Goal: Task Accomplishment & Management: Complete application form

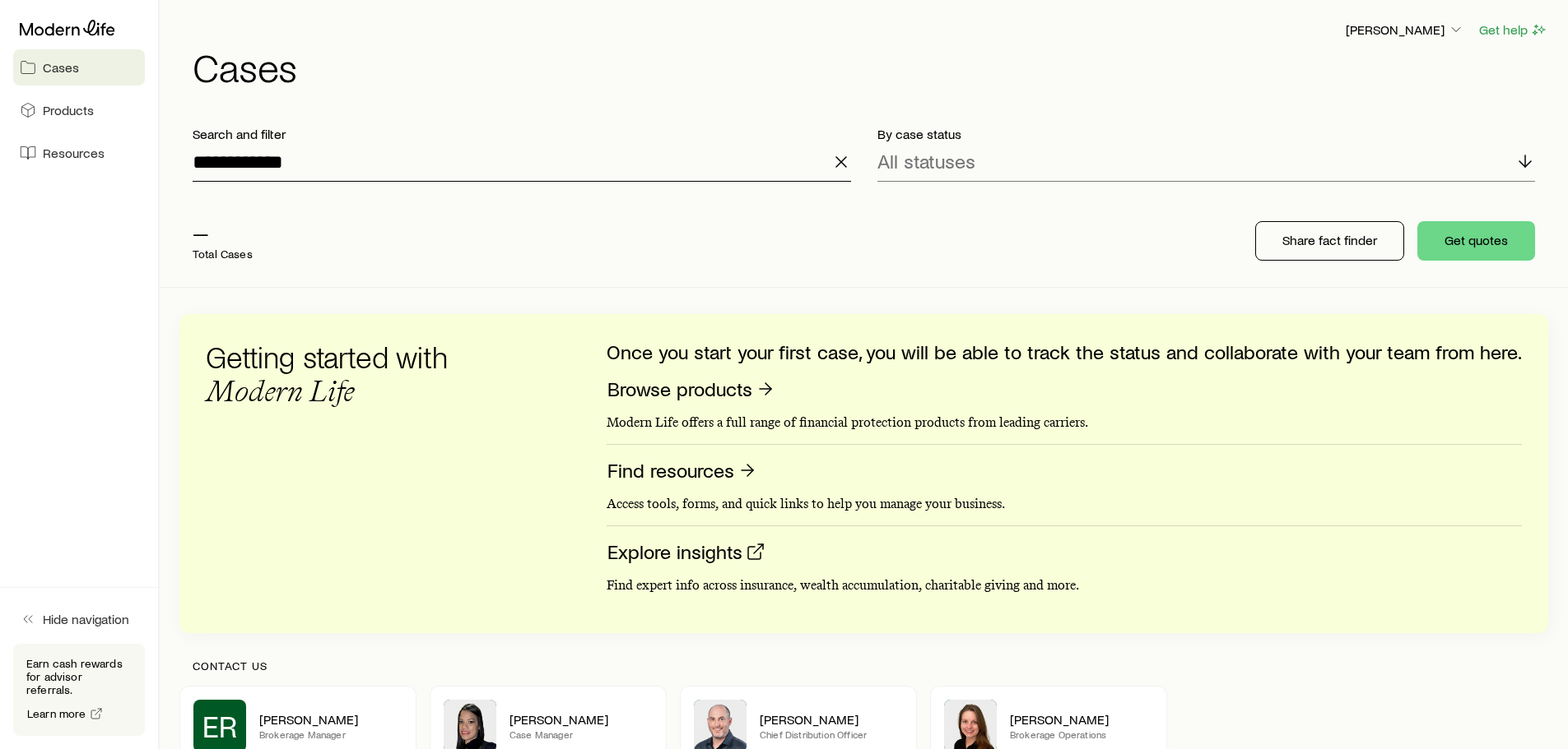
click at [309, 170] on input "**********" at bounding box center [522, 162] width 658 height 40
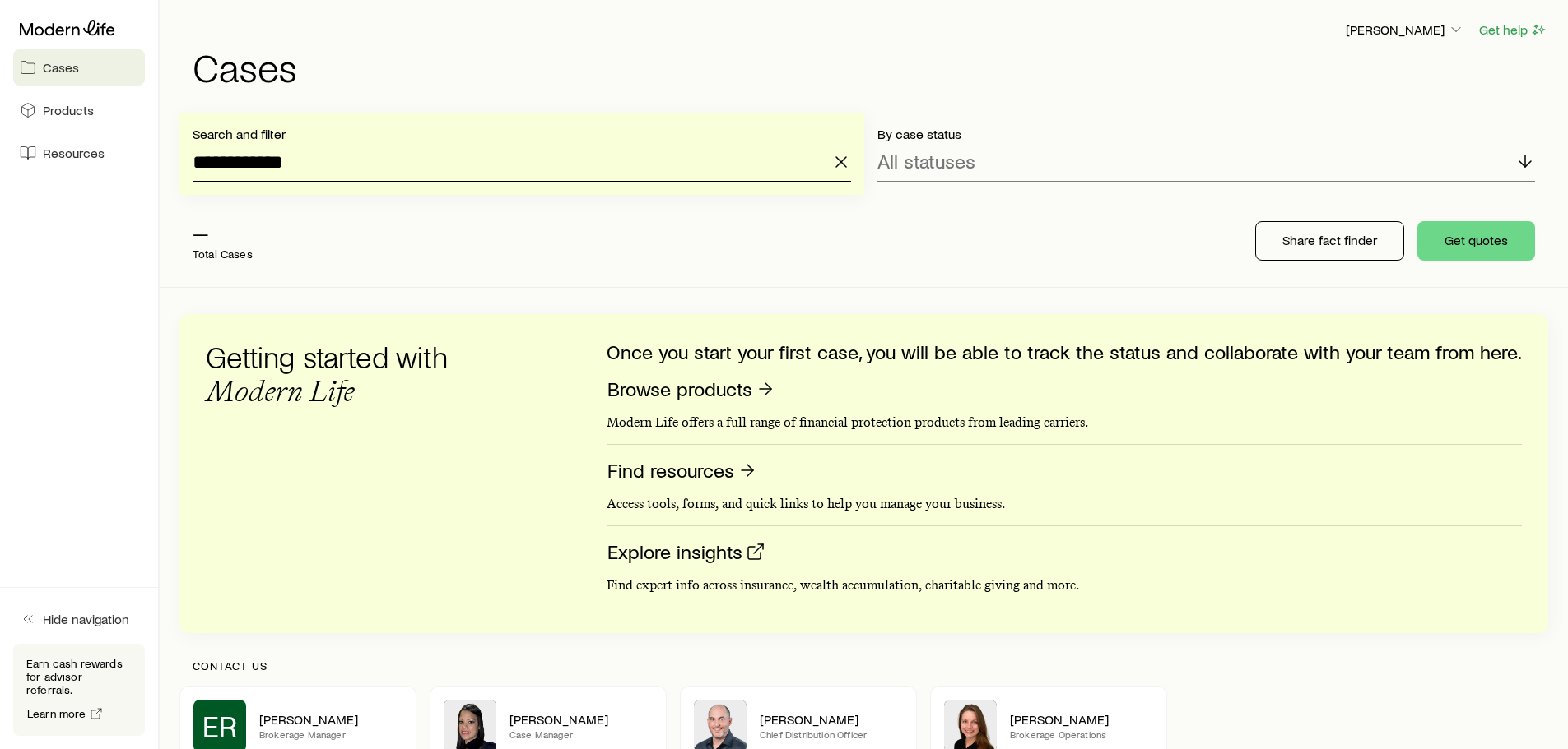
click at [309, 170] on input "**********" at bounding box center [522, 162] width 658 height 40
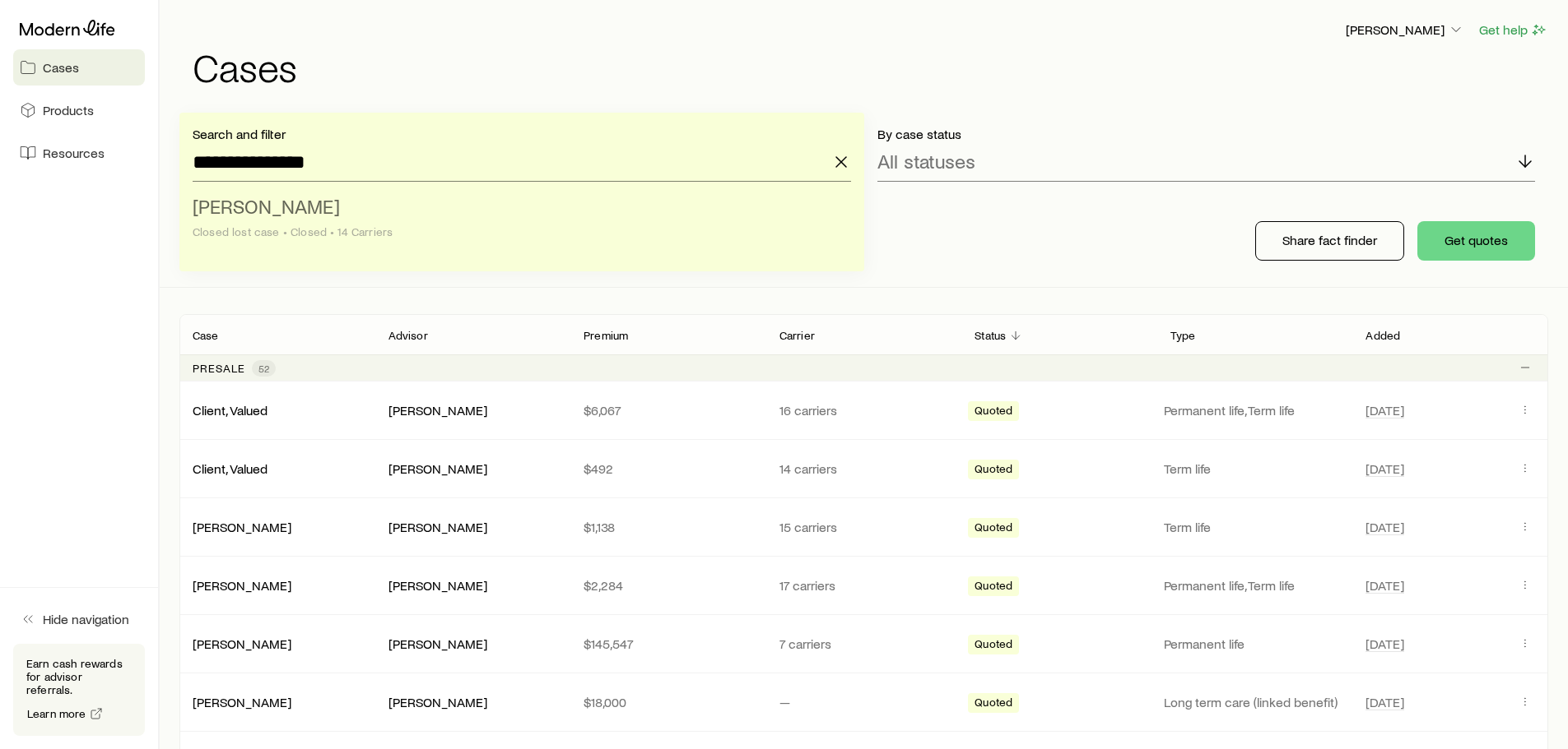
click at [337, 210] on li "[PERSON_NAME] Closed lost case • Closed • 14 Carriers" at bounding box center [516, 219] width 648 height 63
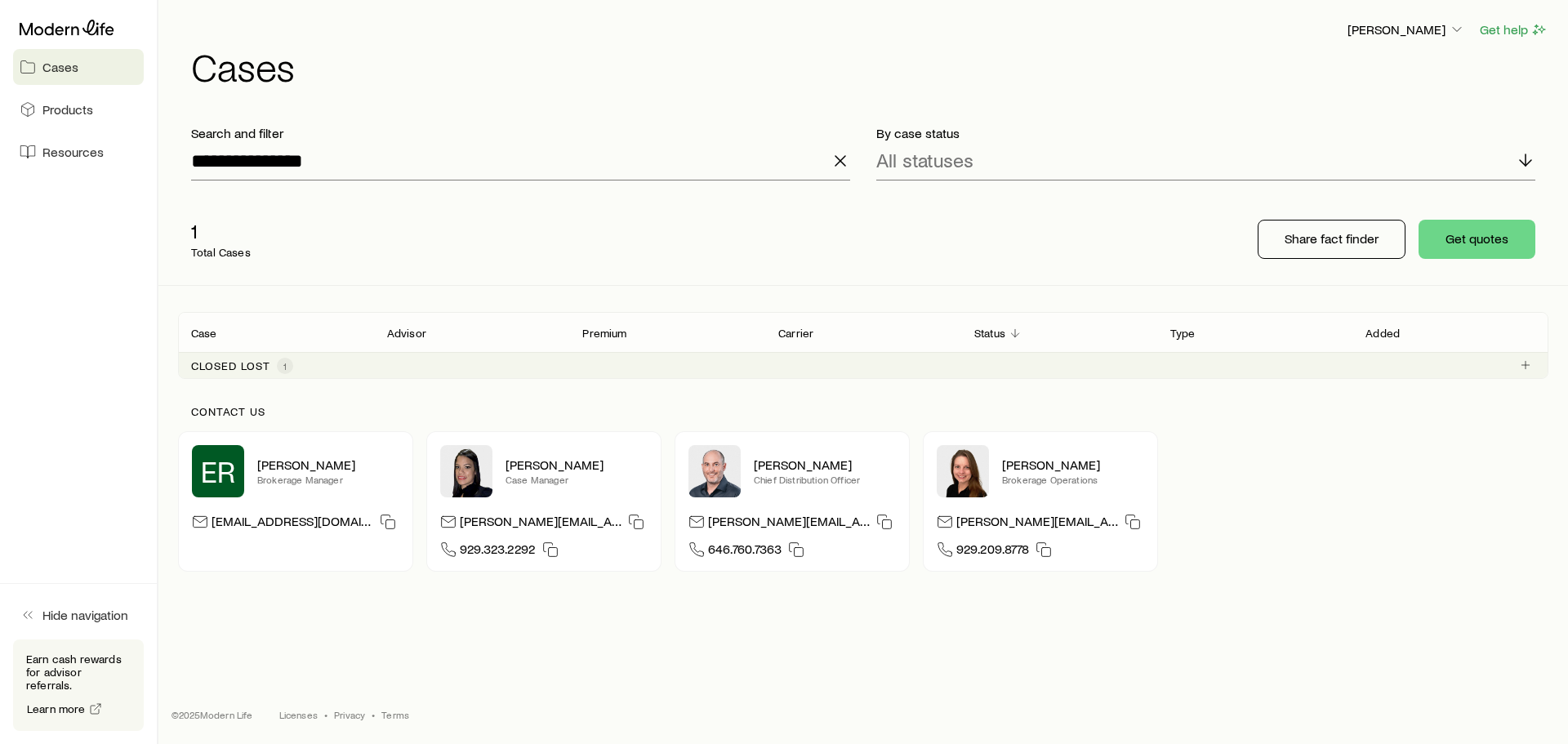
click at [279, 359] on span "1" at bounding box center [286, 366] width 17 height 17
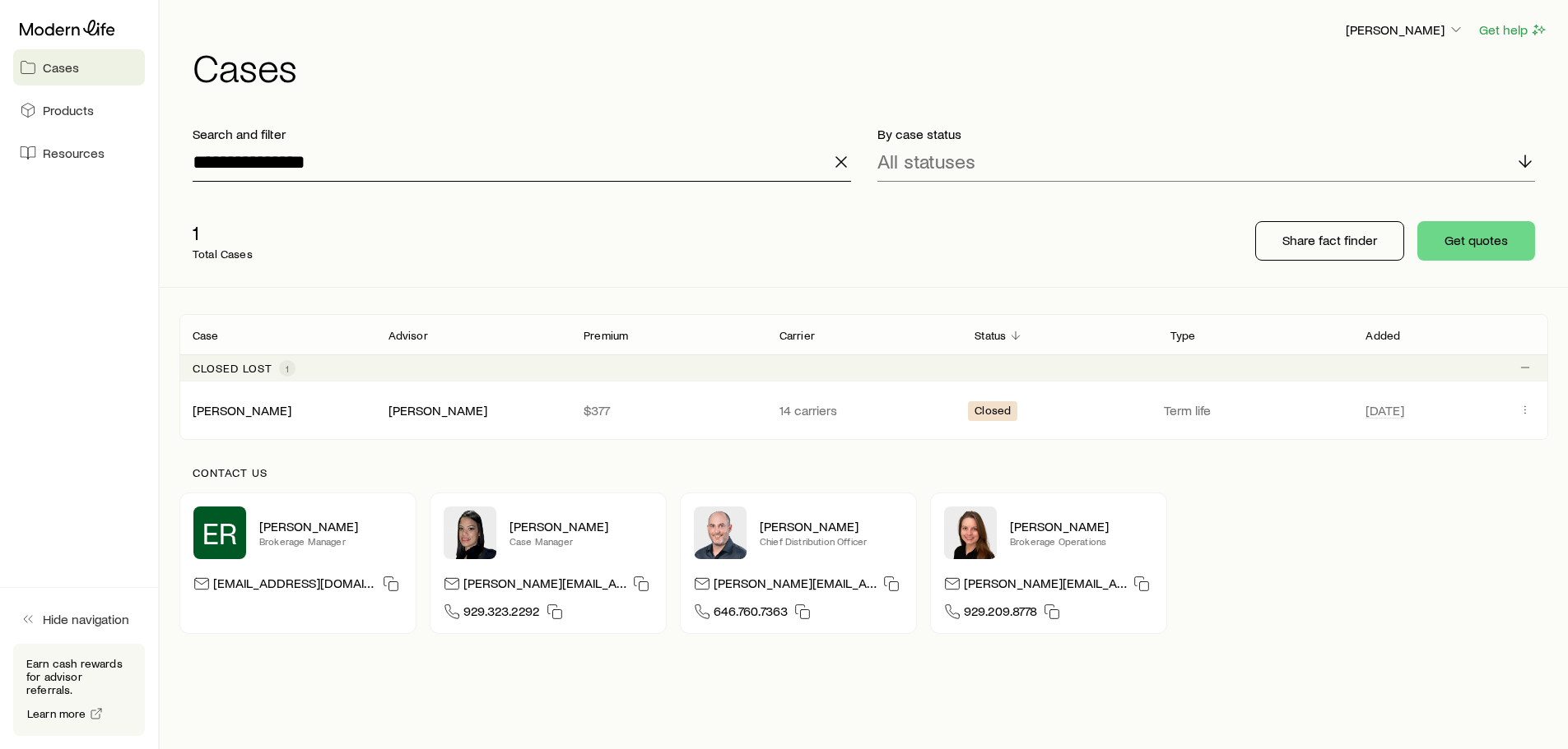
click at [277, 159] on input "**********" at bounding box center [522, 162] width 658 height 40
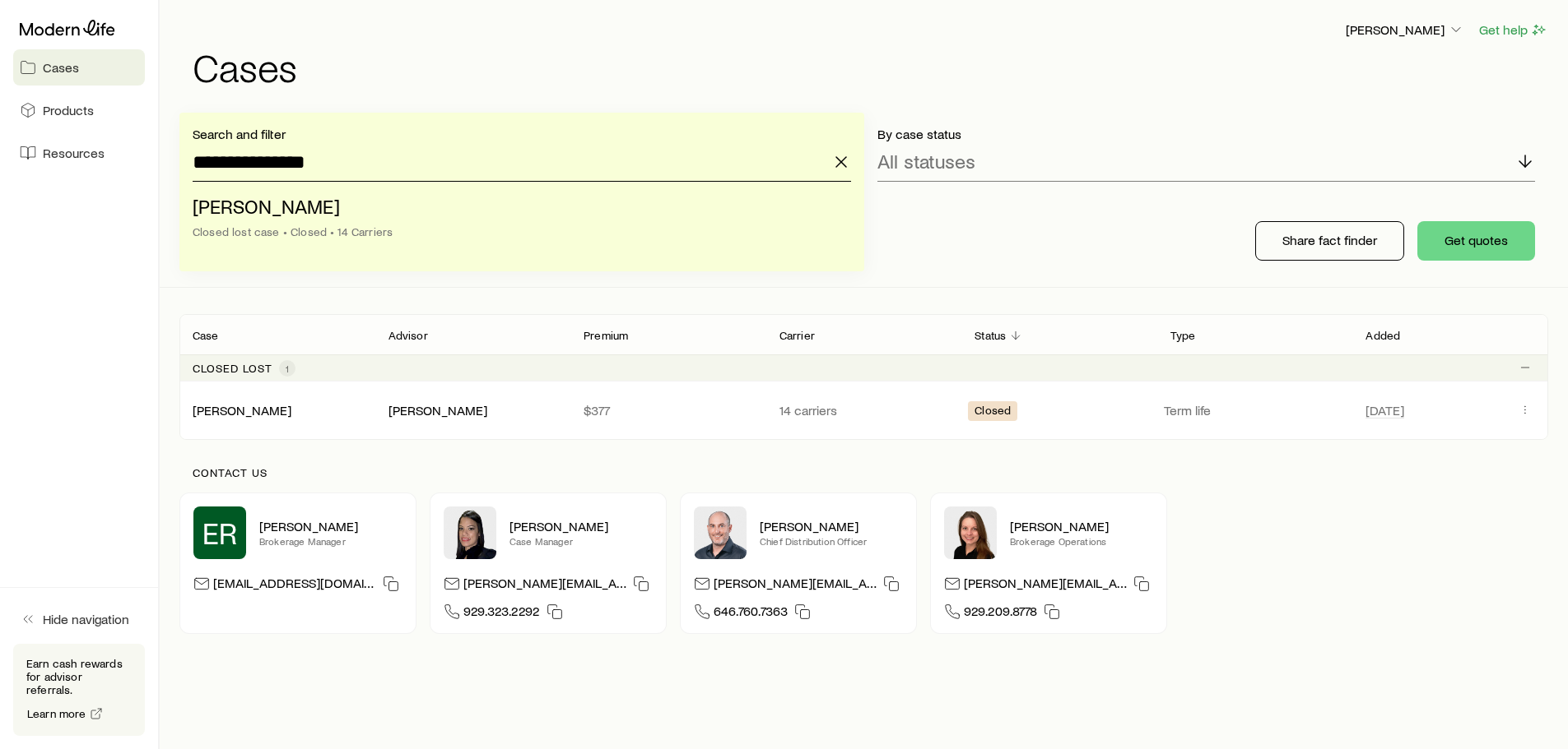
click at [277, 159] on input "**********" at bounding box center [522, 162] width 658 height 40
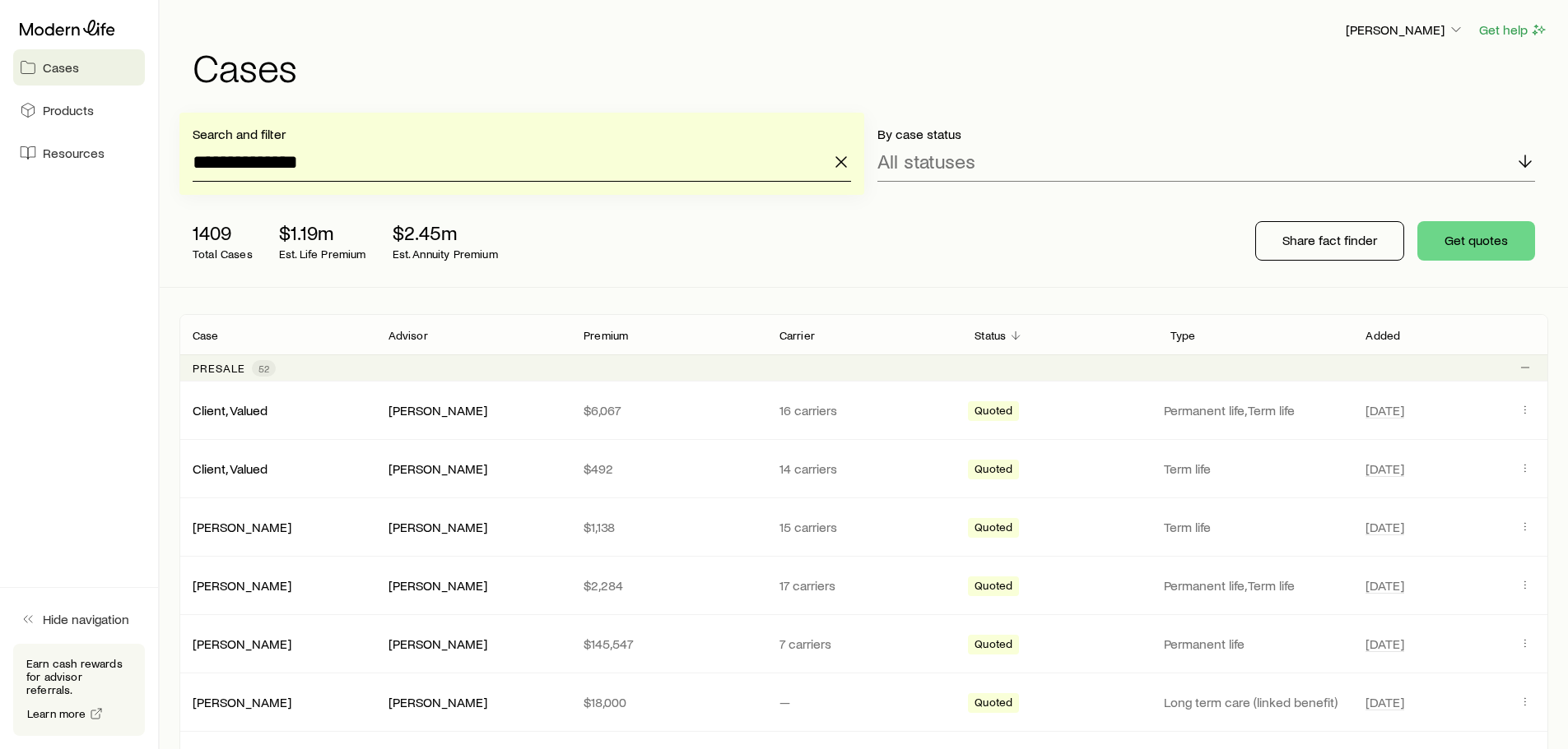
click at [277, 159] on input "**********" at bounding box center [522, 162] width 658 height 40
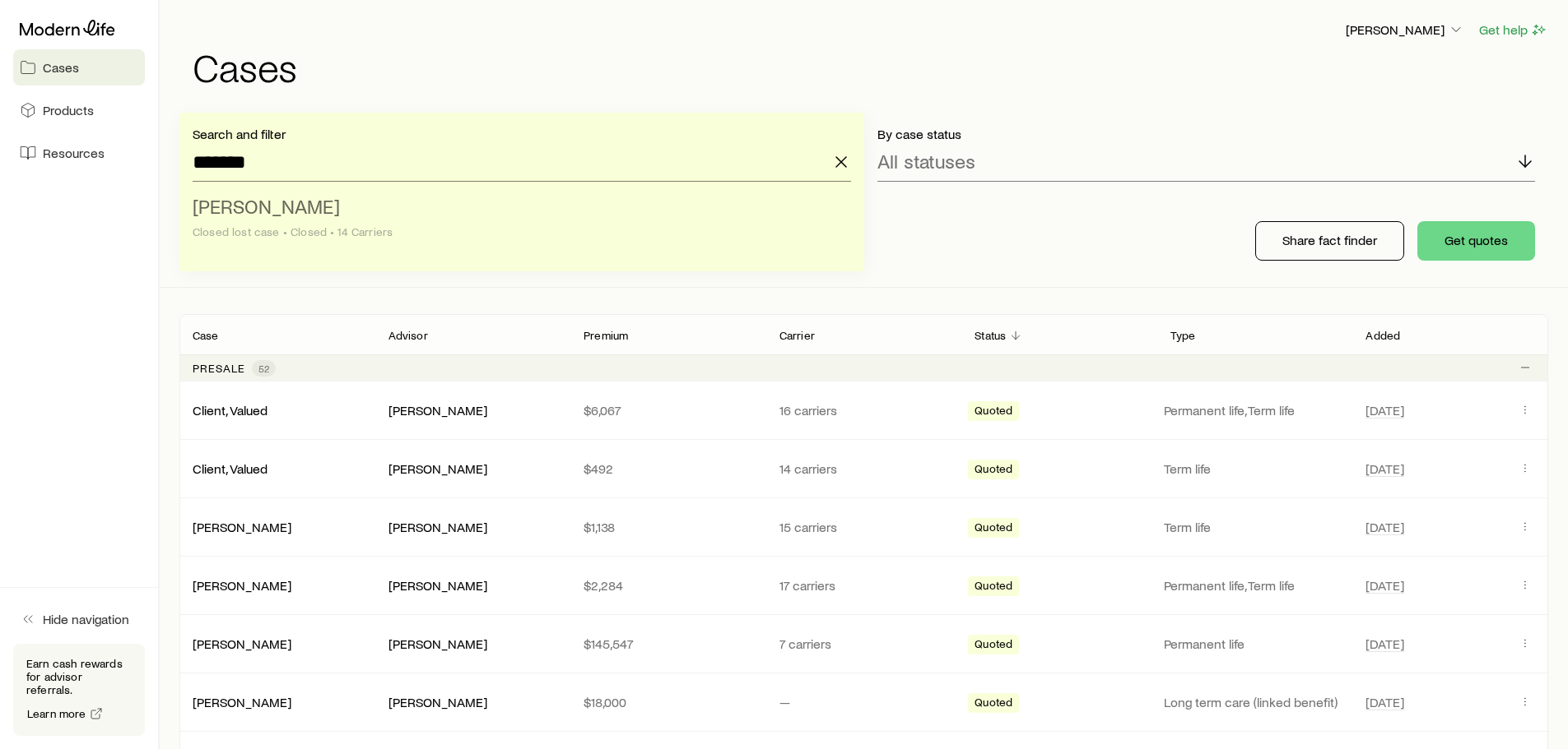
click at [278, 213] on span "[PERSON_NAME]" at bounding box center [266, 206] width 148 height 24
type input "**********"
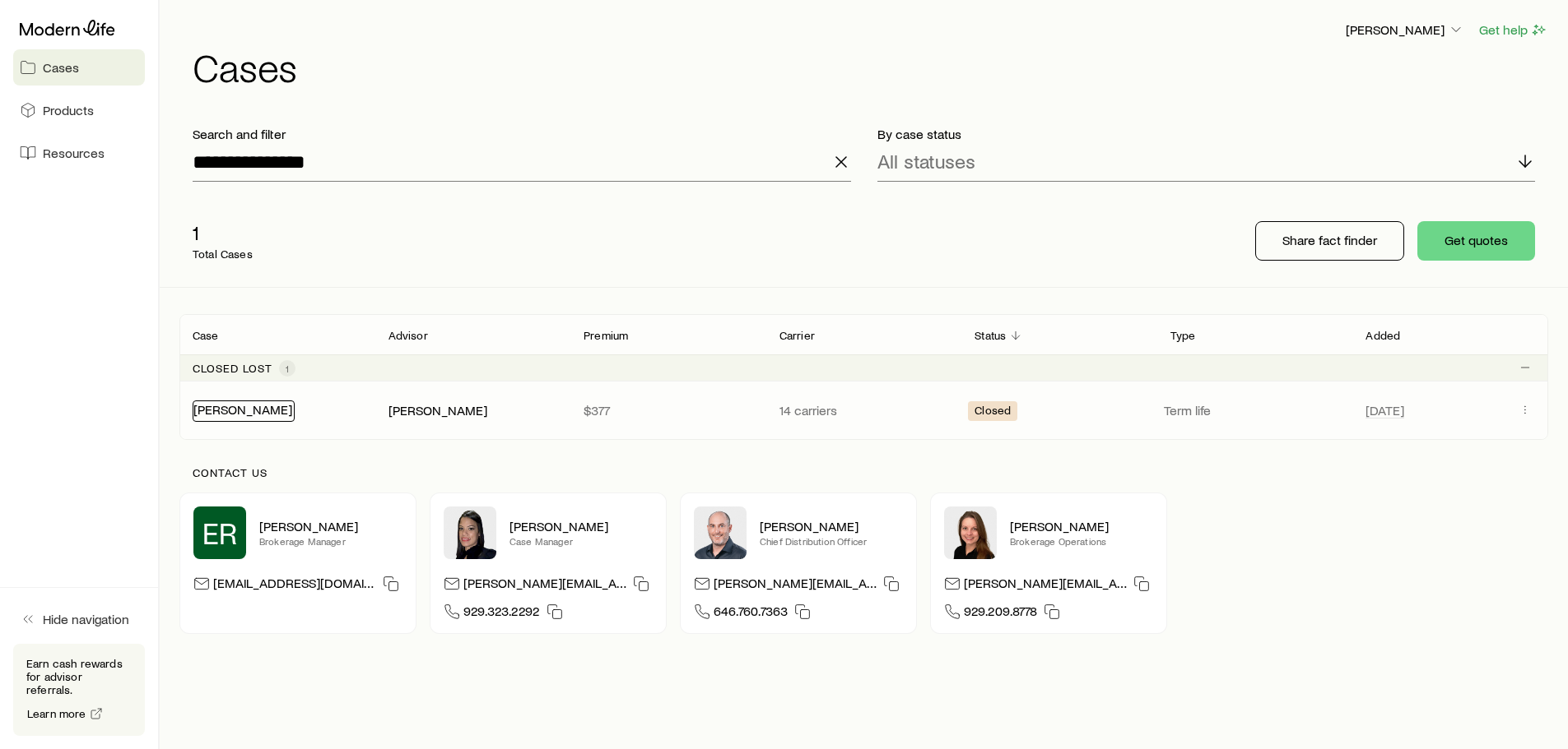
click at [262, 415] on link "[PERSON_NAME]" at bounding box center [242, 409] width 99 height 16
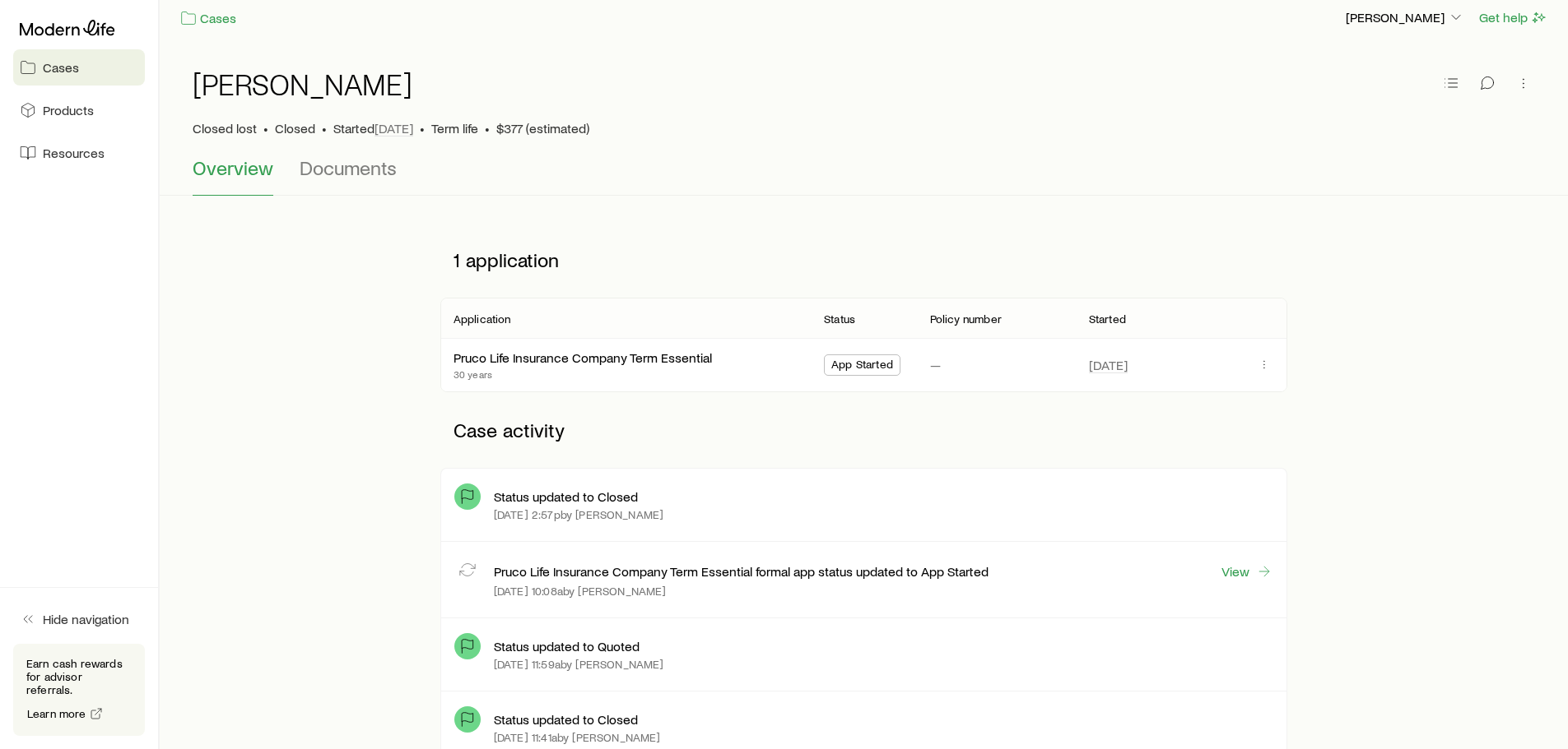
scroll to position [13, 0]
click at [1245, 577] on link "View" at bounding box center [1246, 571] width 52 height 19
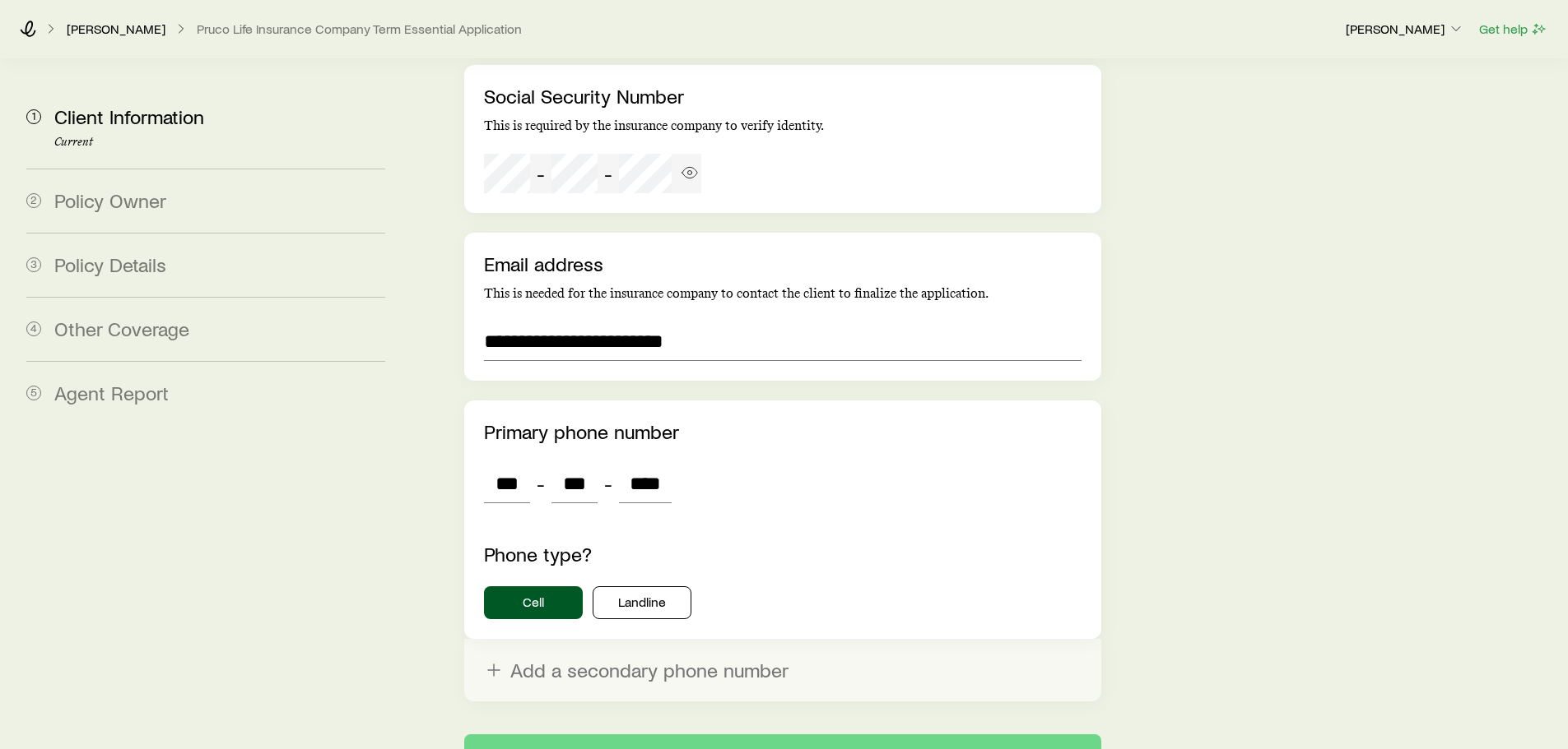
scroll to position [3505, 0]
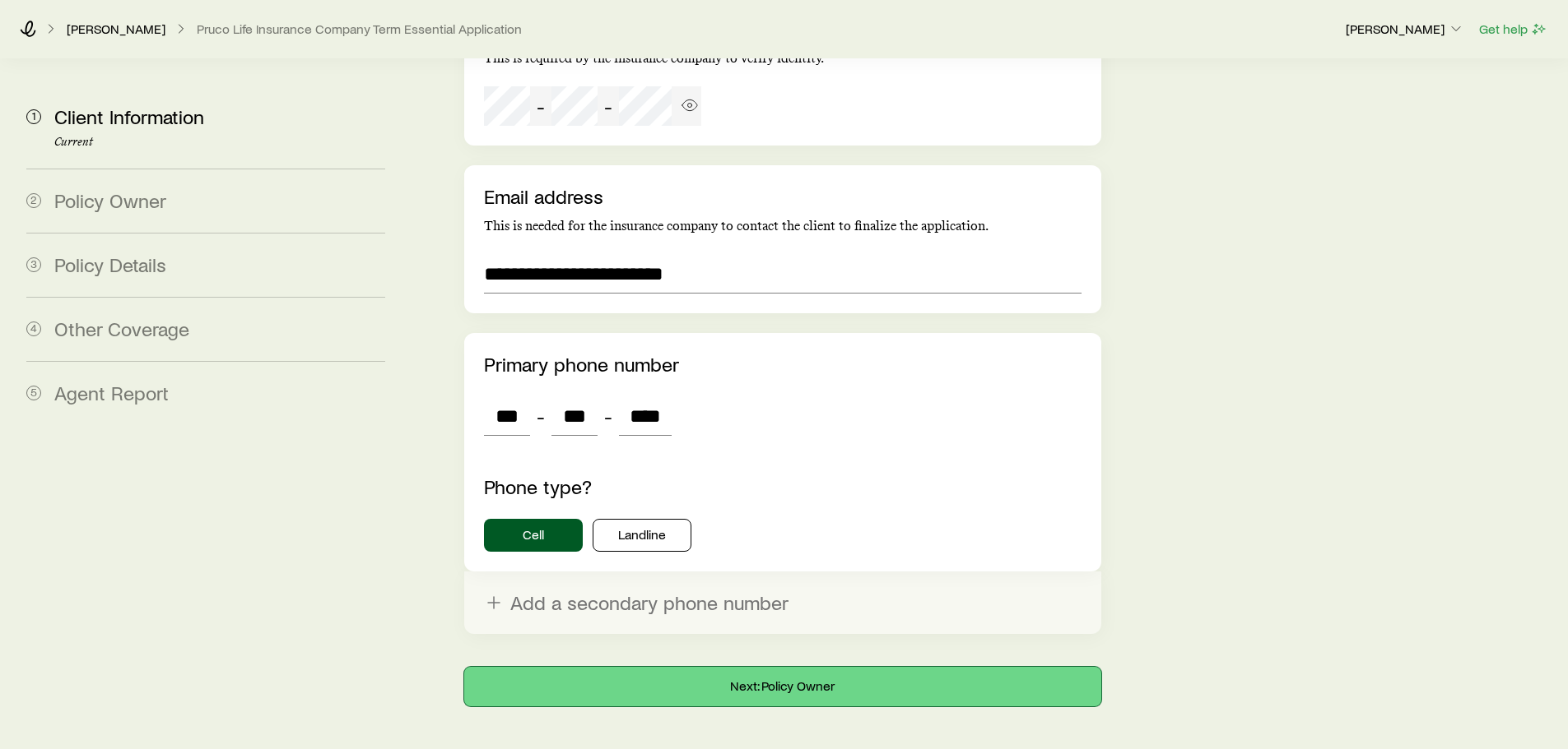
click at [760, 667] on button "Next: Policy Owner" at bounding box center [782, 687] width 636 height 40
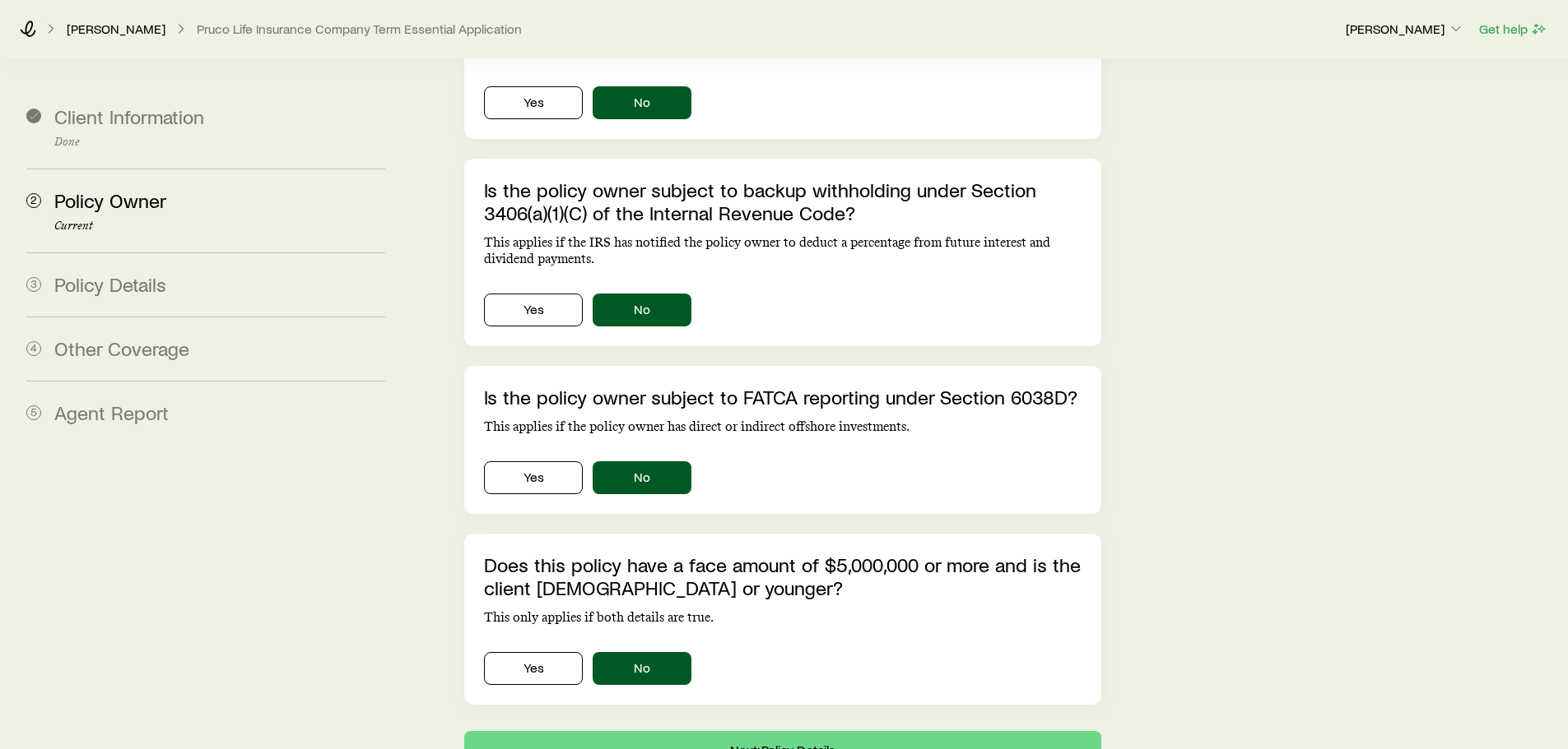
scroll to position [557, 0]
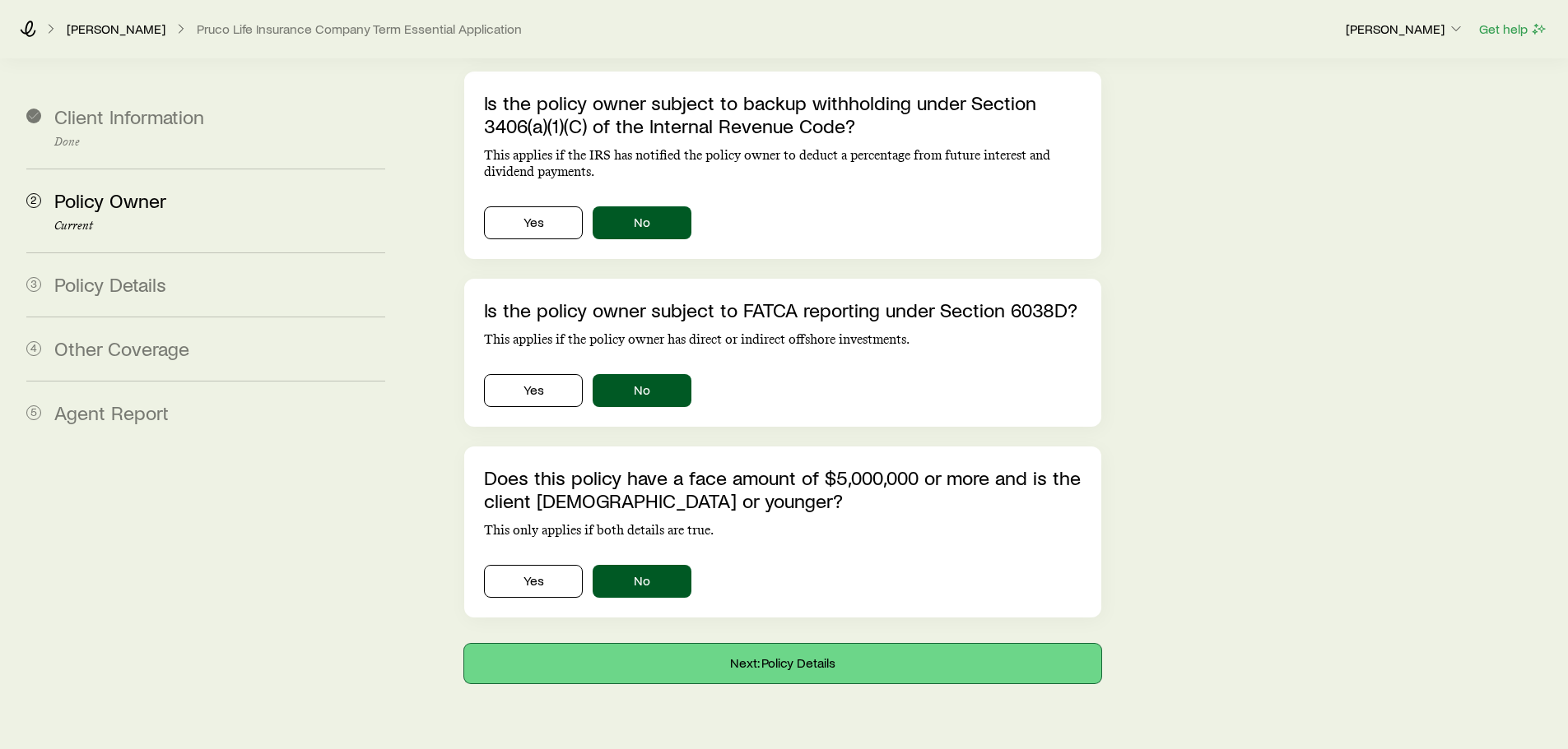
click at [753, 644] on button "Next: Policy Details" at bounding box center [782, 664] width 636 height 40
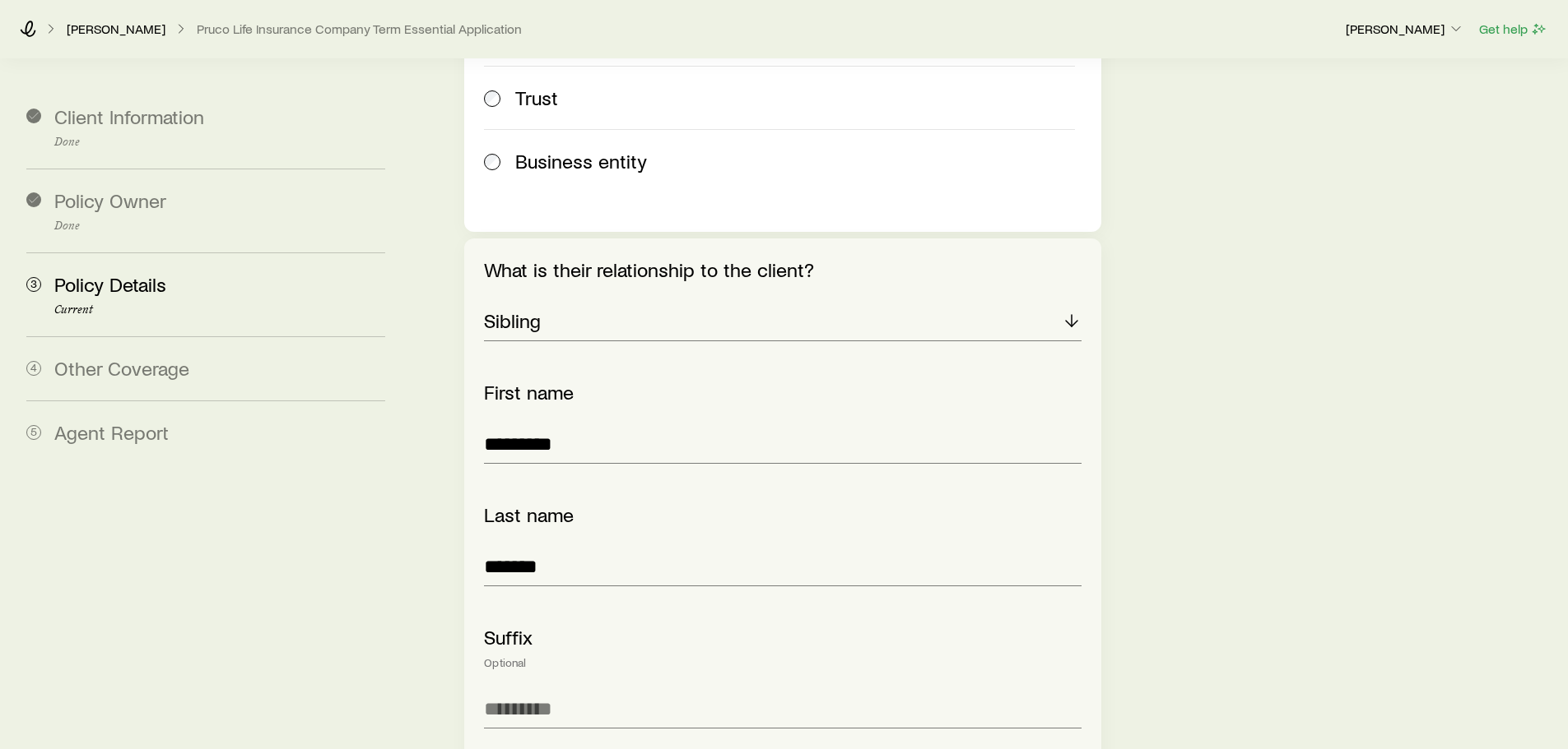
scroll to position [3822, 0]
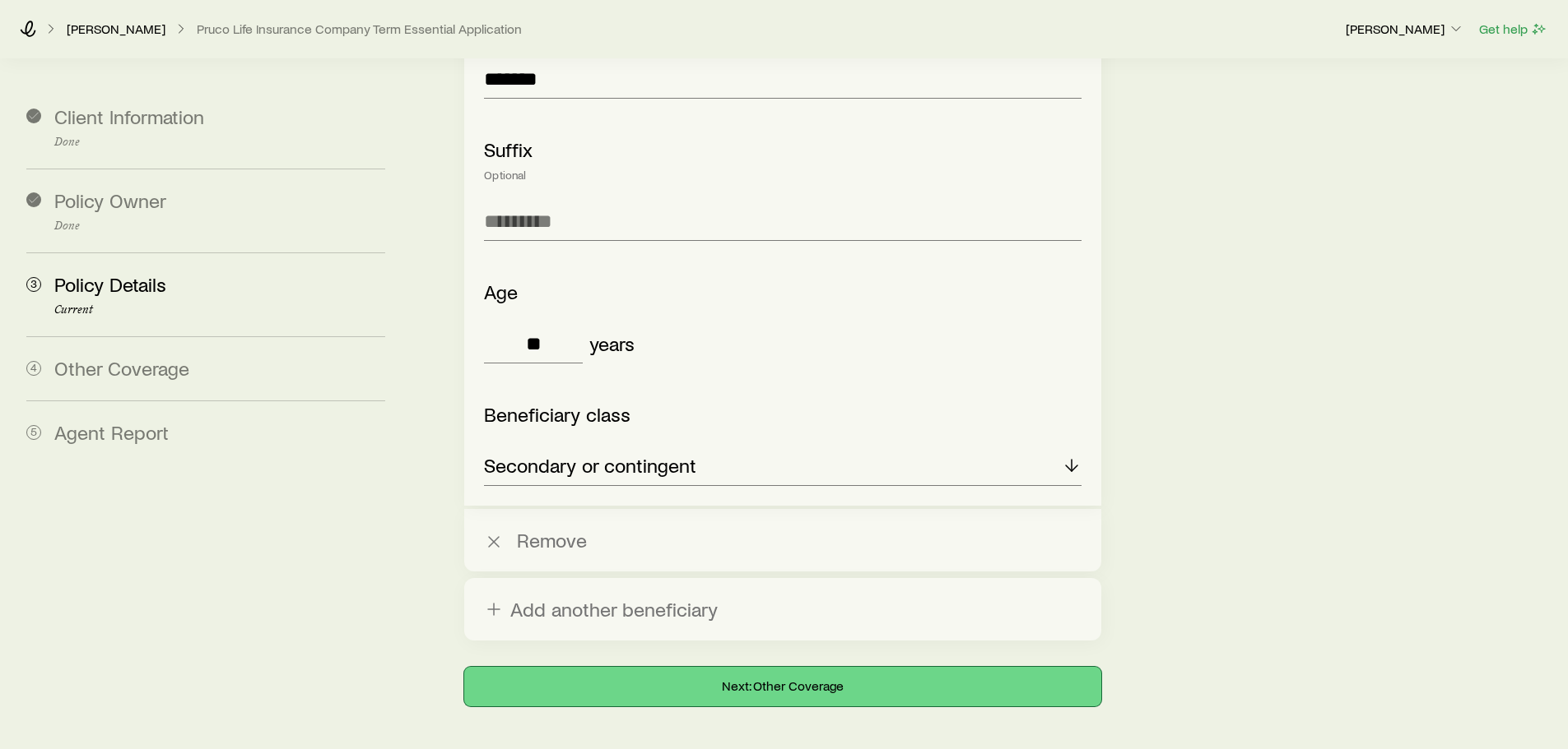
click at [798, 667] on button "Next: Other Coverage" at bounding box center [782, 687] width 636 height 40
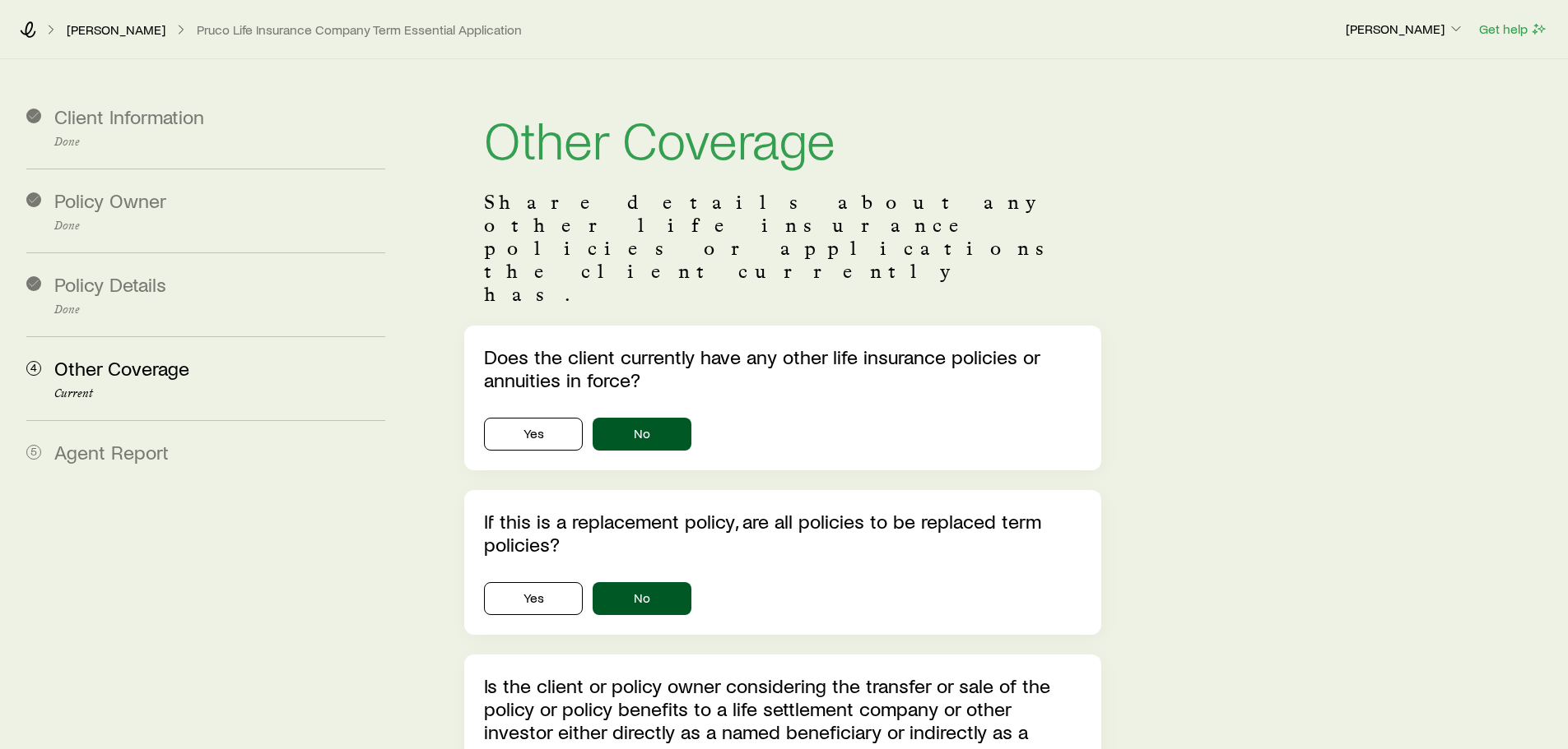
scroll to position [369, 0]
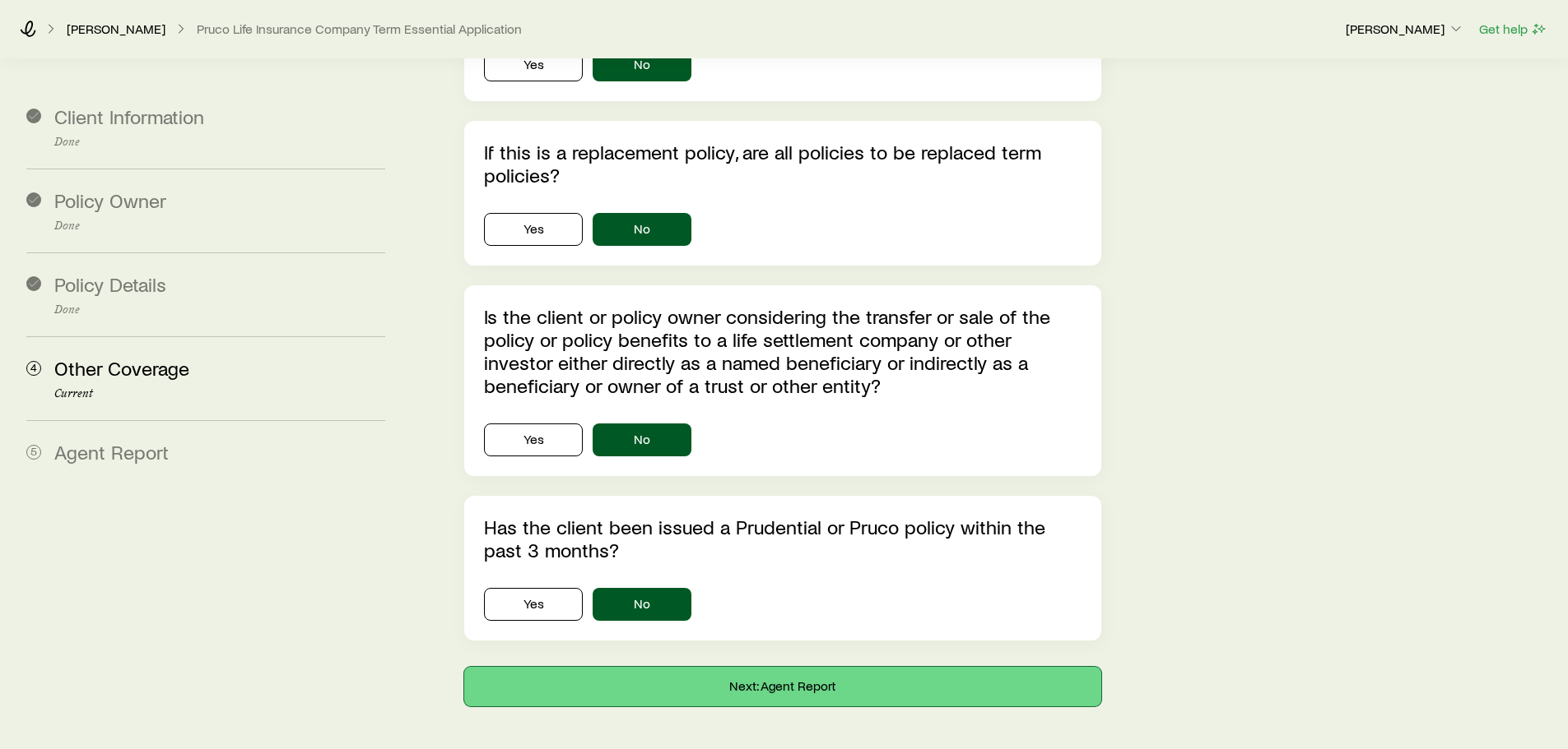
click at [666, 667] on button "Next: Agent Report" at bounding box center [782, 687] width 636 height 40
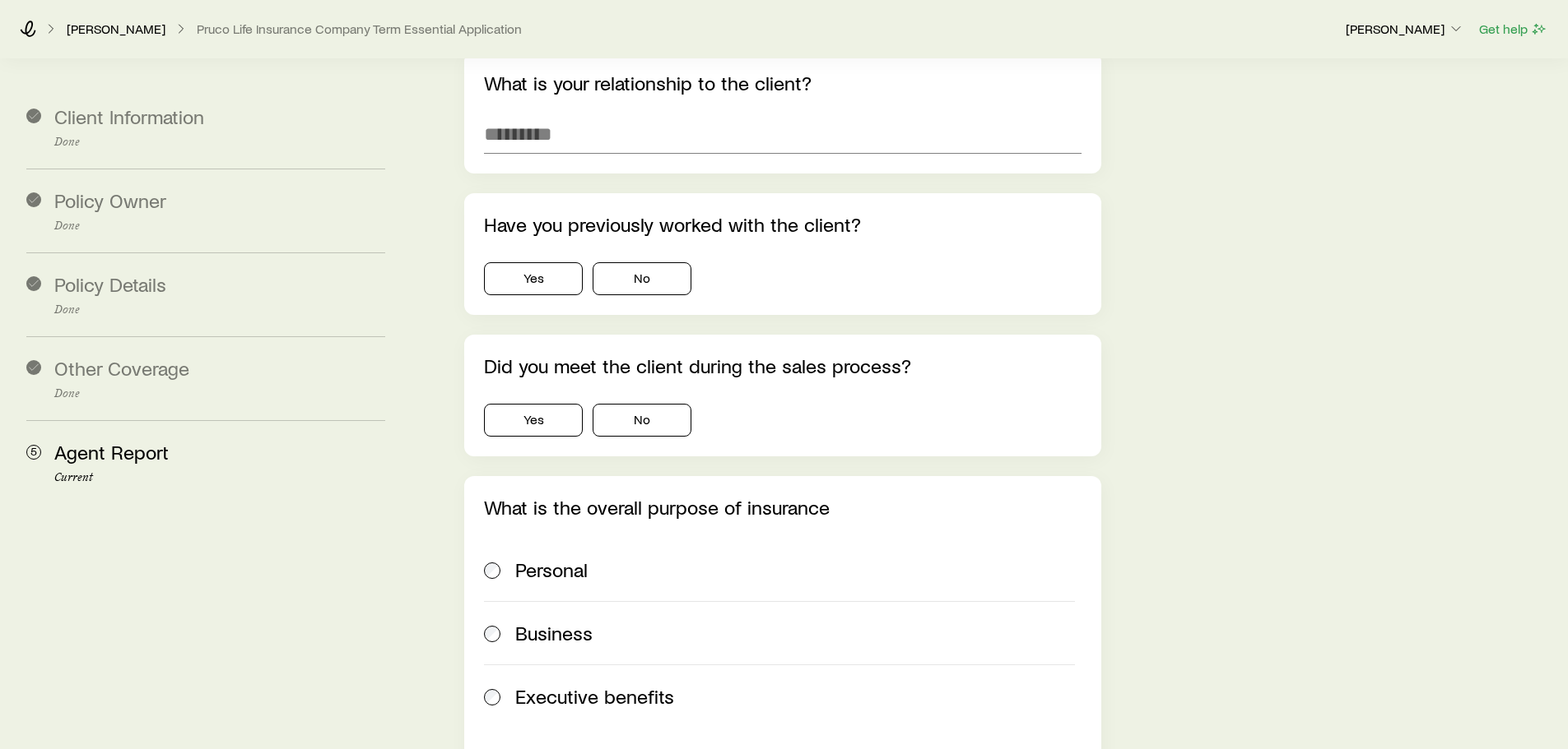
scroll to position [0, 0]
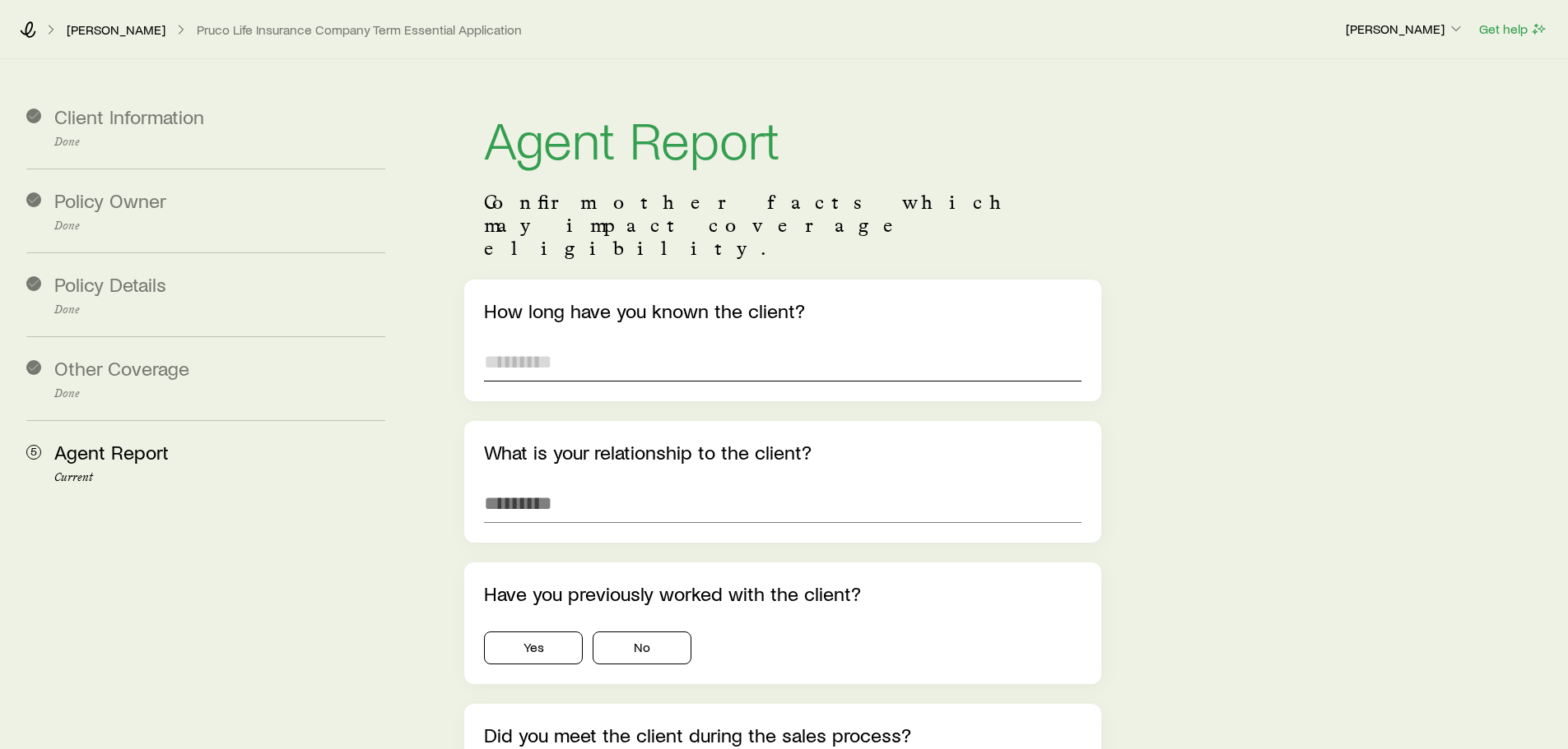
click at [600, 342] on input "text" at bounding box center [781, 362] width 597 height 40
type input "*"
type input "*******"
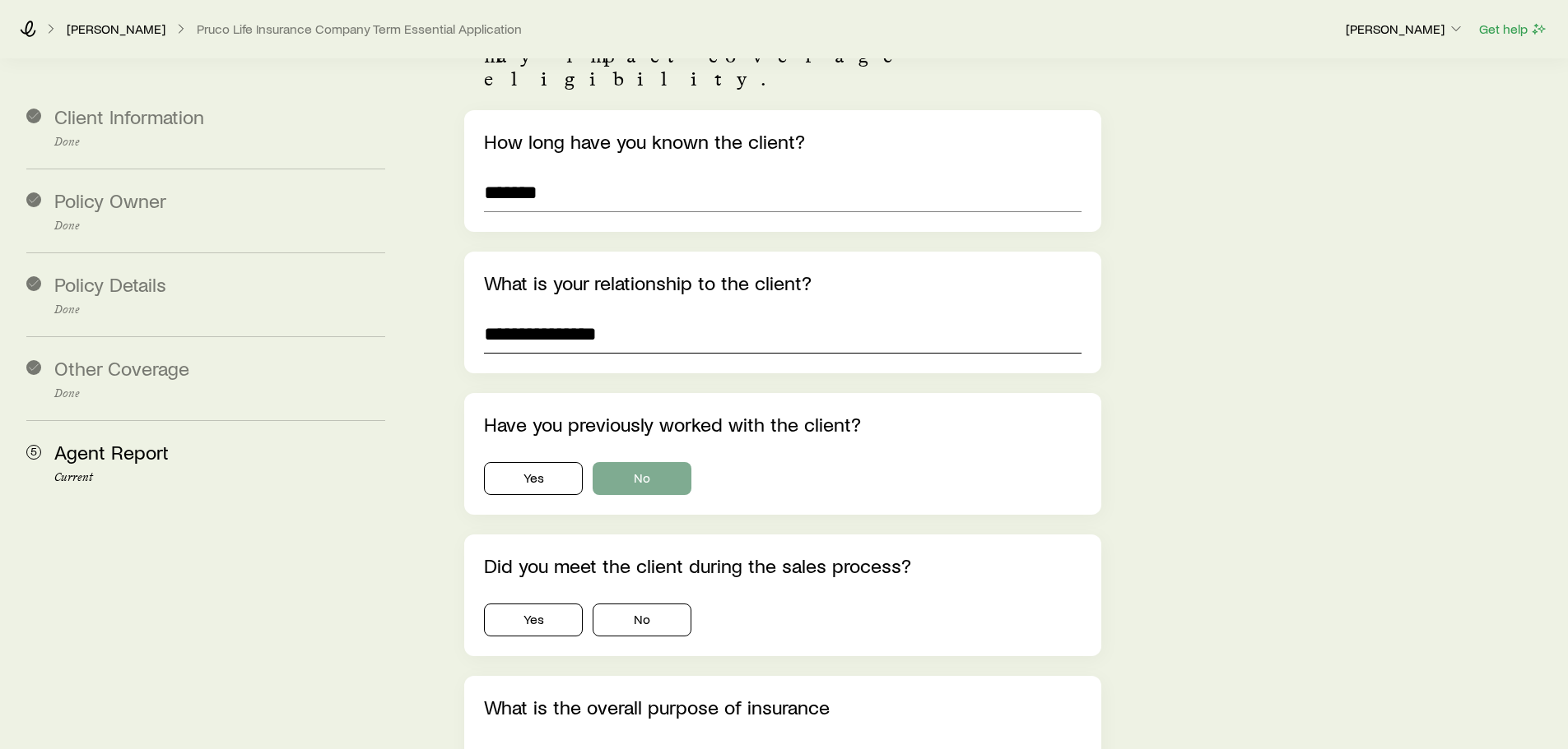
type input "**********"
click at [640, 462] on button "No" at bounding box center [641, 478] width 99 height 33
click at [527, 604] on button "Yes" at bounding box center [533, 620] width 99 height 33
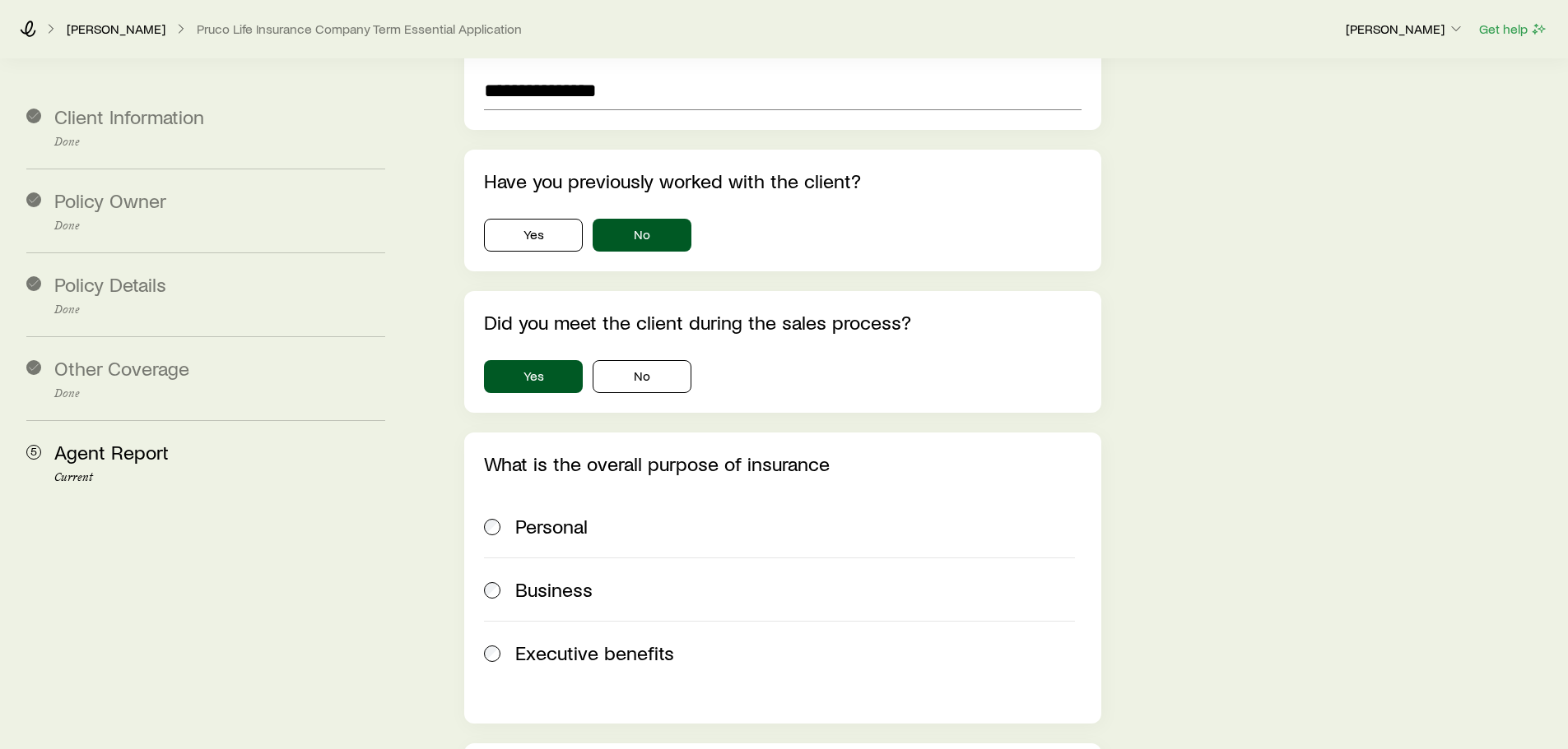
click at [546, 515] on span "Personal" at bounding box center [551, 525] width 73 height 23
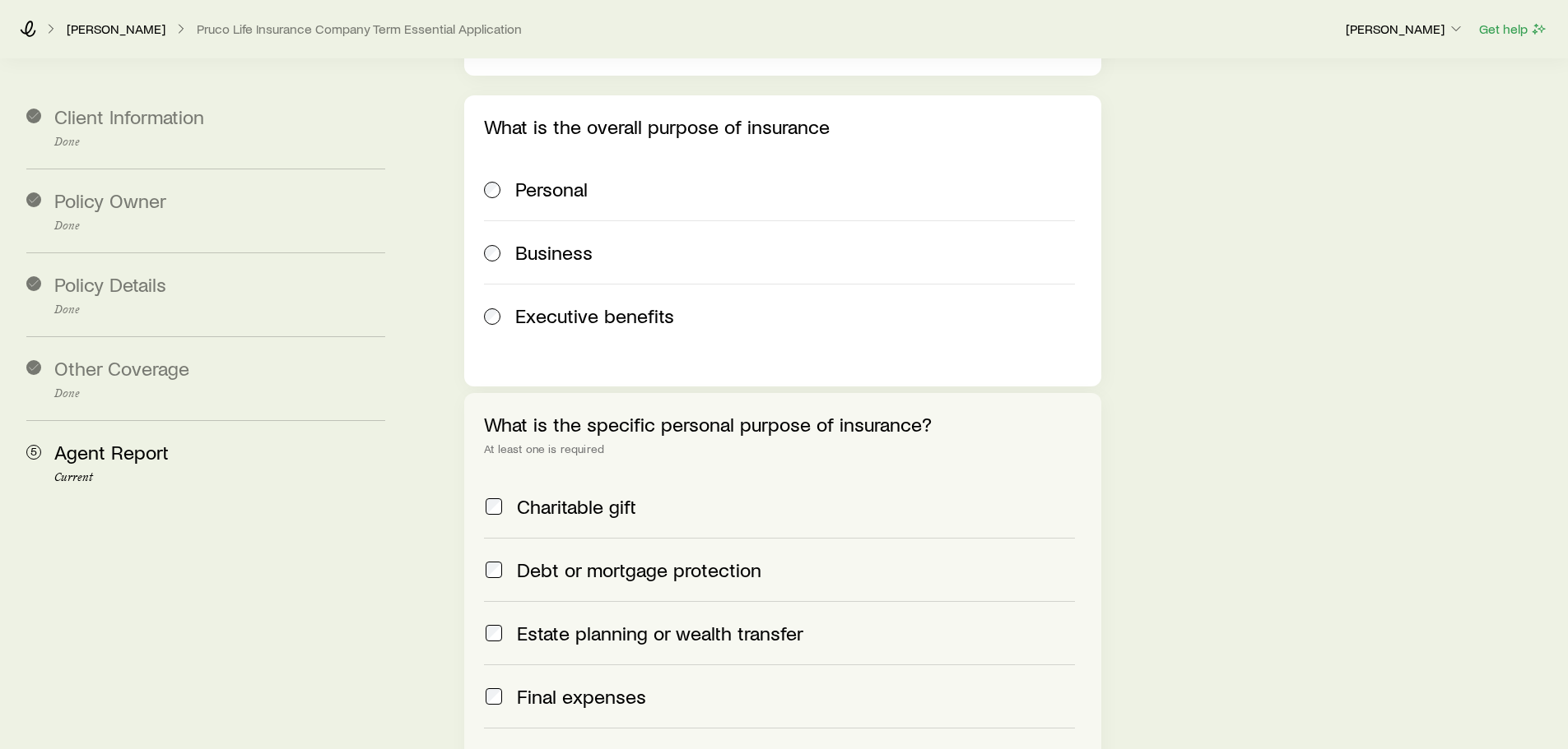
scroll to position [752, 0]
click at [523, 683] on span "Final expenses" at bounding box center [581, 694] width 129 height 23
click at [518, 746] on span "Income replacement" at bounding box center [604, 757] width 176 height 23
click at [522, 683] on span "Final expenses" at bounding box center [581, 694] width 129 height 23
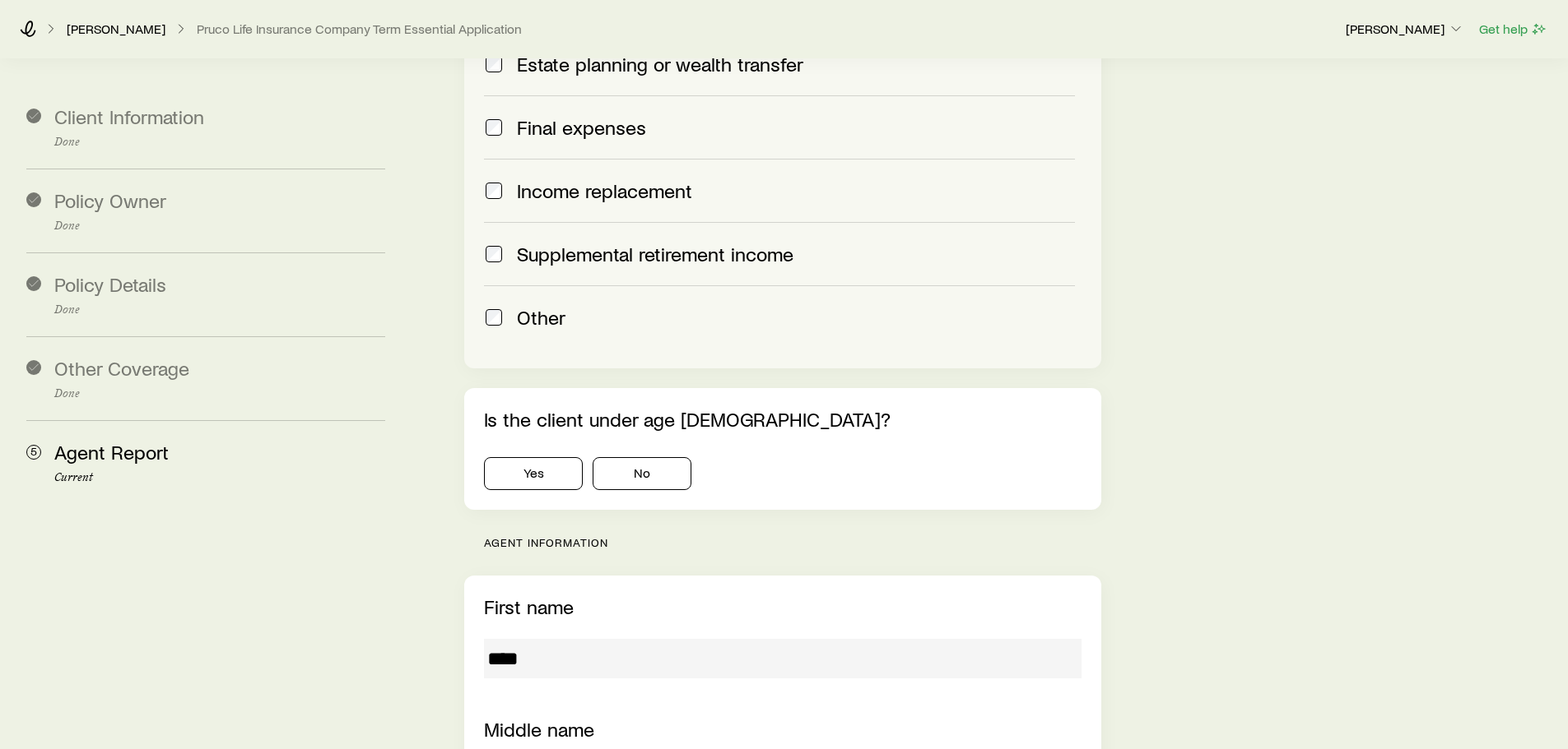
scroll to position [1323, 0]
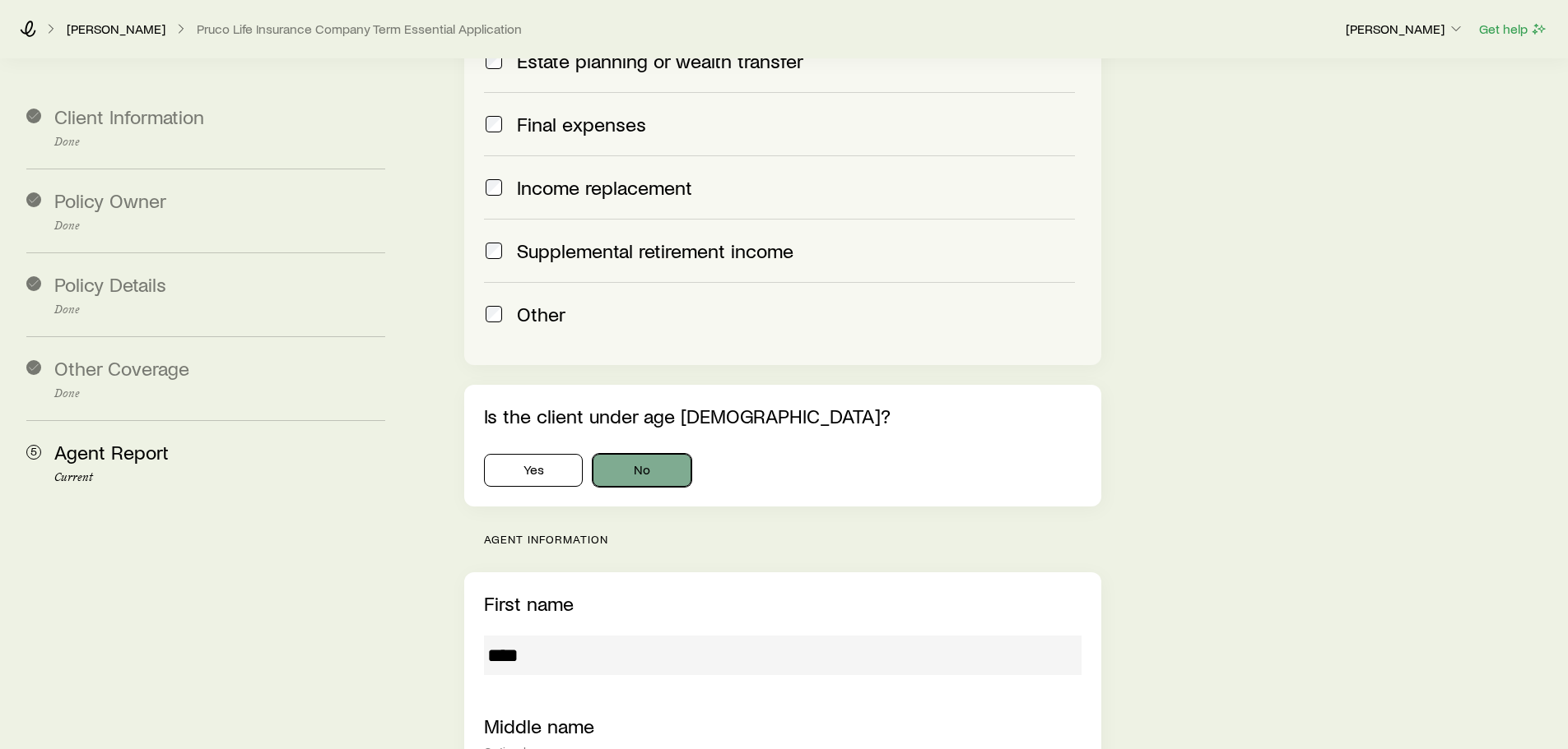
click at [646, 454] on button "No" at bounding box center [641, 470] width 99 height 33
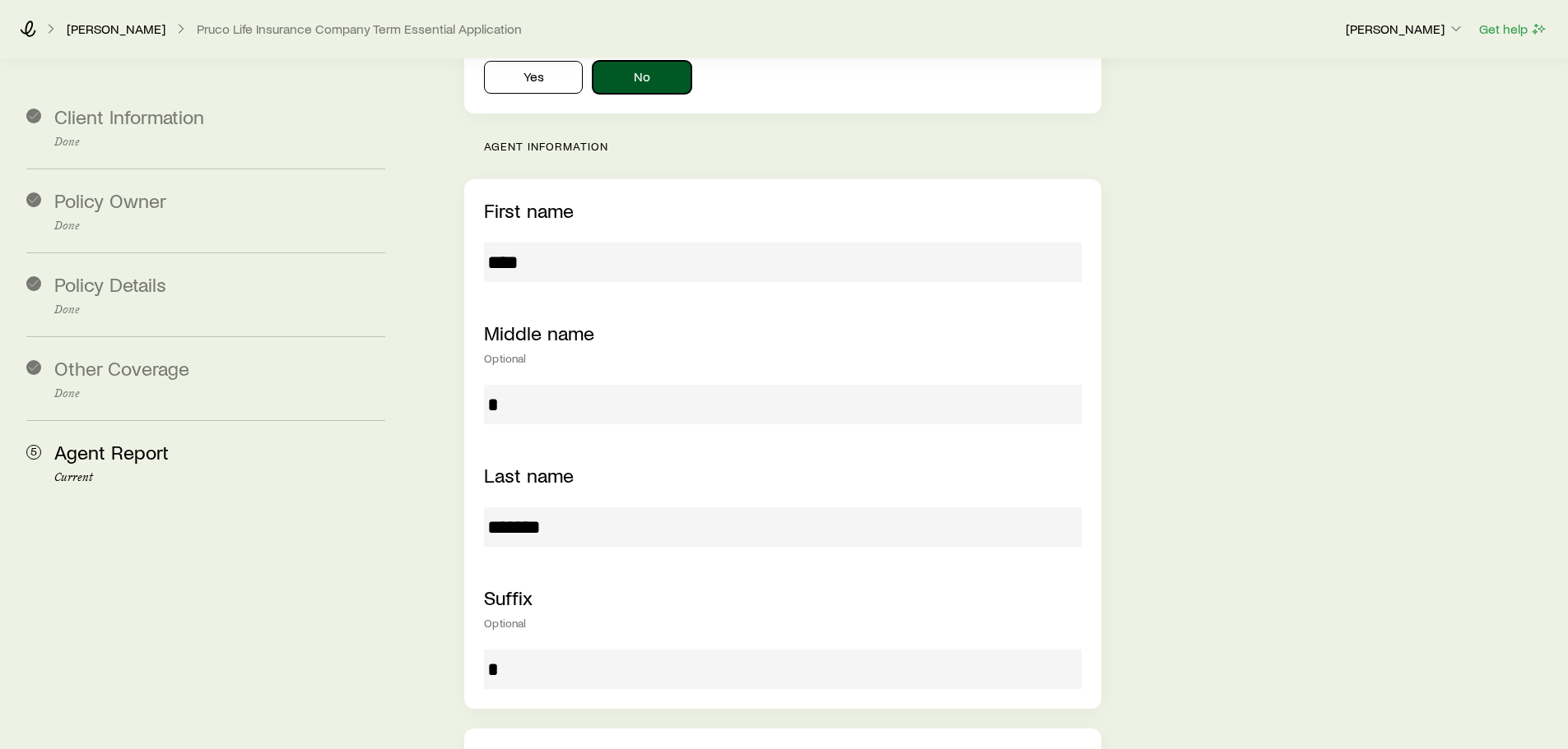
scroll to position [1723, 0]
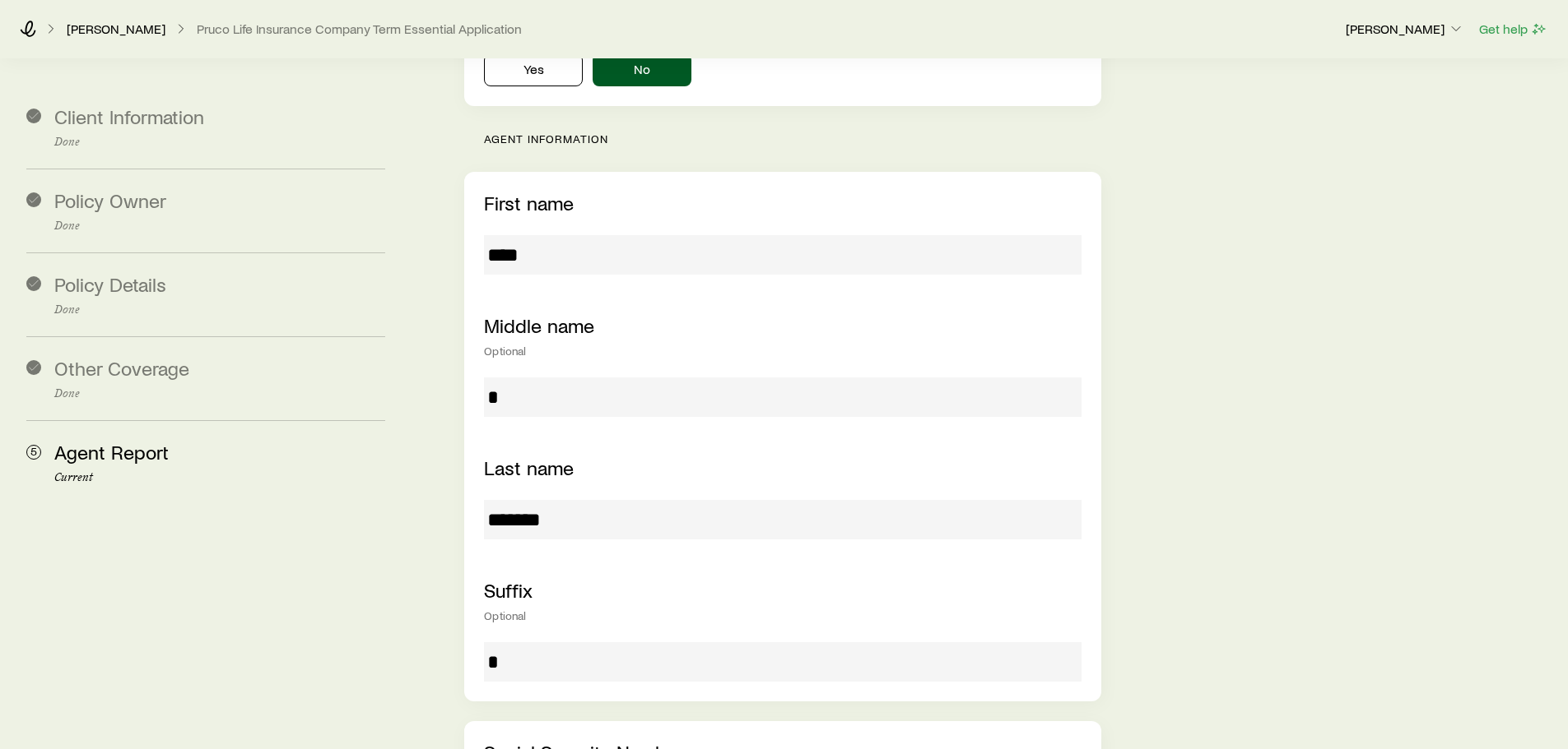
click at [527, 235] on input "****" at bounding box center [781, 255] width 597 height 40
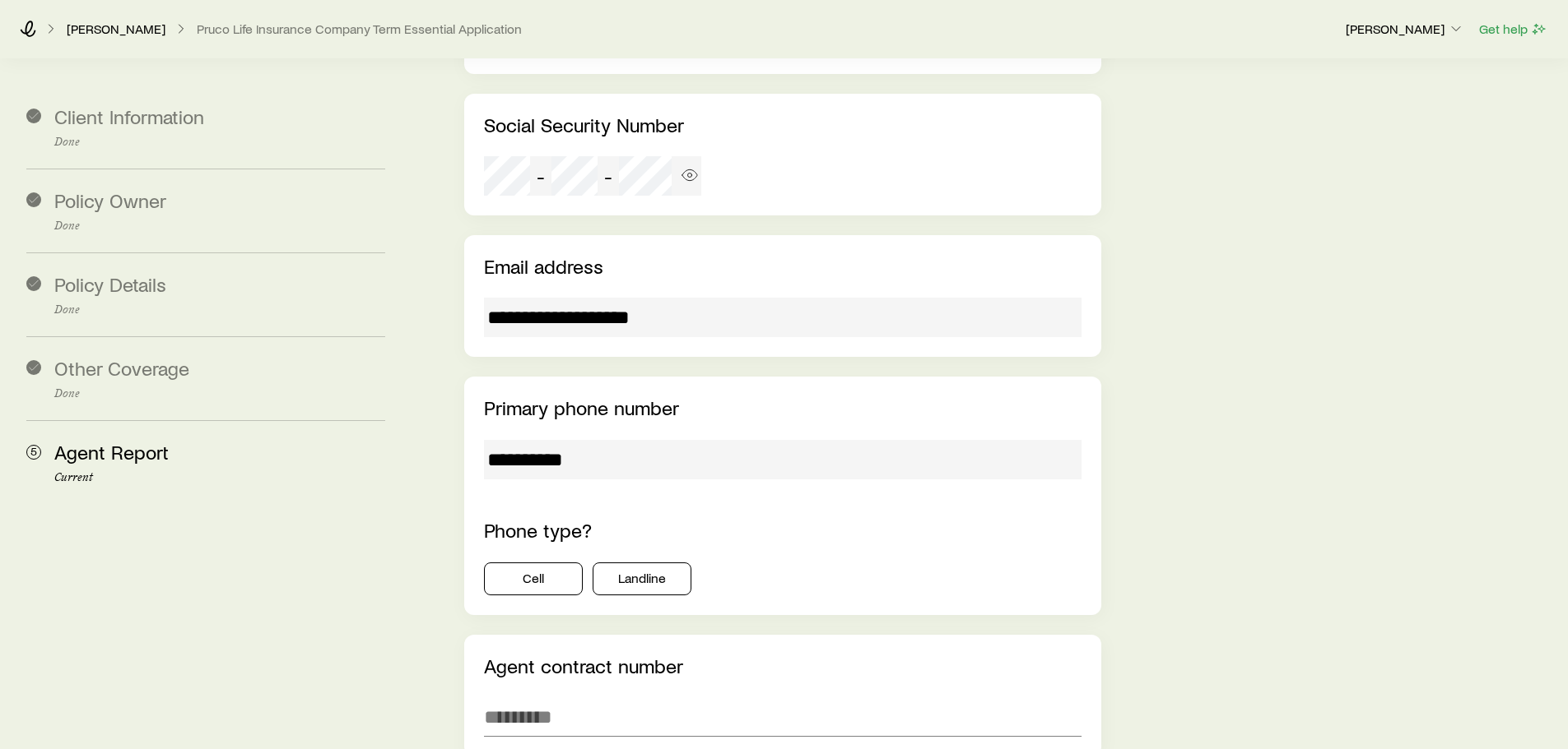
scroll to position [2465, 0]
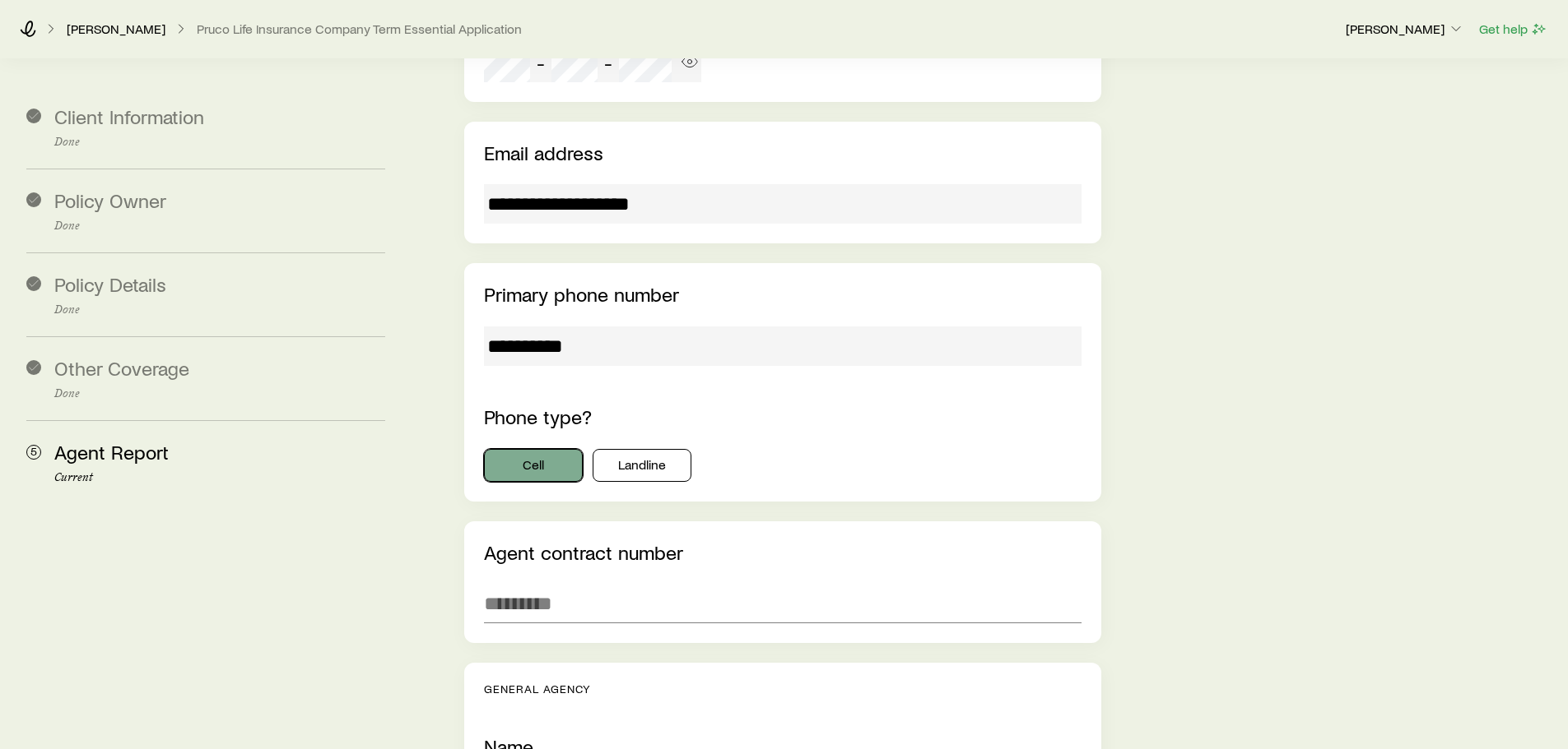
click at [533, 449] on button "Cell" at bounding box center [533, 465] width 99 height 33
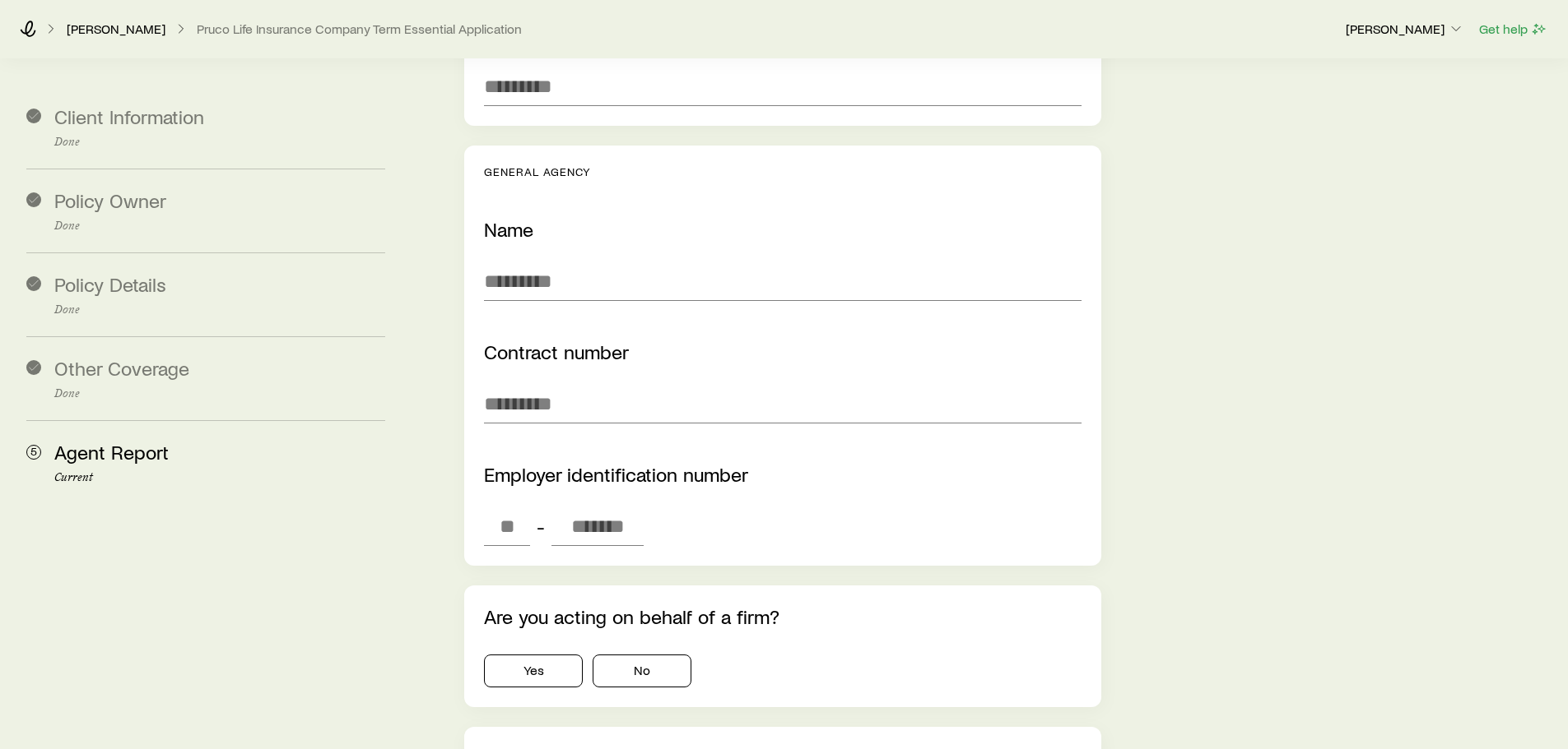
scroll to position [2983, 0]
click at [554, 261] on input "text" at bounding box center [781, 280] width 597 height 40
type input "**********"
type input "**"
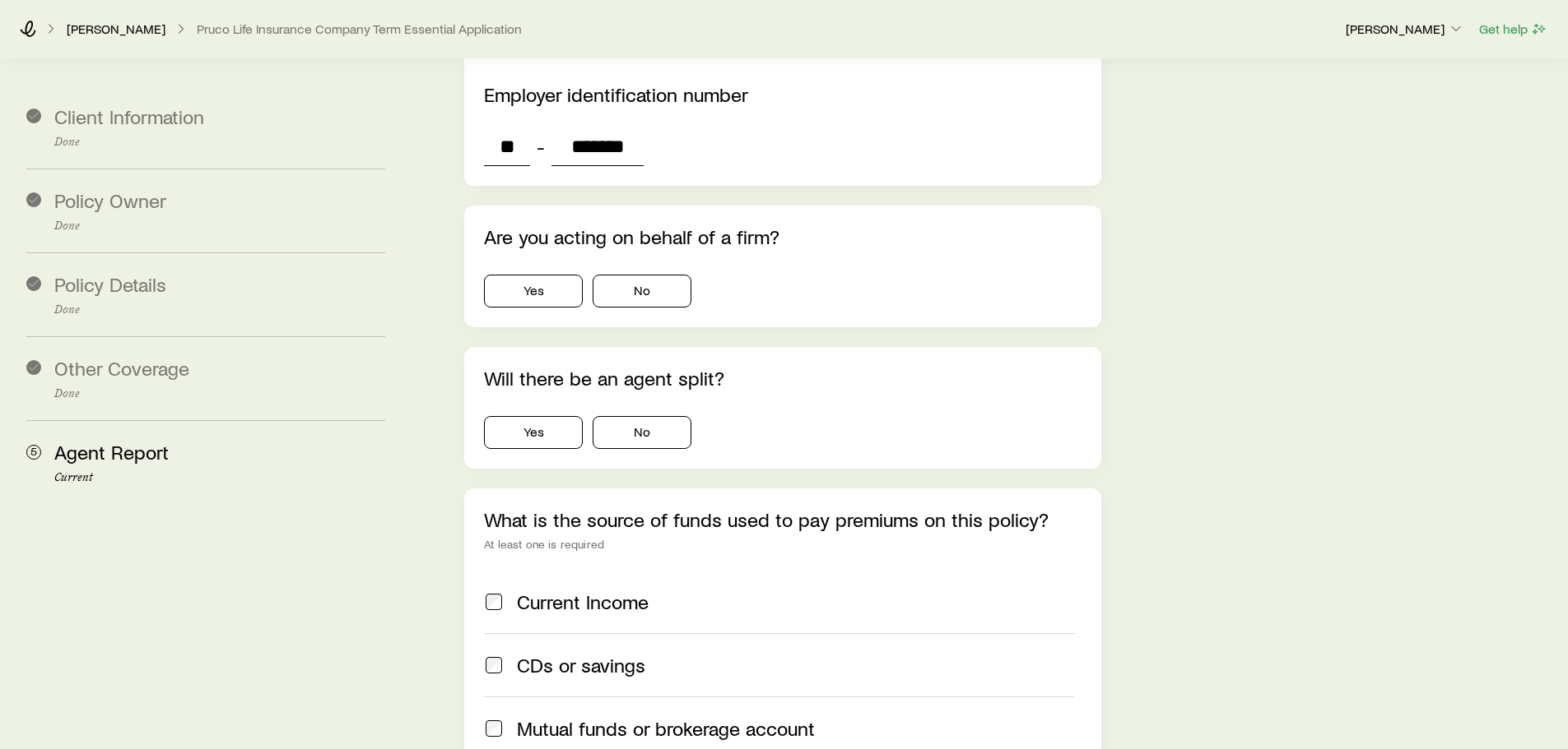
scroll to position [3363, 0]
type input "*******"
click at [647, 409] on div "Yes No" at bounding box center [781, 428] width 597 height 40
click at [648, 209] on div "Are you acting on behalf of a firm? Yes No" at bounding box center [782, 266] width 636 height 121
click at [637, 274] on button "No" at bounding box center [641, 290] width 99 height 33
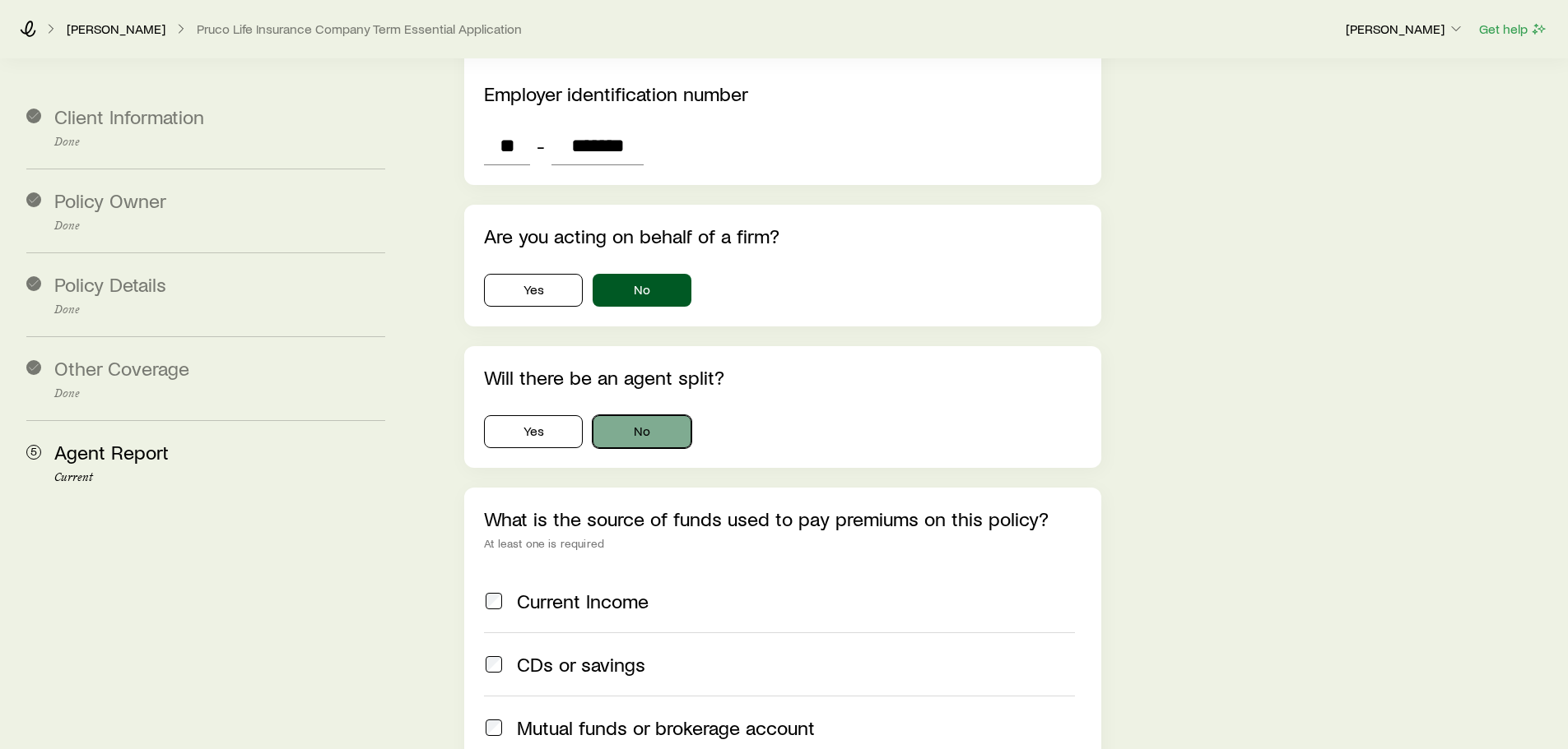
click at [646, 415] on button "No" at bounding box center [641, 431] width 99 height 33
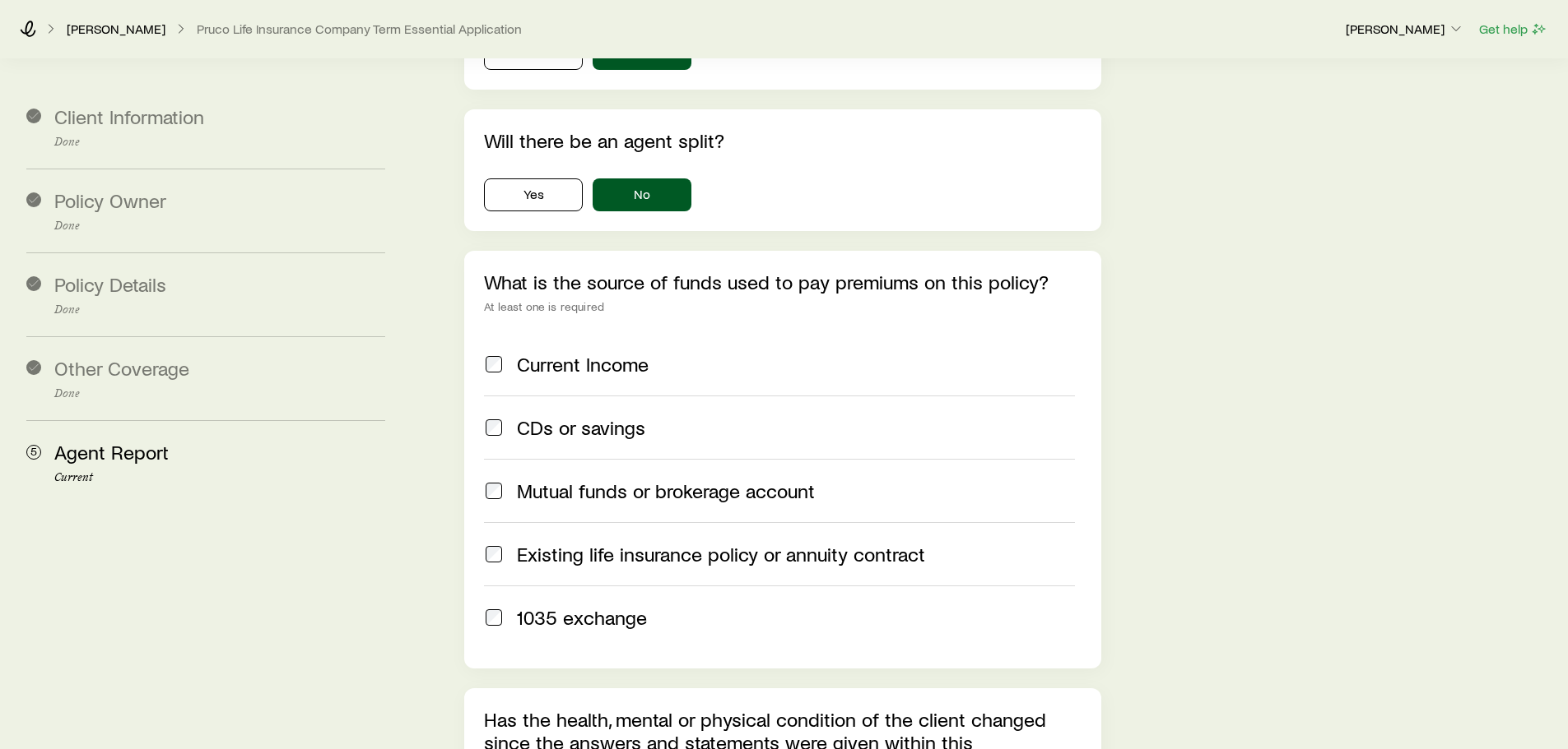
click at [602, 353] on span "Current Income" at bounding box center [582, 364] width 132 height 23
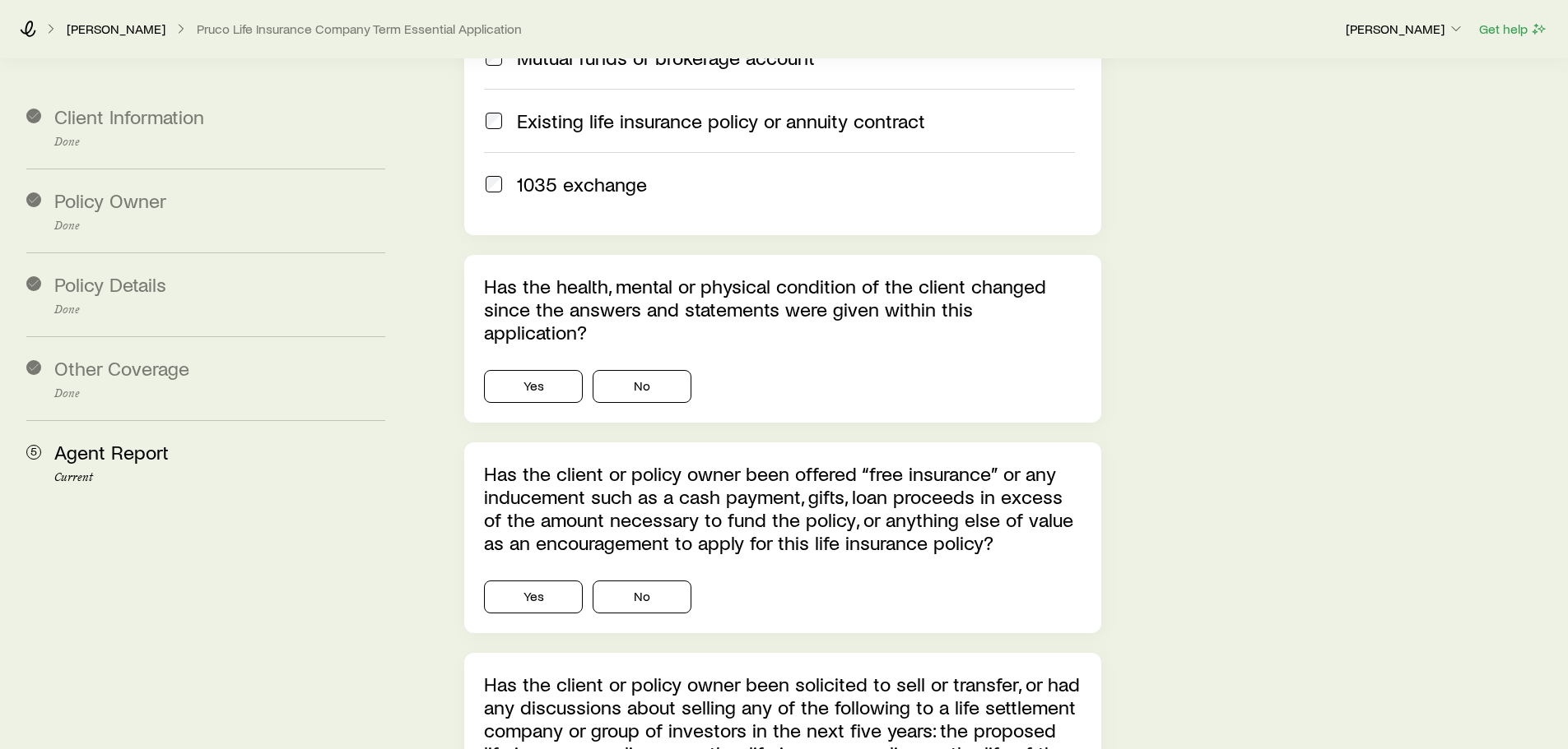
scroll to position [4036, 0]
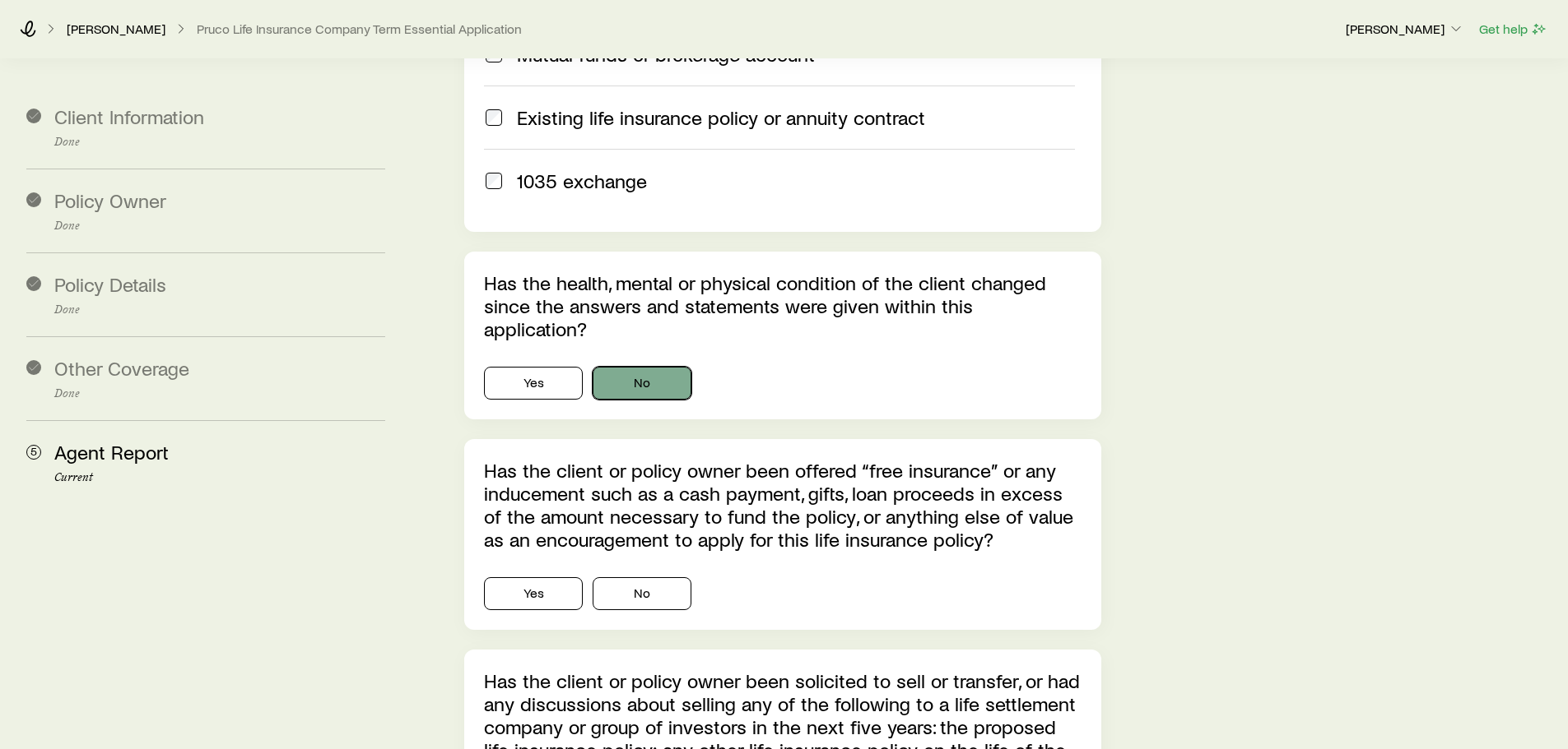
click at [652, 367] on button "No" at bounding box center [641, 383] width 99 height 33
click at [644, 578] on button "No" at bounding box center [641, 594] width 99 height 33
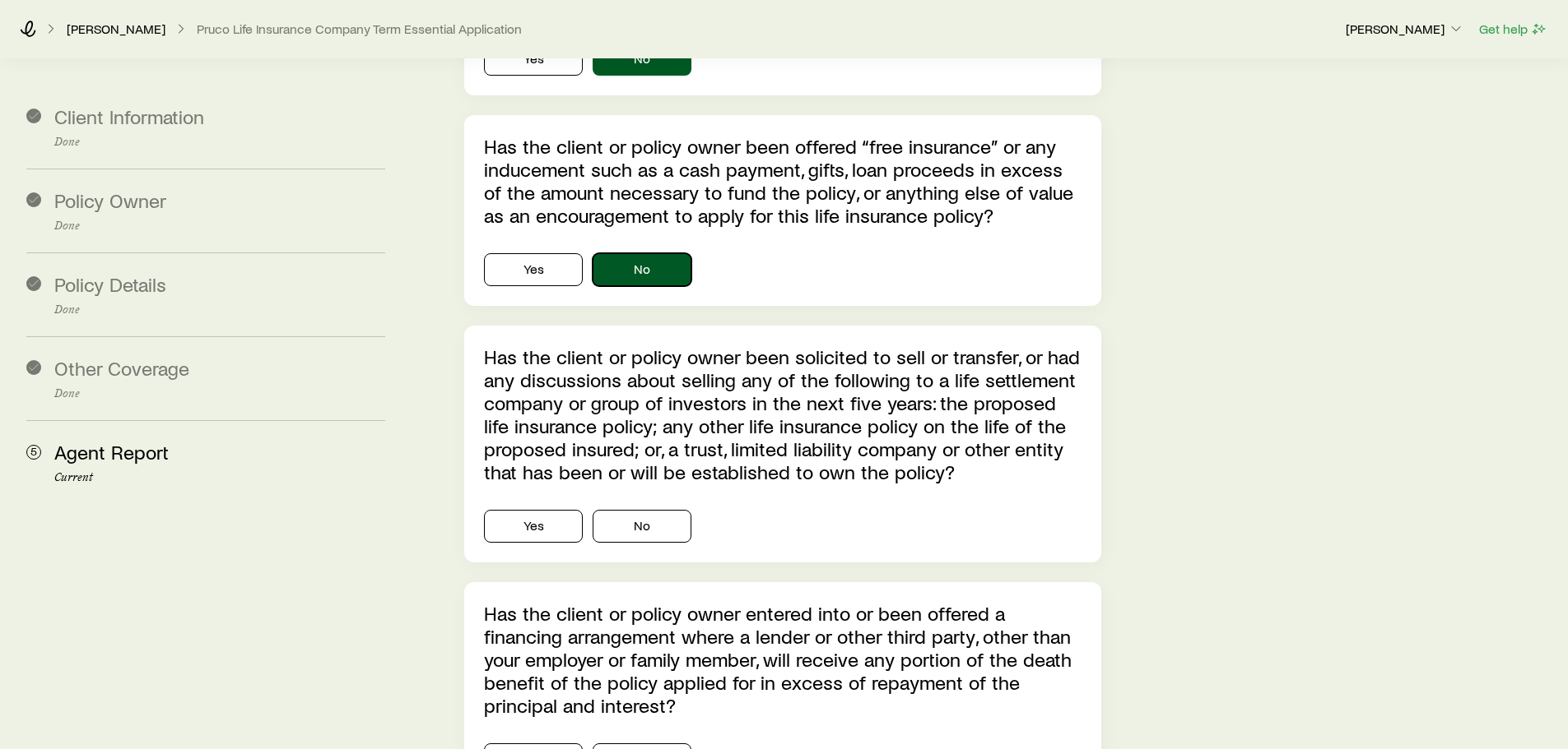
scroll to position [4362, 0]
click at [647, 475] on div "Has the client or policy owner been solicited to sell or transfer, or had any d…" at bounding box center [782, 443] width 636 height 237
click at [649, 509] on button "No" at bounding box center [641, 525] width 99 height 33
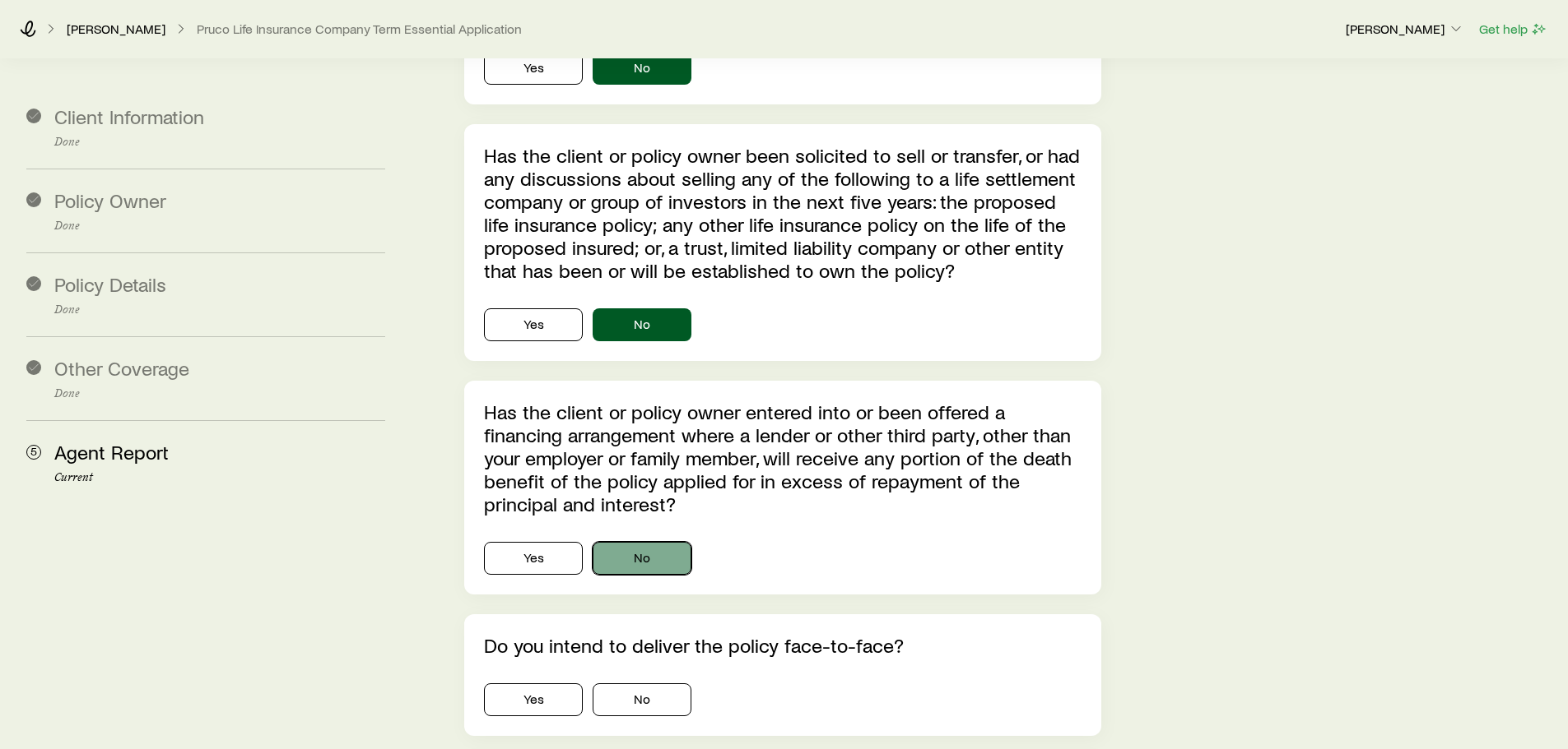
click at [647, 542] on button "No" at bounding box center [641, 558] width 99 height 33
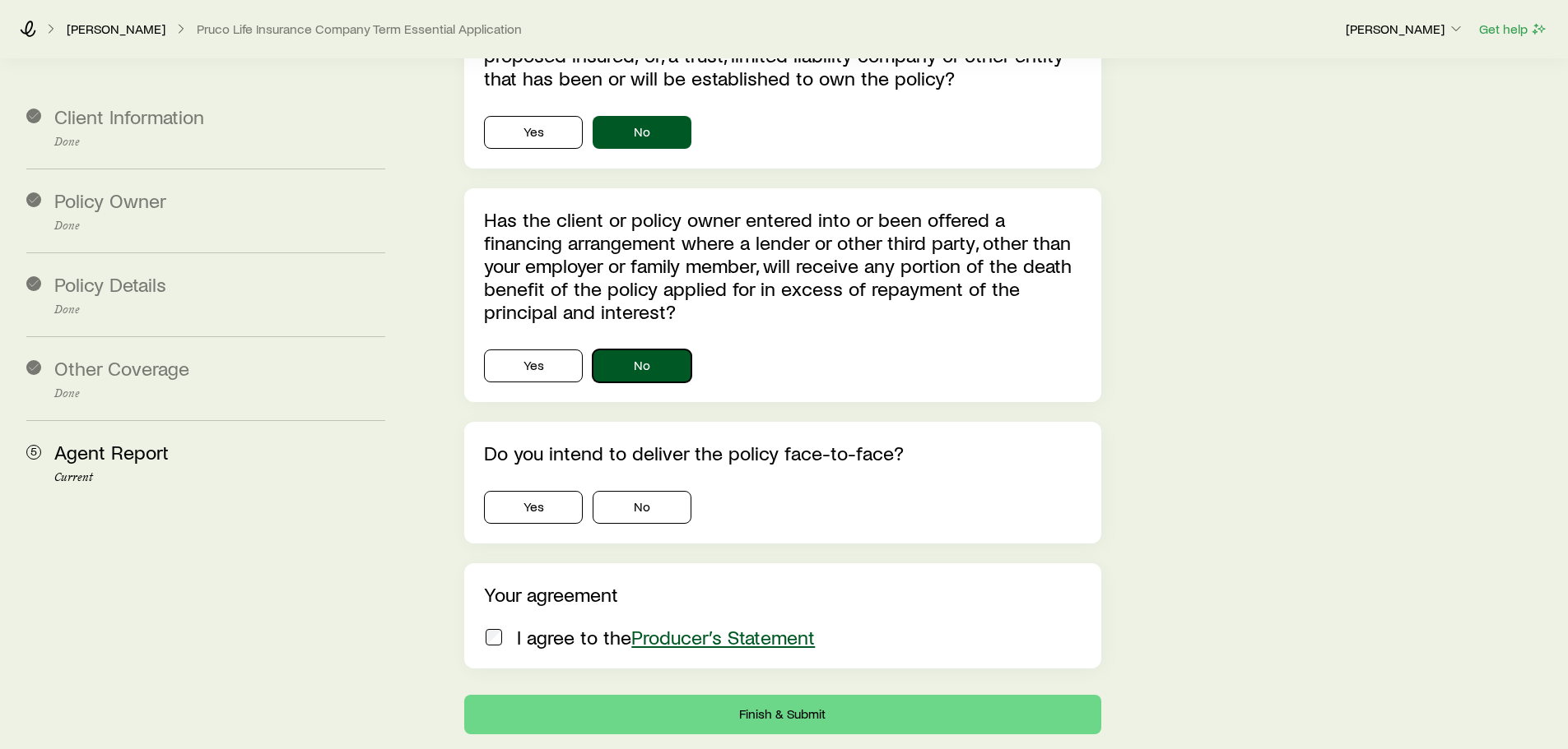
scroll to position [4757, 0]
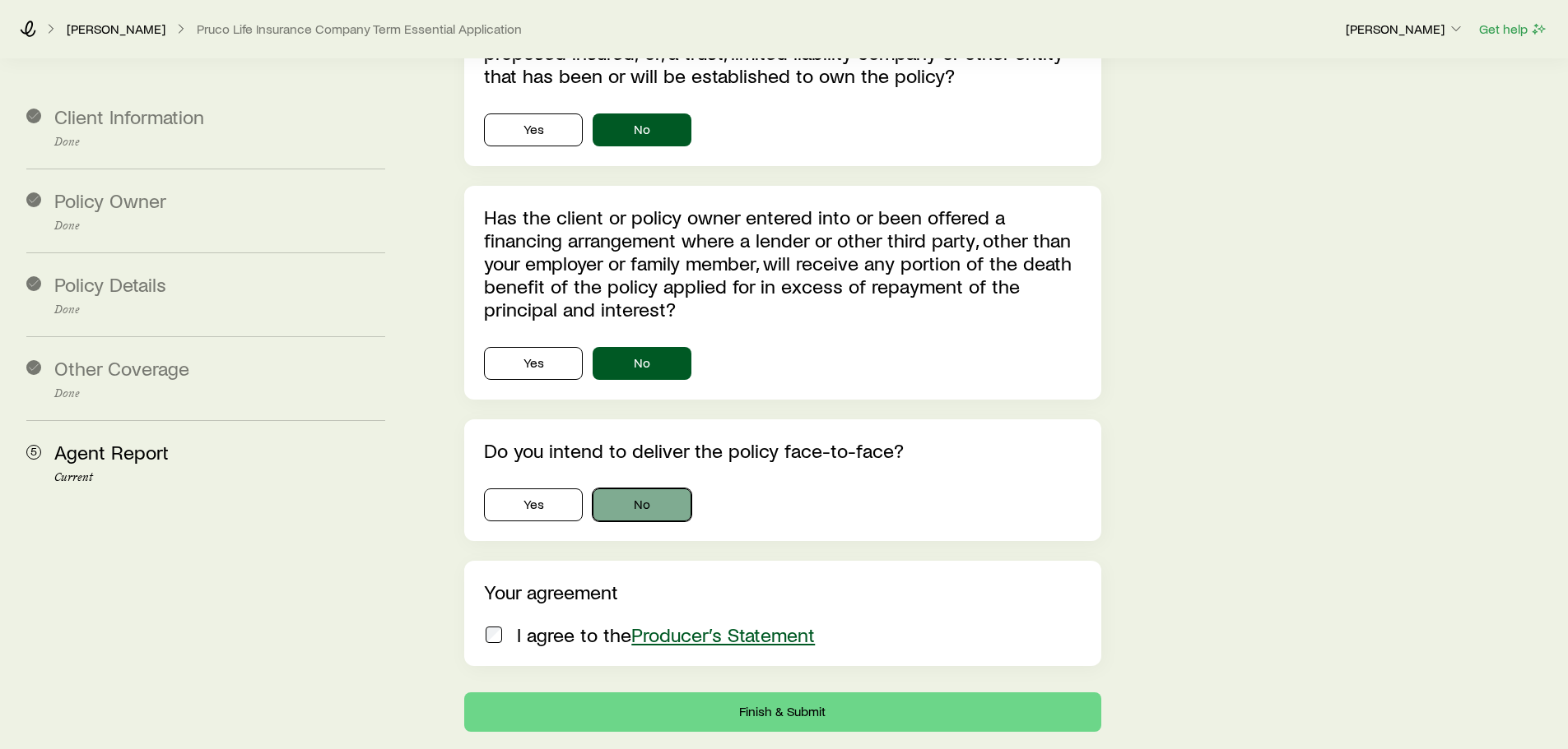
click at [666, 488] on button "No" at bounding box center [641, 504] width 99 height 33
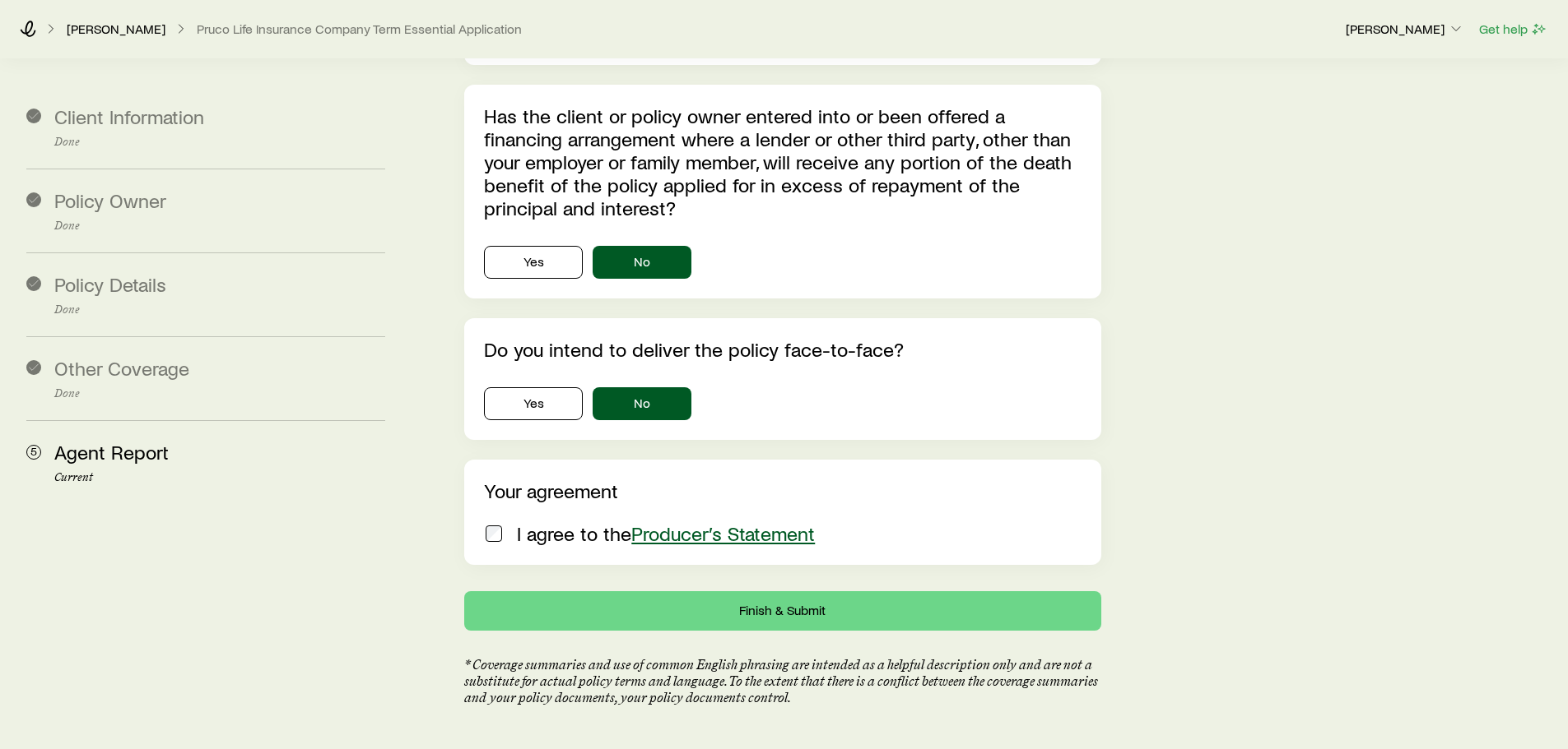
click at [500, 477] on div "Your agreement I agree to the Producer’s Statement" at bounding box center [782, 512] width 636 height 105
click at [772, 591] on button "Finish & Submit" at bounding box center [782, 611] width 636 height 40
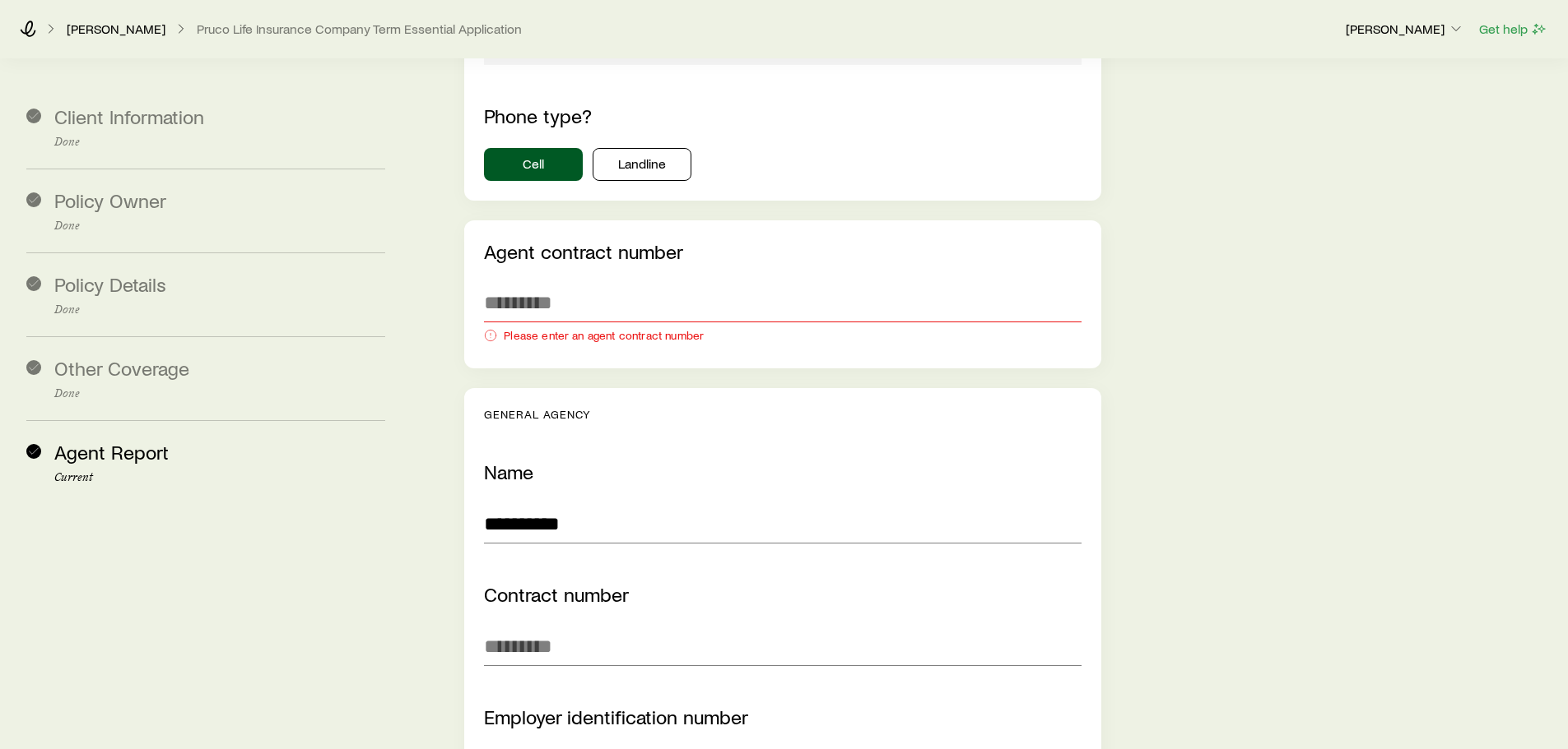
scroll to position [2770, 0]
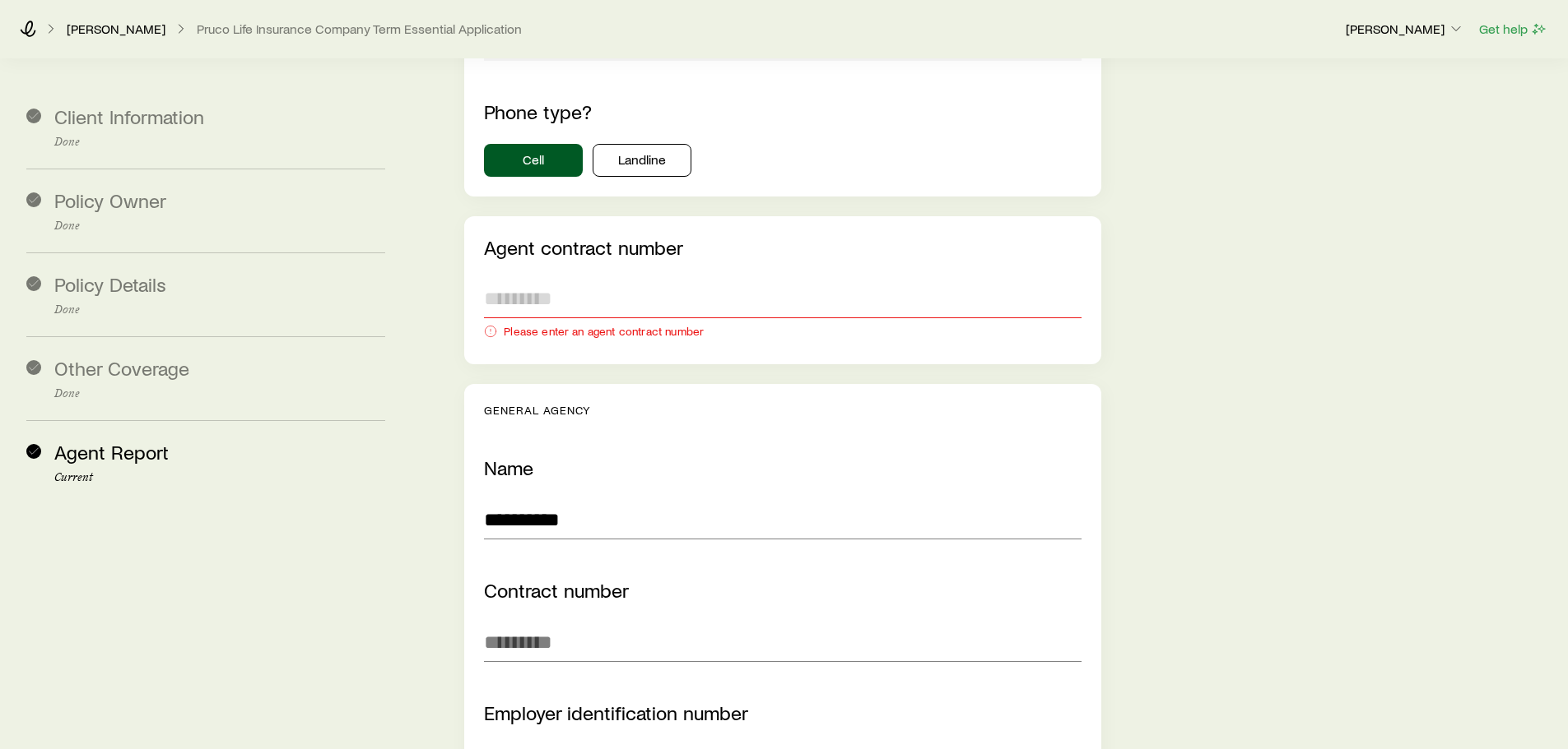
click at [608, 279] on input "text" at bounding box center [781, 299] width 597 height 40
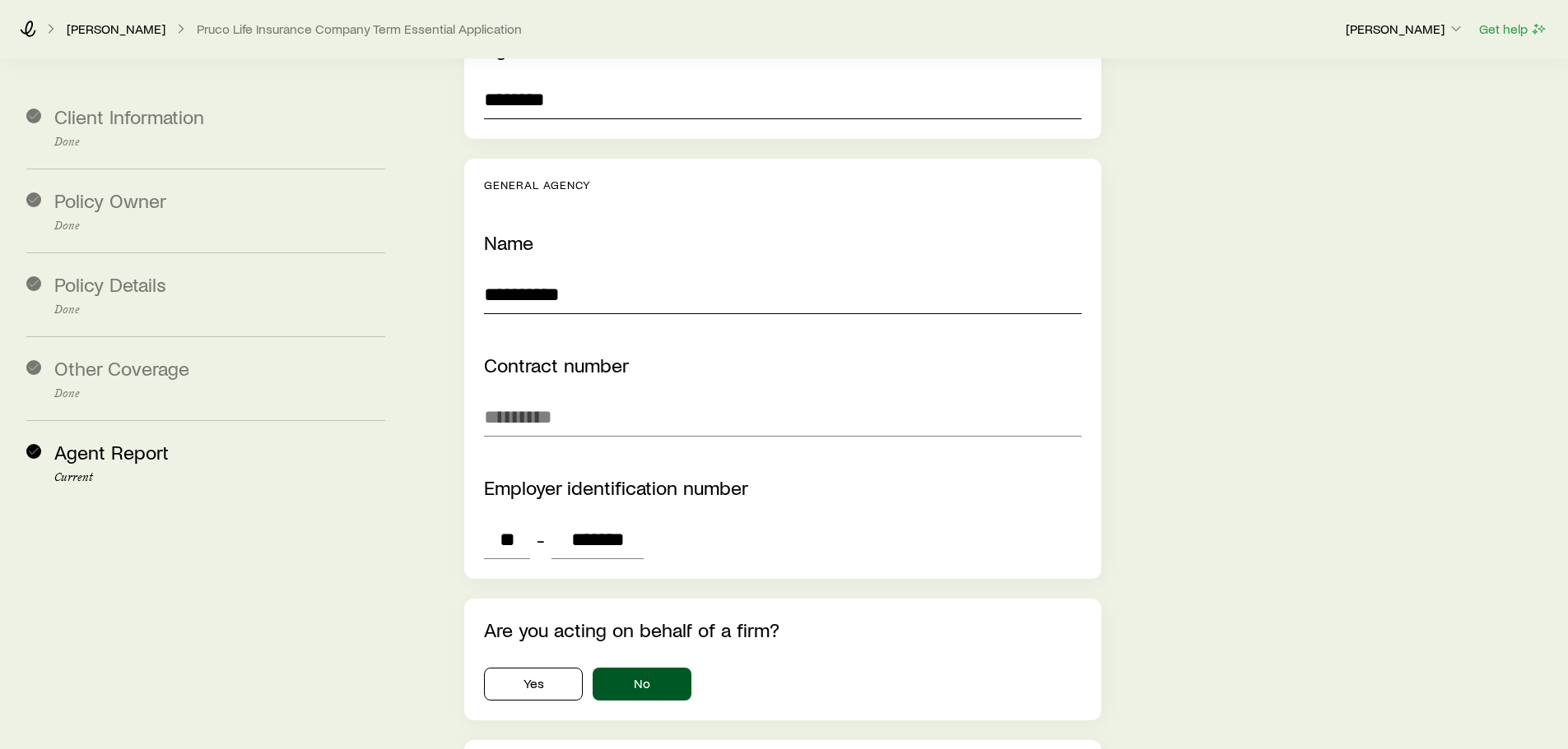
scroll to position [2968, 0]
type input "********"
click at [576, 276] on input "**********" at bounding box center [781, 295] width 597 height 40
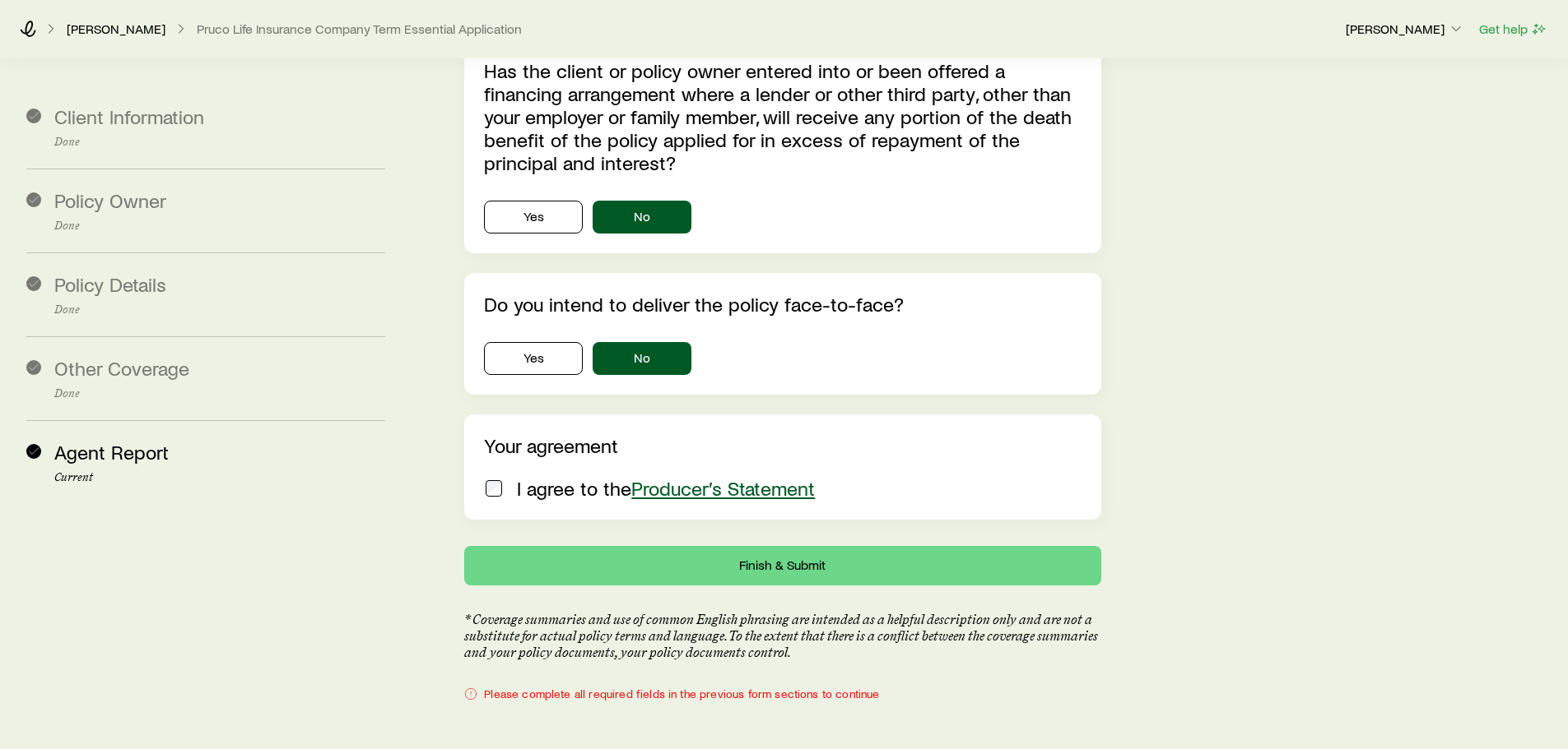
scroll to position [4904, 0]
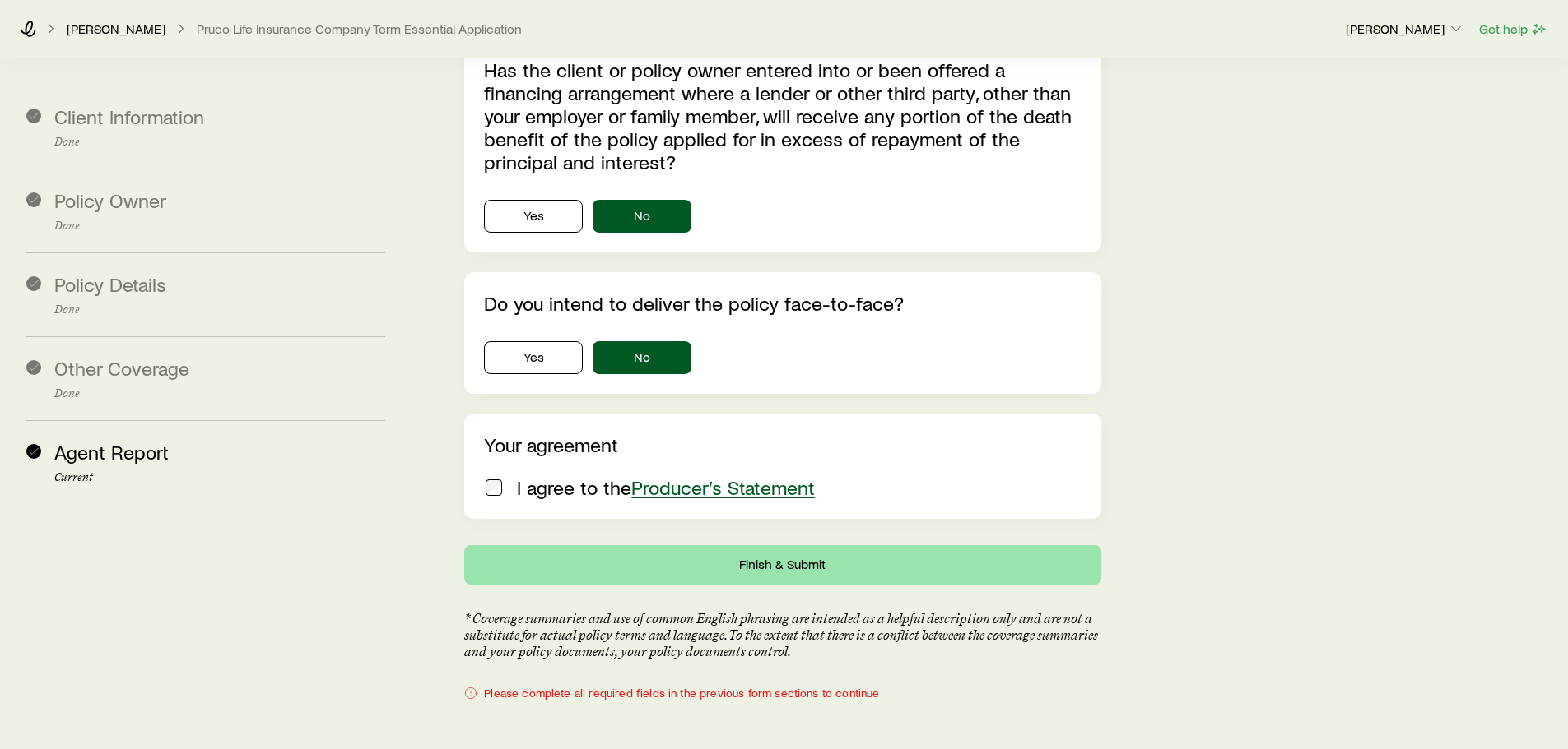
type input "**********"
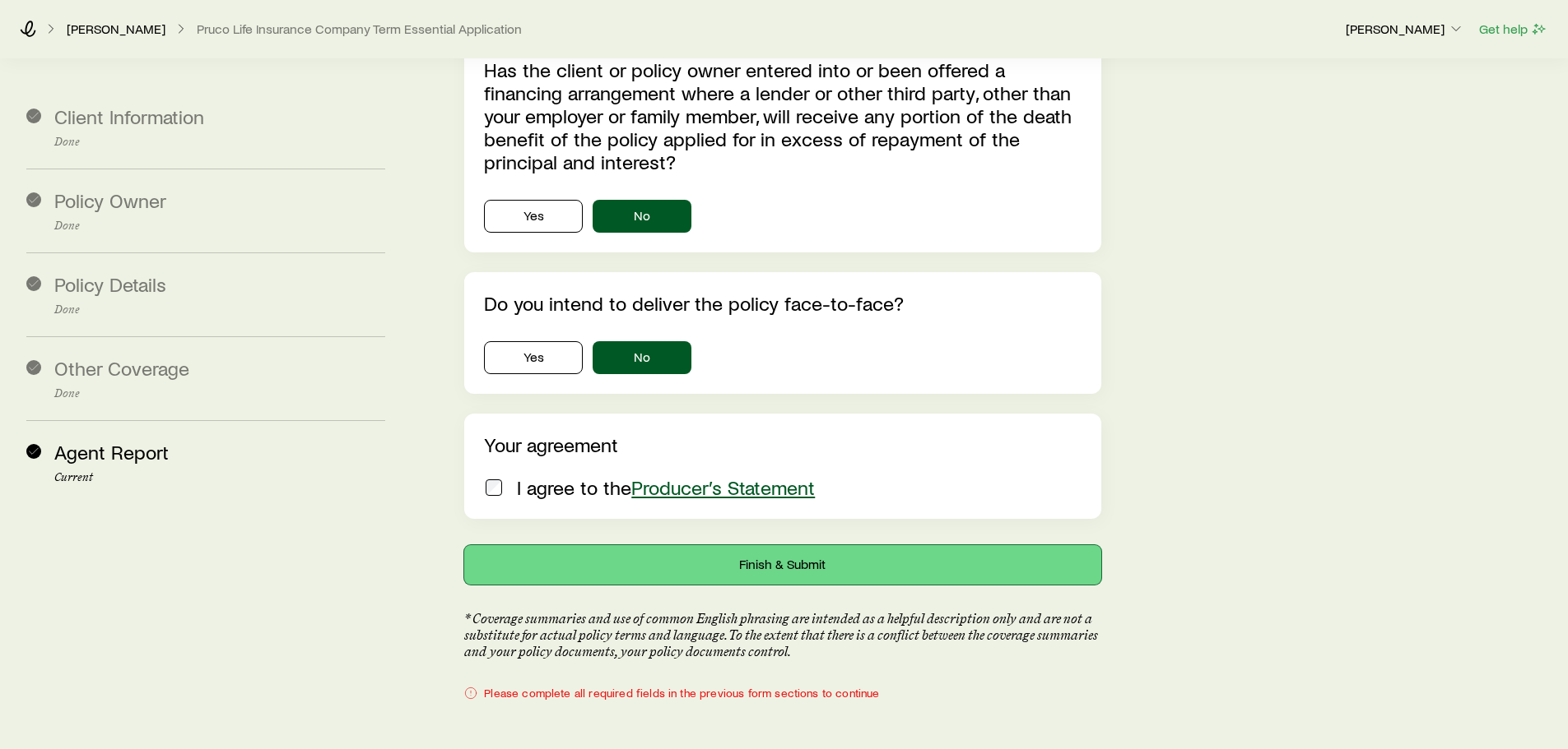
click at [709, 546] on button "Finish & Submit" at bounding box center [782, 565] width 636 height 40
click at [813, 546] on button "Finish & Submit" at bounding box center [782, 565] width 636 height 40
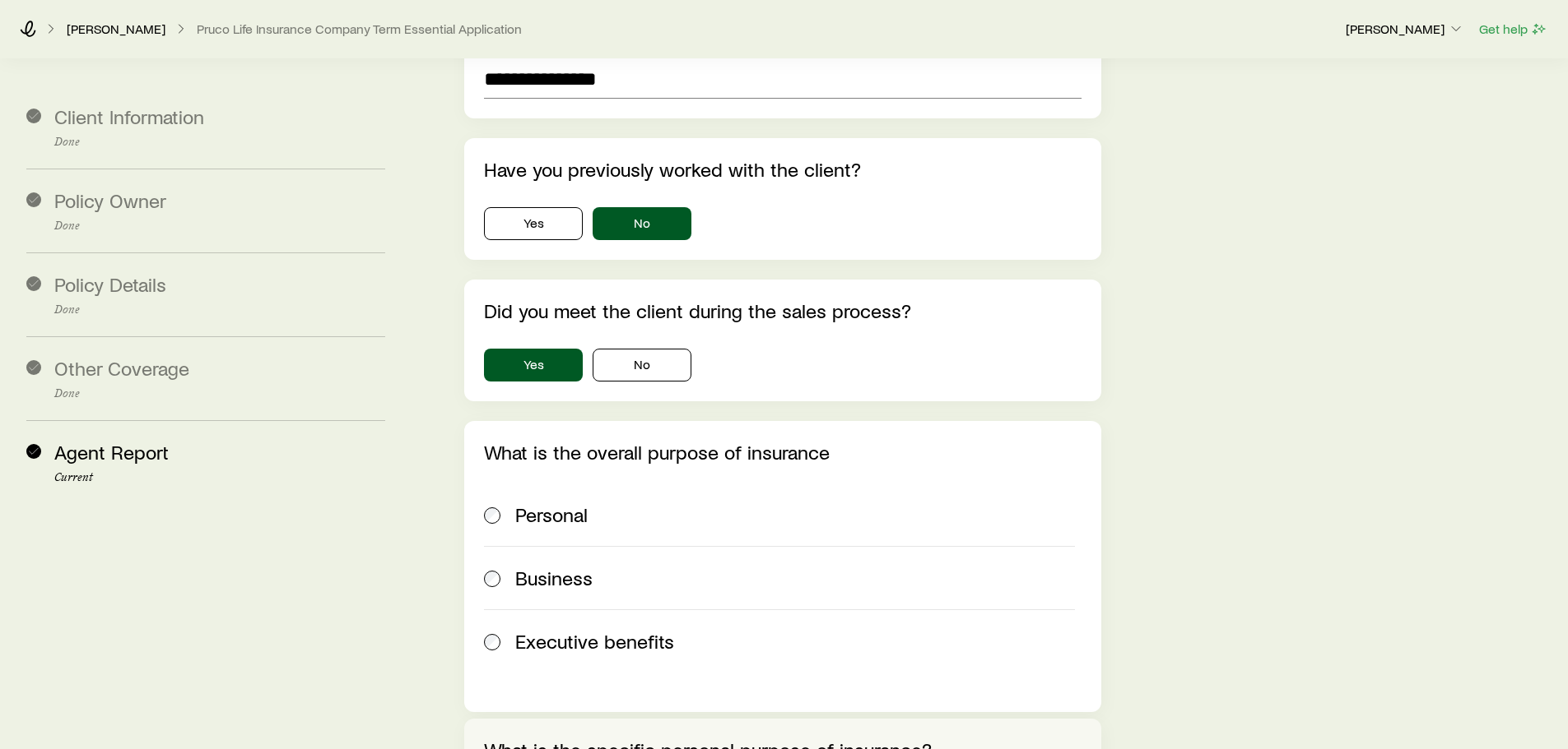
scroll to position [0, 0]
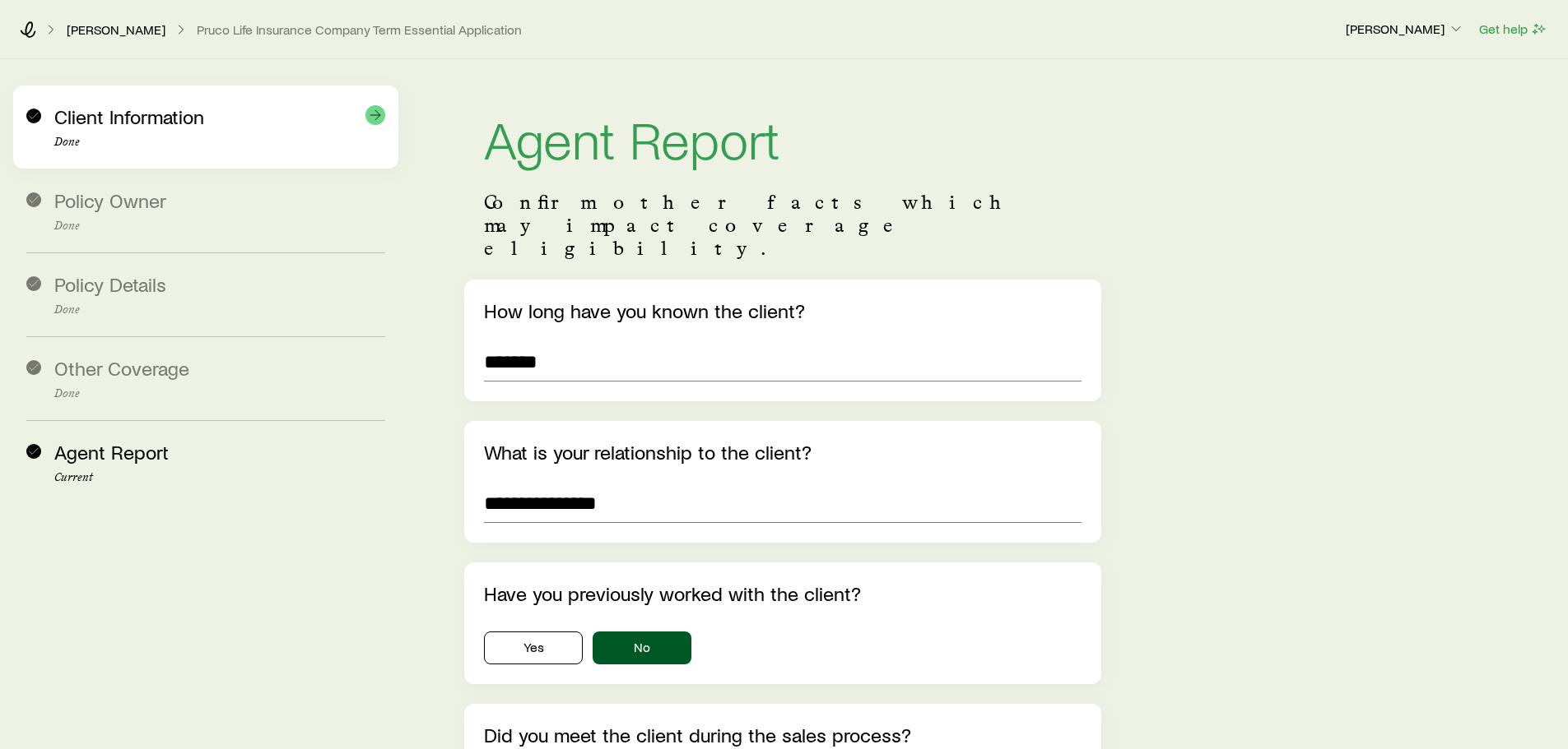
click at [187, 134] on div "Client Information Done" at bounding box center [219, 127] width 331 height 44
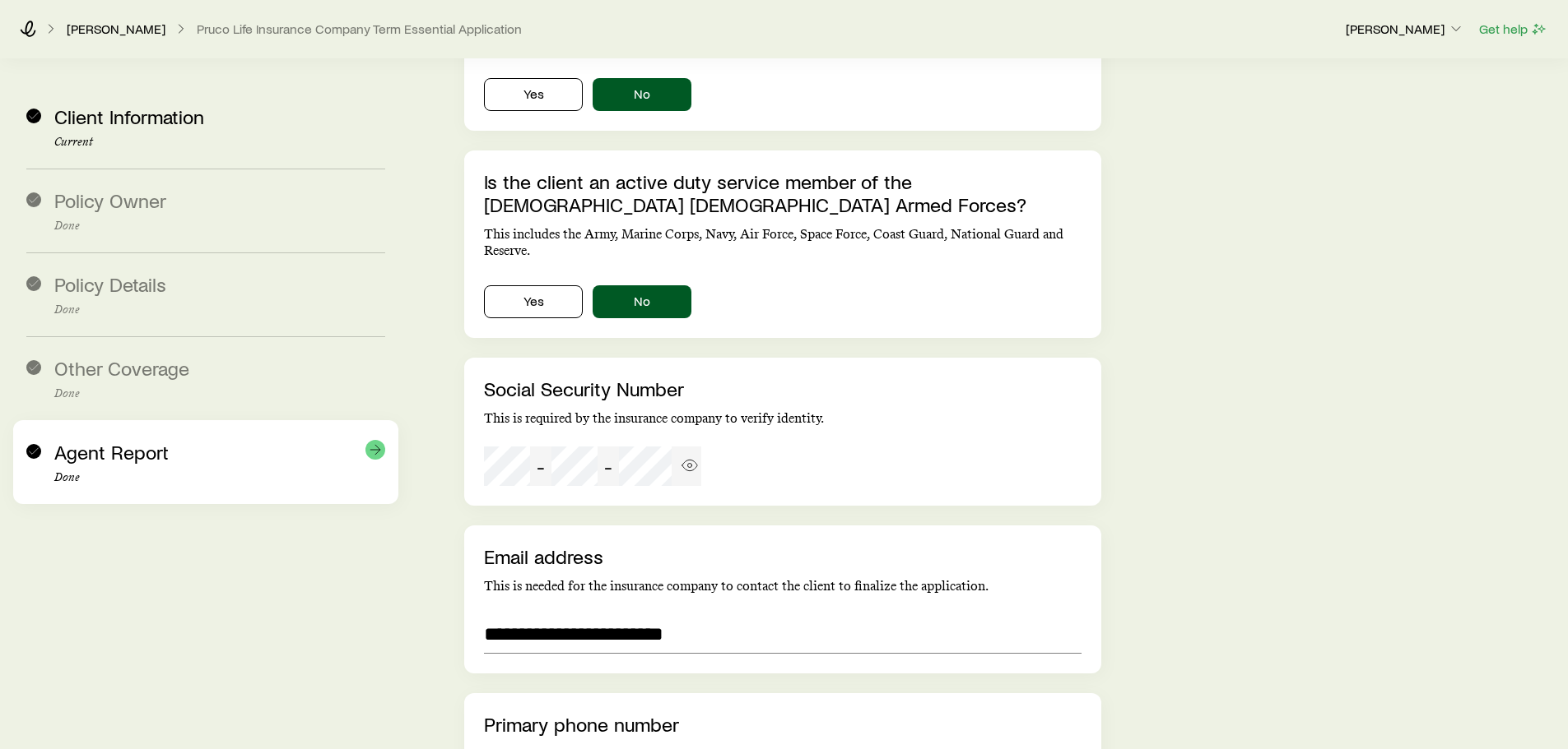
scroll to position [3505, 0]
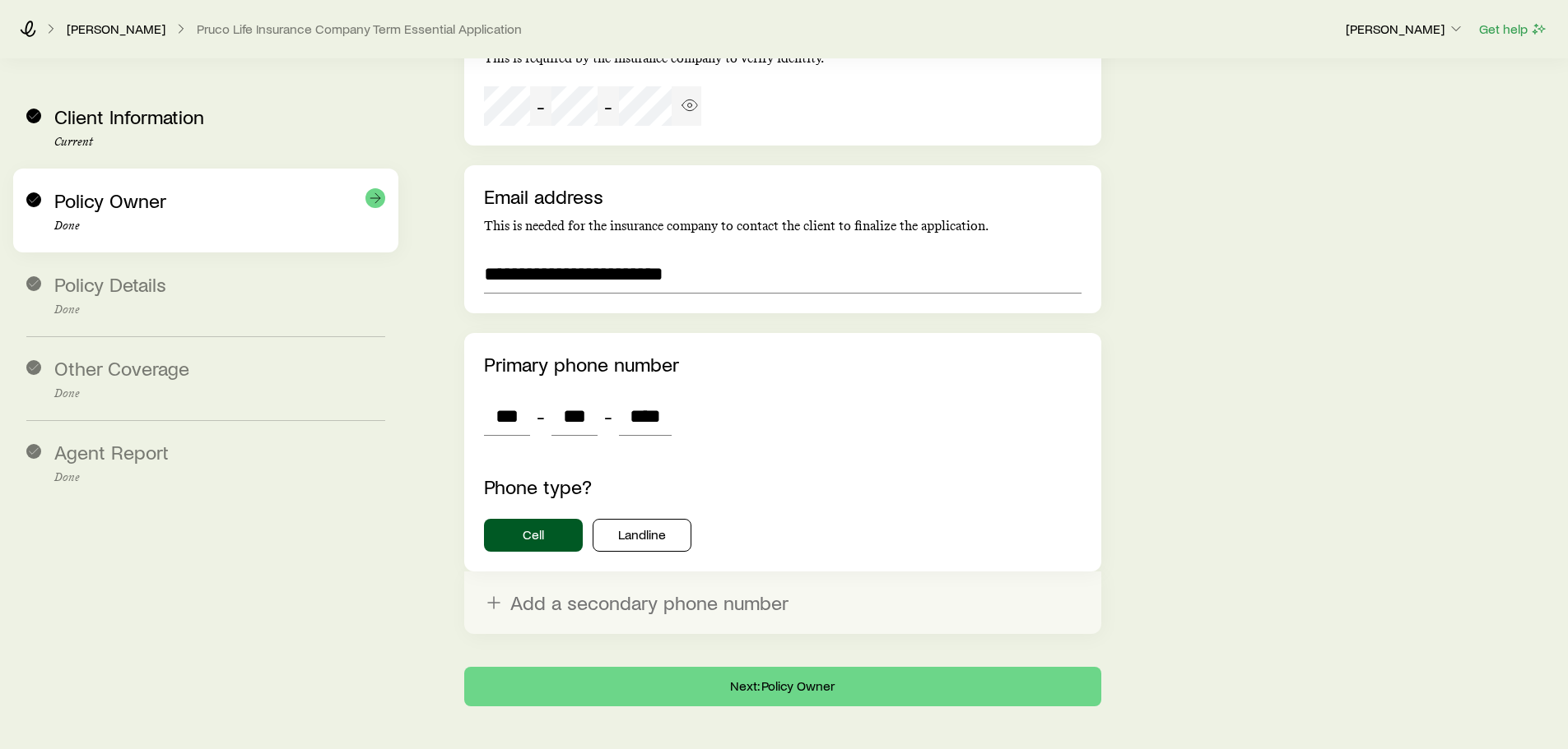
click at [153, 213] on div "Policy Owner Done" at bounding box center [219, 211] width 331 height 44
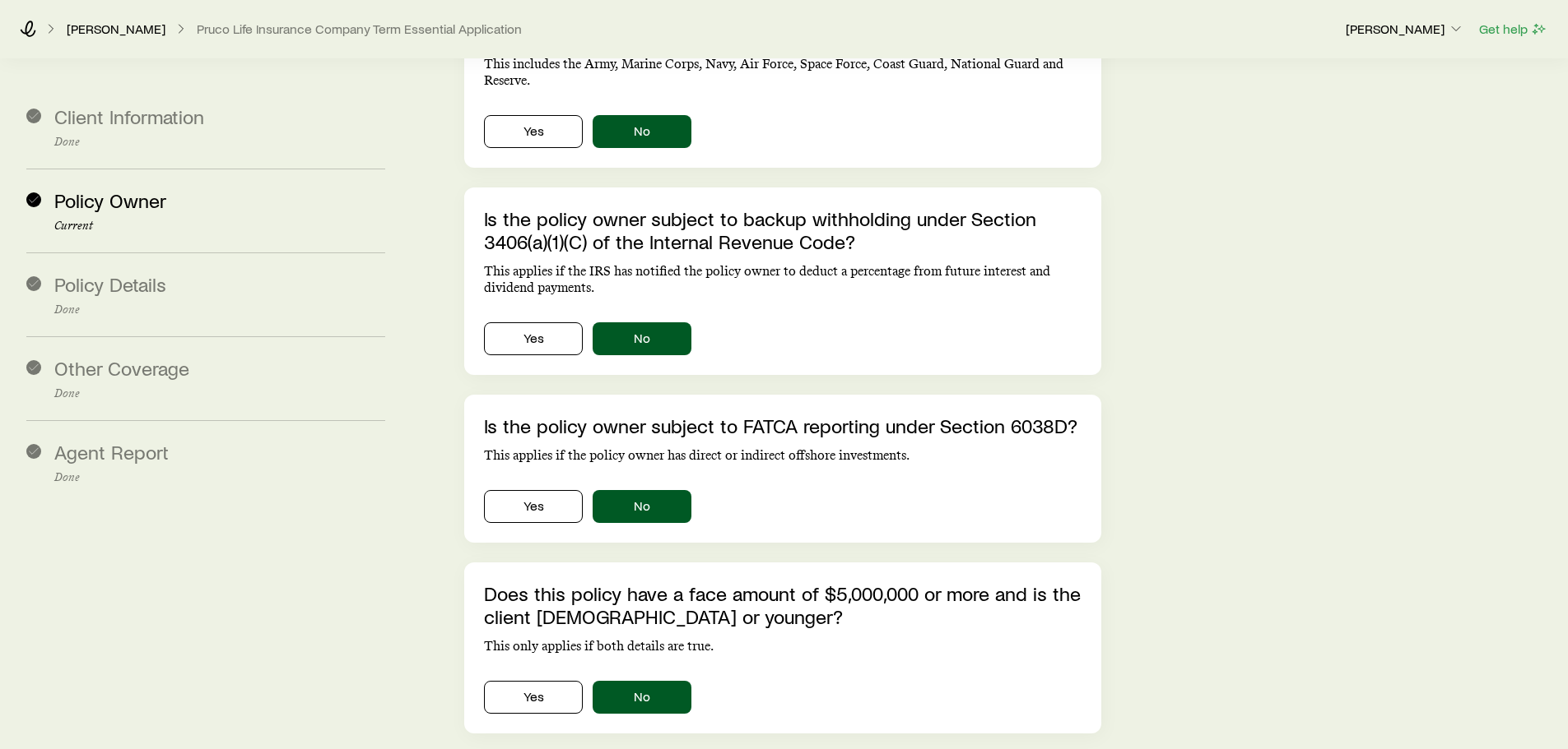
scroll to position [557, 0]
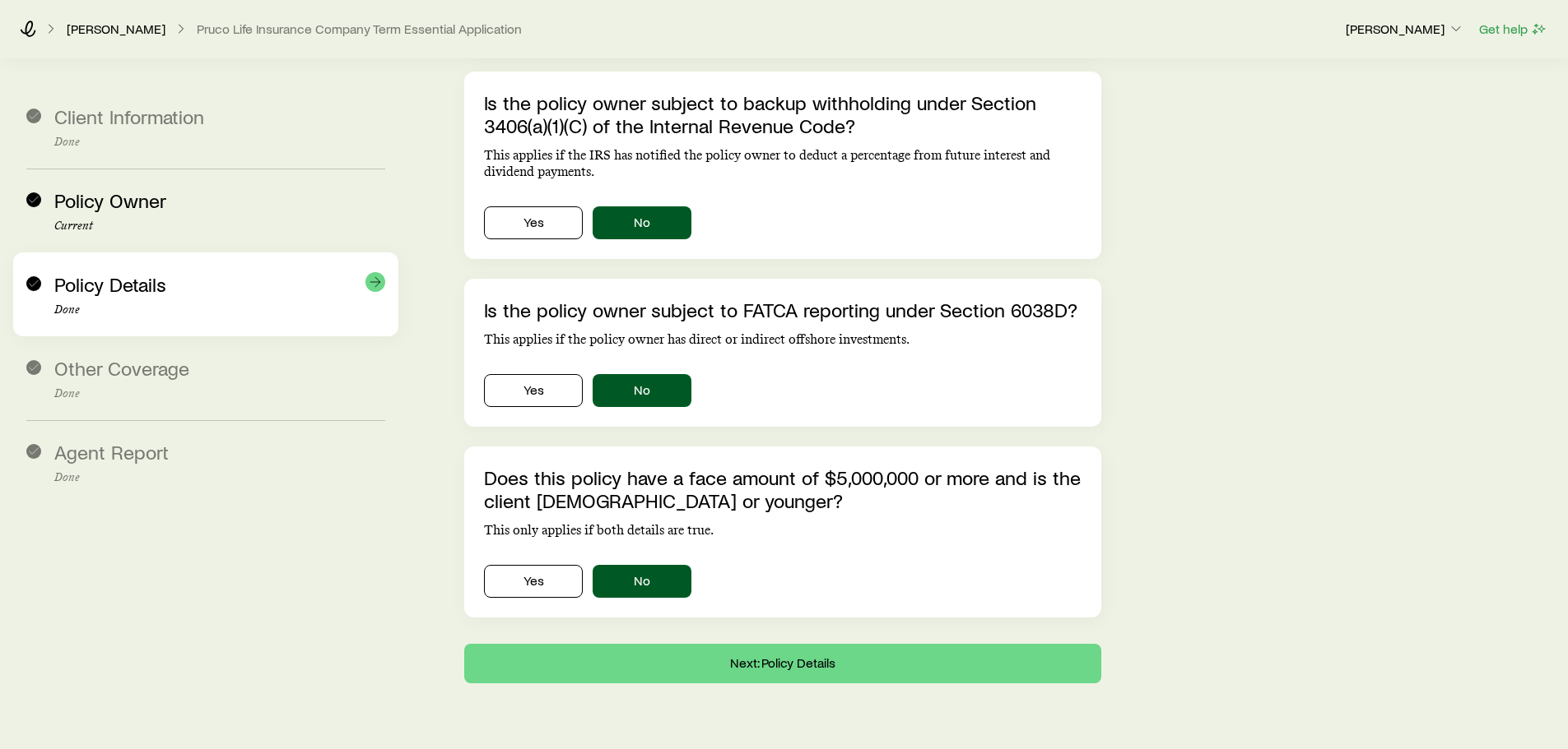
click at [176, 315] on p "Done" at bounding box center [219, 310] width 331 height 13
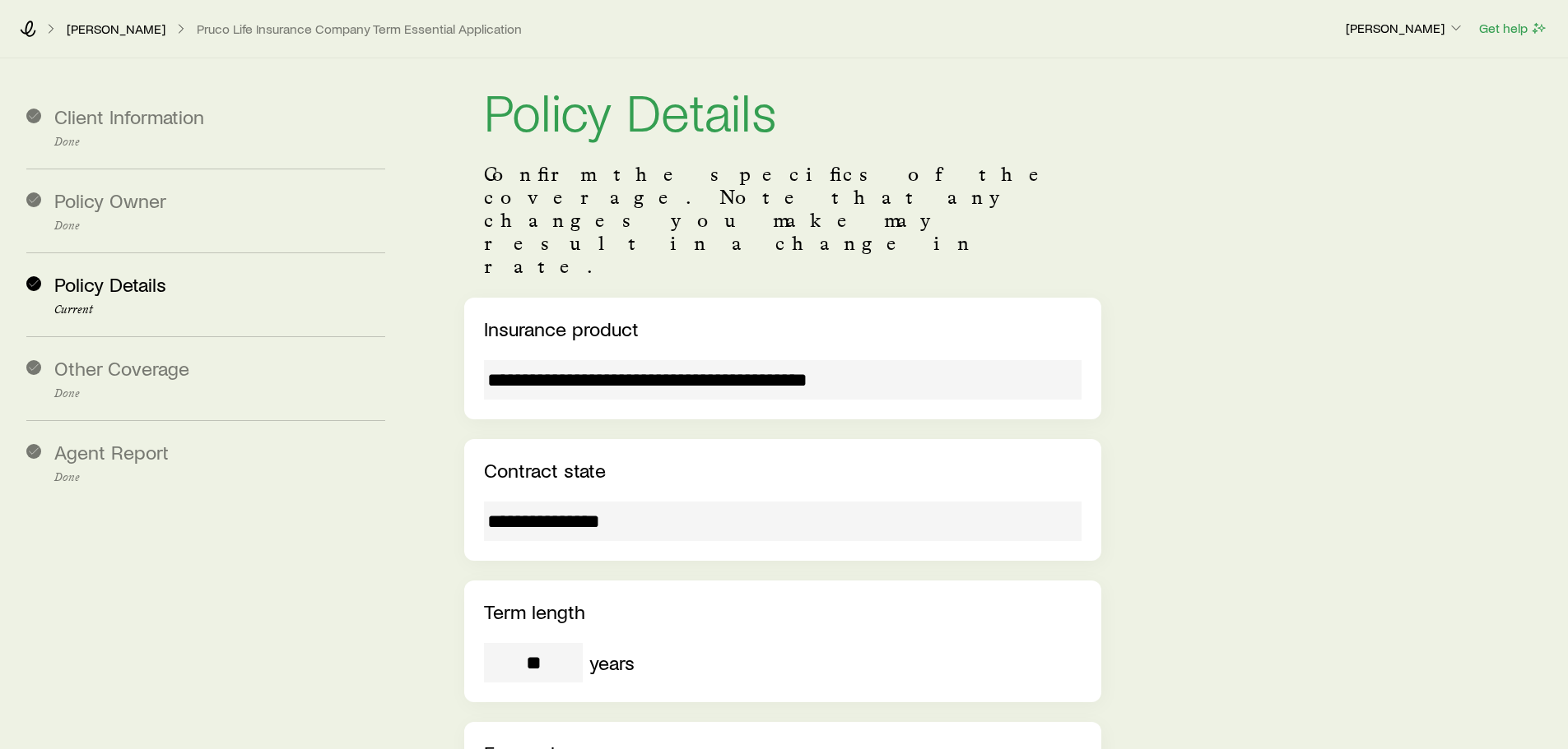
scroll to position [0, 0]
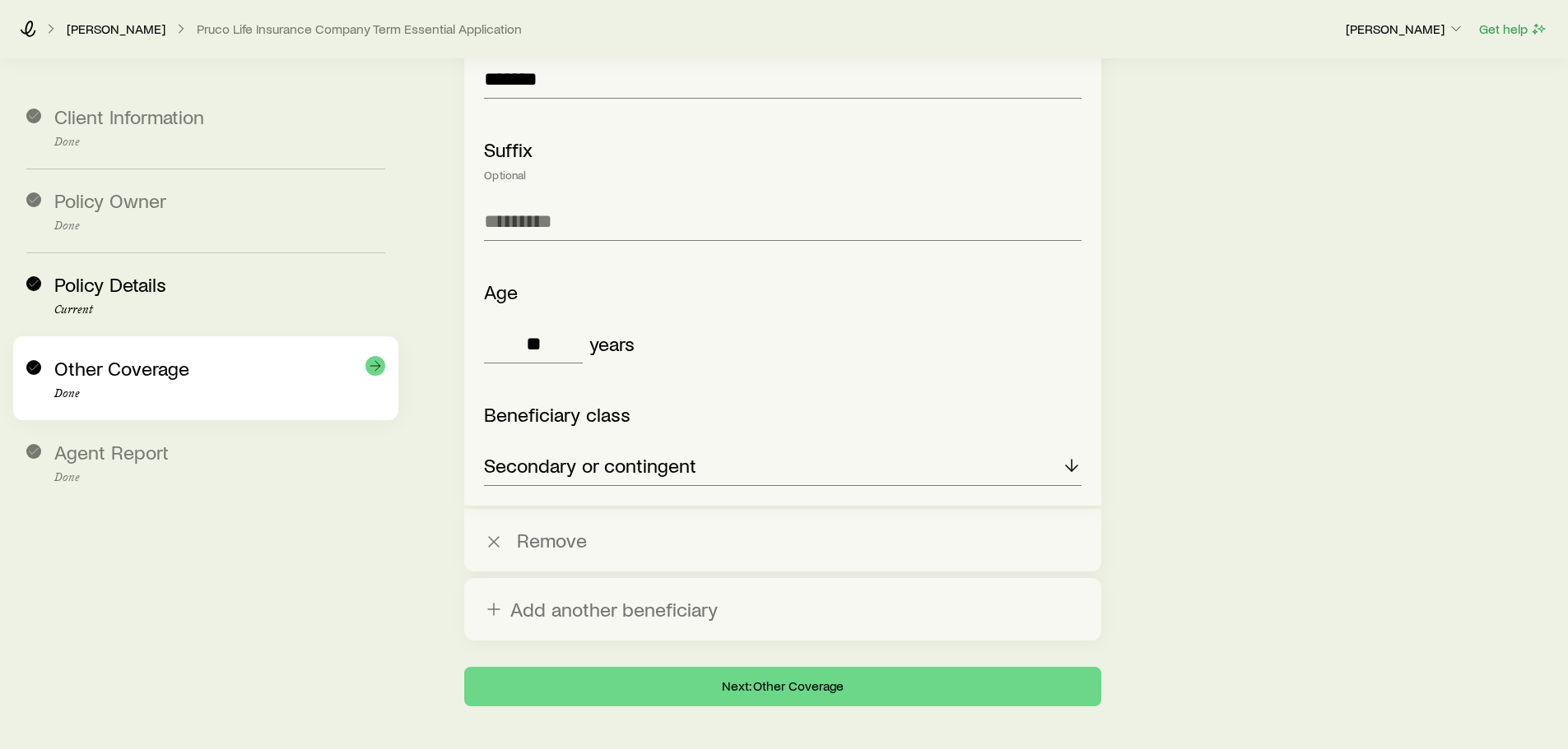
click at [119, 364] on span "Other Coverage" at bounding box center [122, 368] width 135 height 24
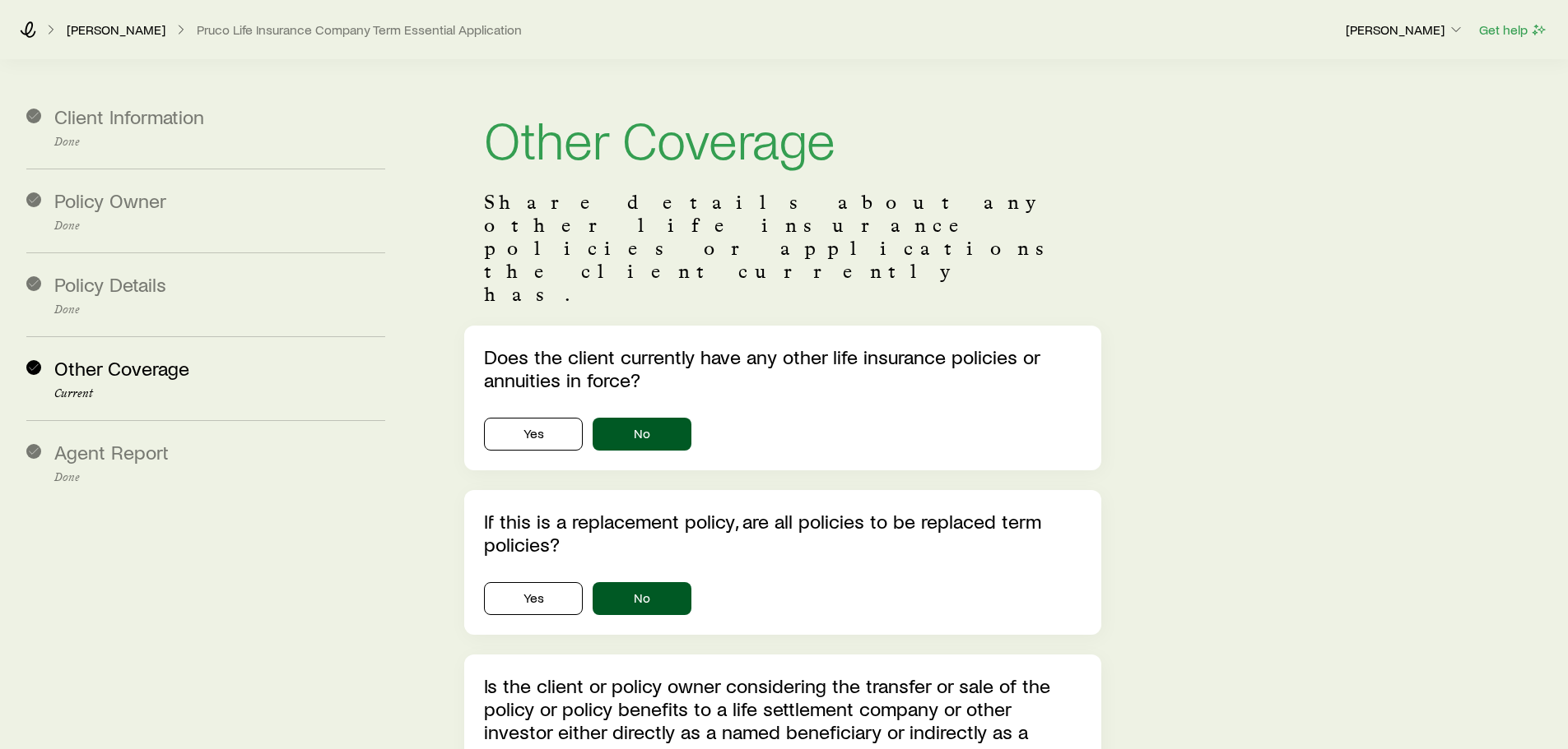
scroll to position [369, 0]
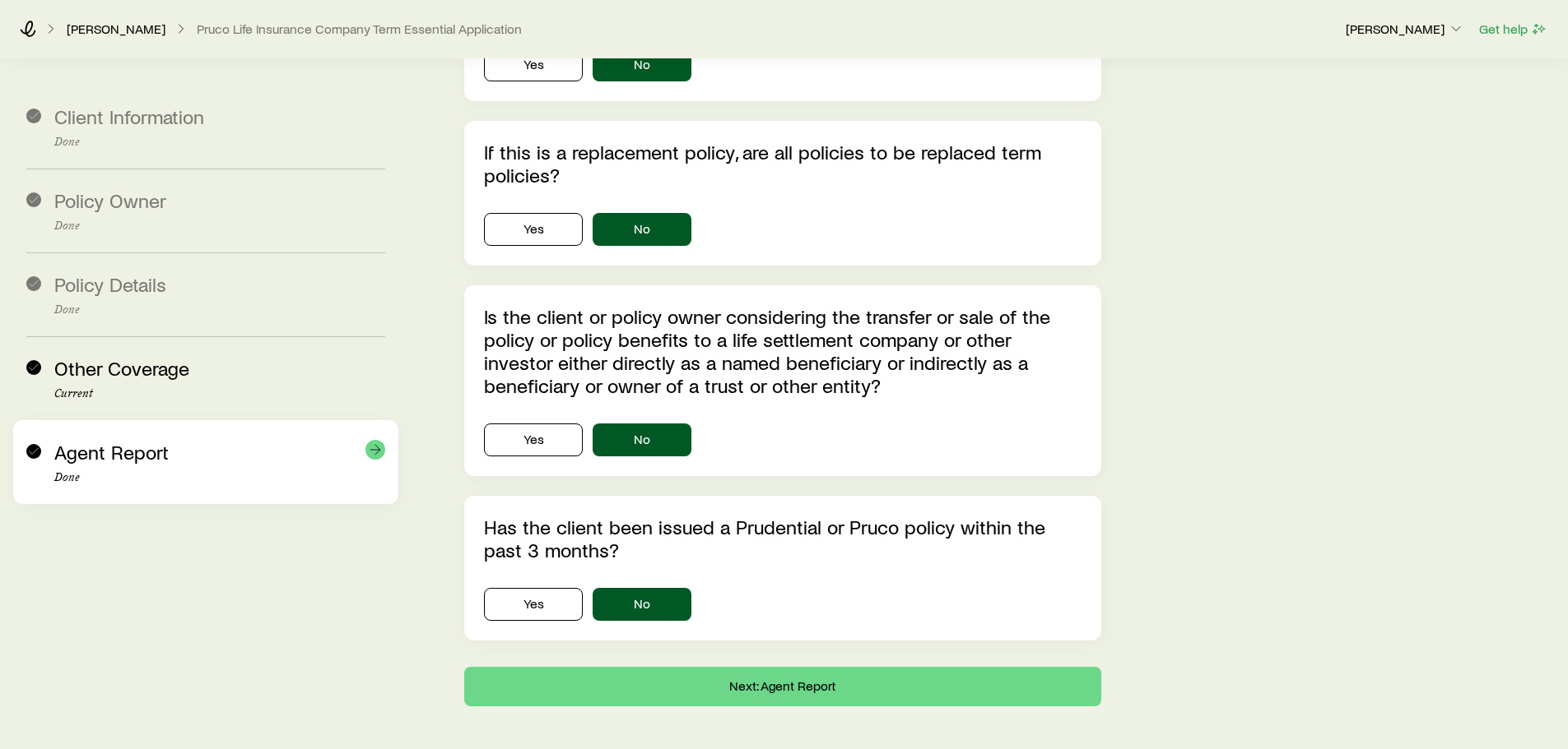
click at [135, 478] on p "Done" at bounding box center [219, 478] width 331 height 13
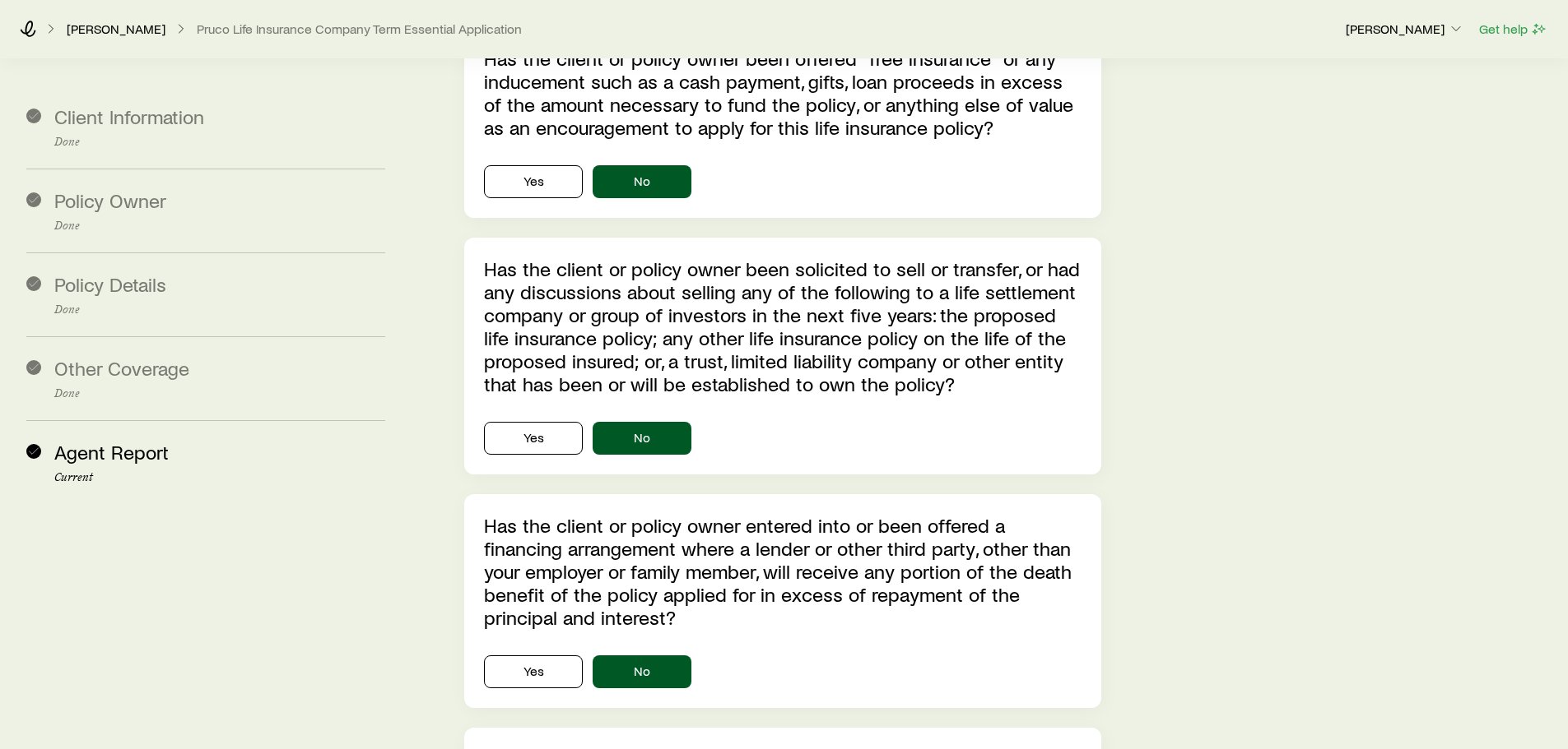
scroll to position [4858, 0]
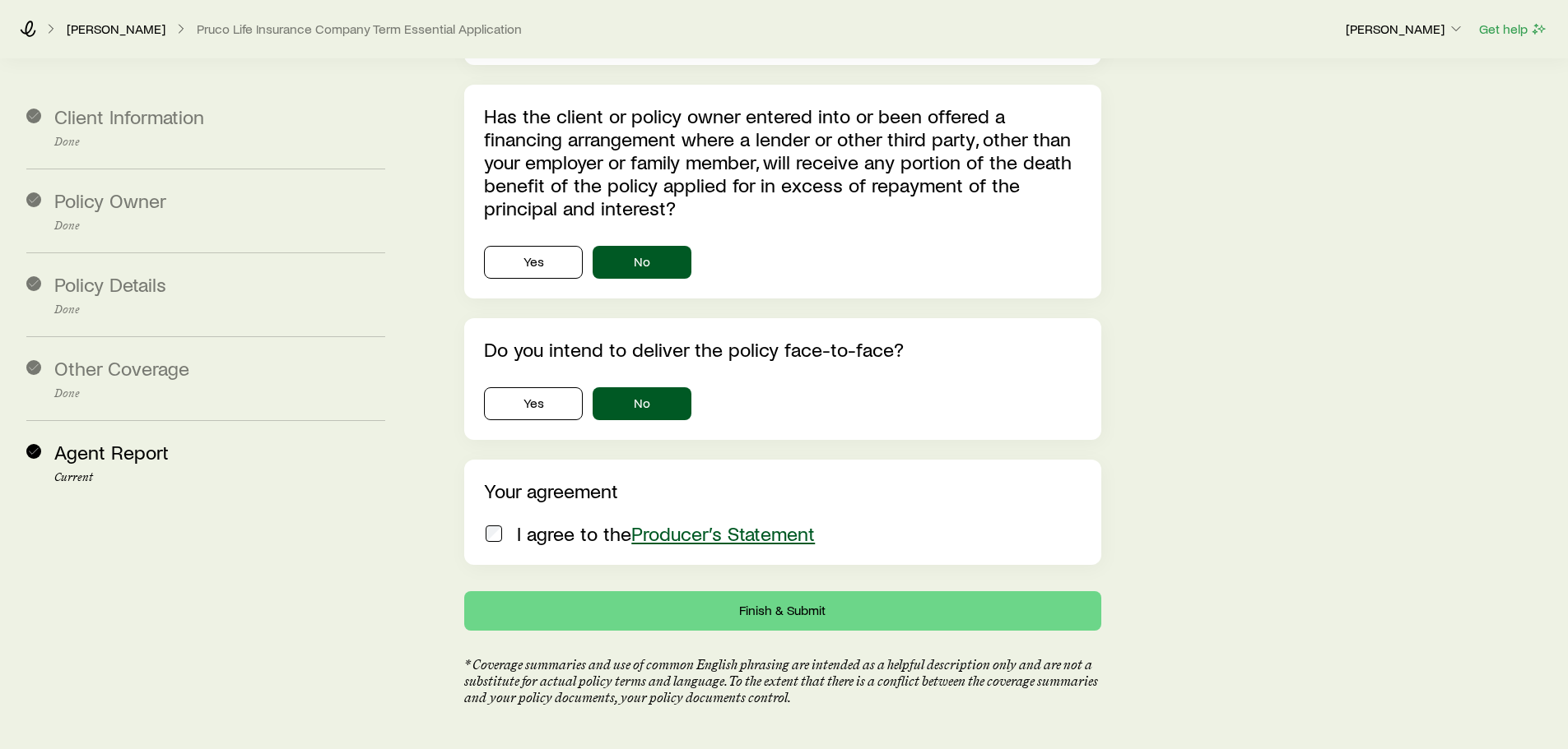
click at [508, 522] on div "I agree to the Producer’s Statement" at bounding box center [778, 533] width 590 height 23
click at [767, 591] on button "Finish & Submit" at bounding box center [782, 611] width 636 height 40
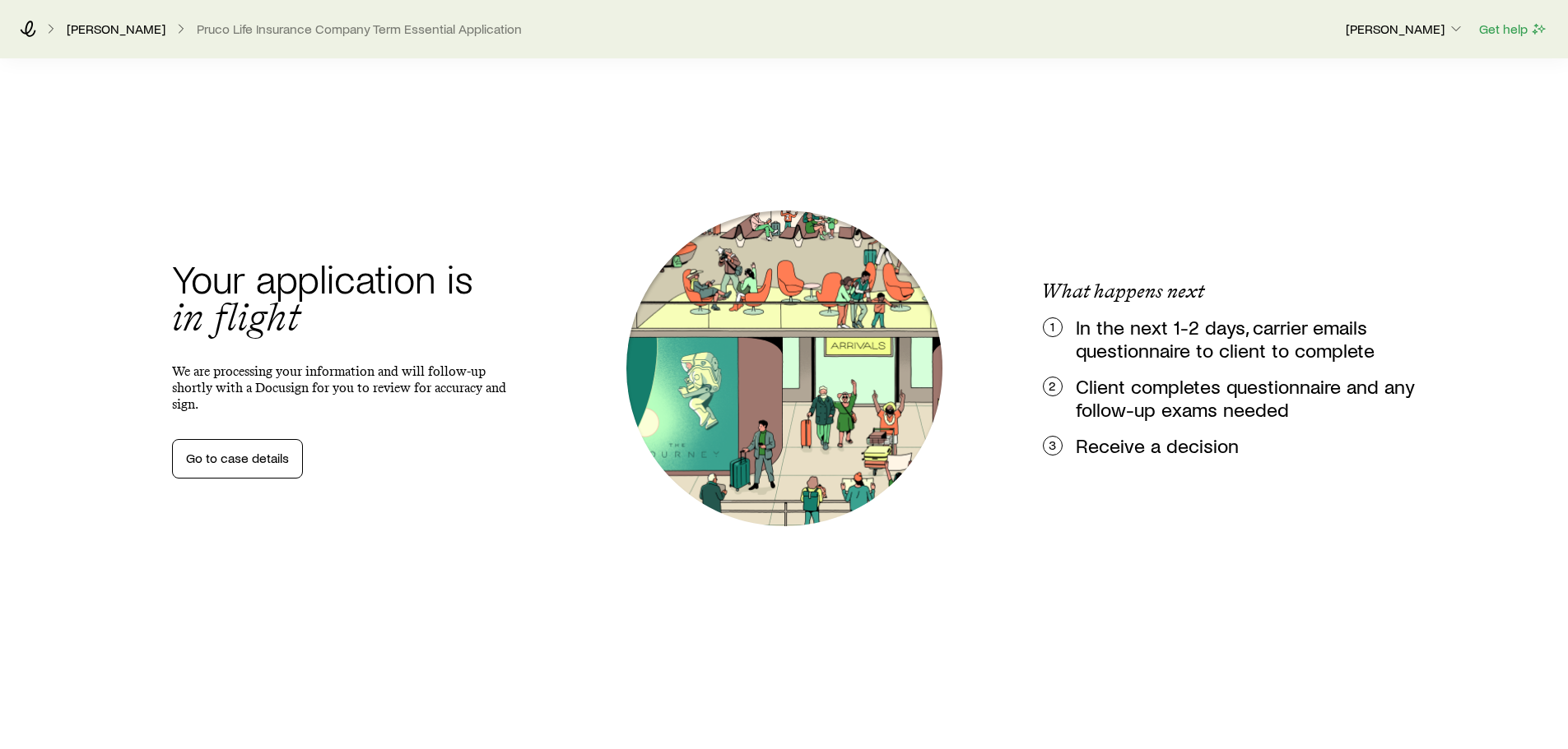
scroll to position [0, 0]
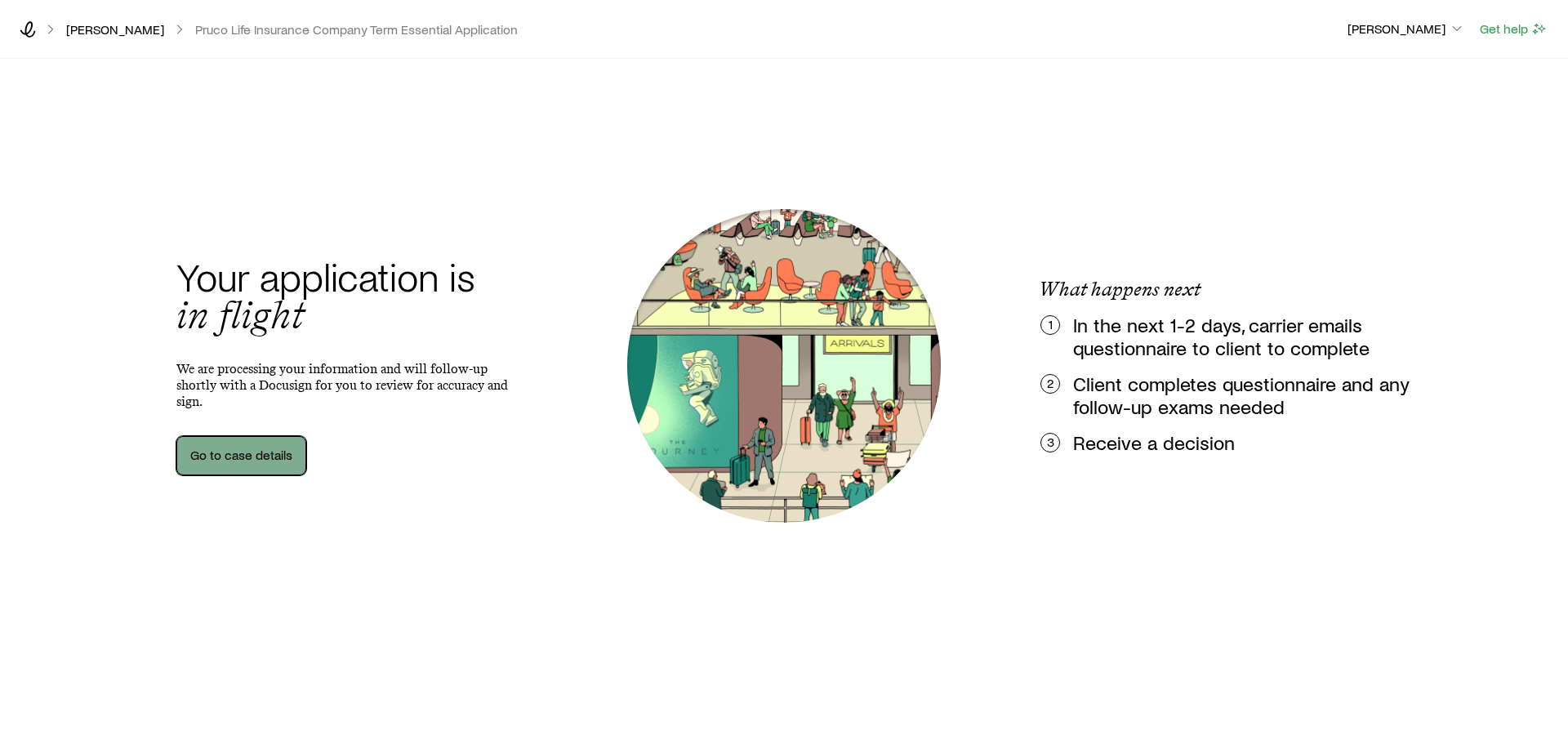
click at [233, 447] on link "Go to case details" at bounding box center [241, 456] width 130 height 39
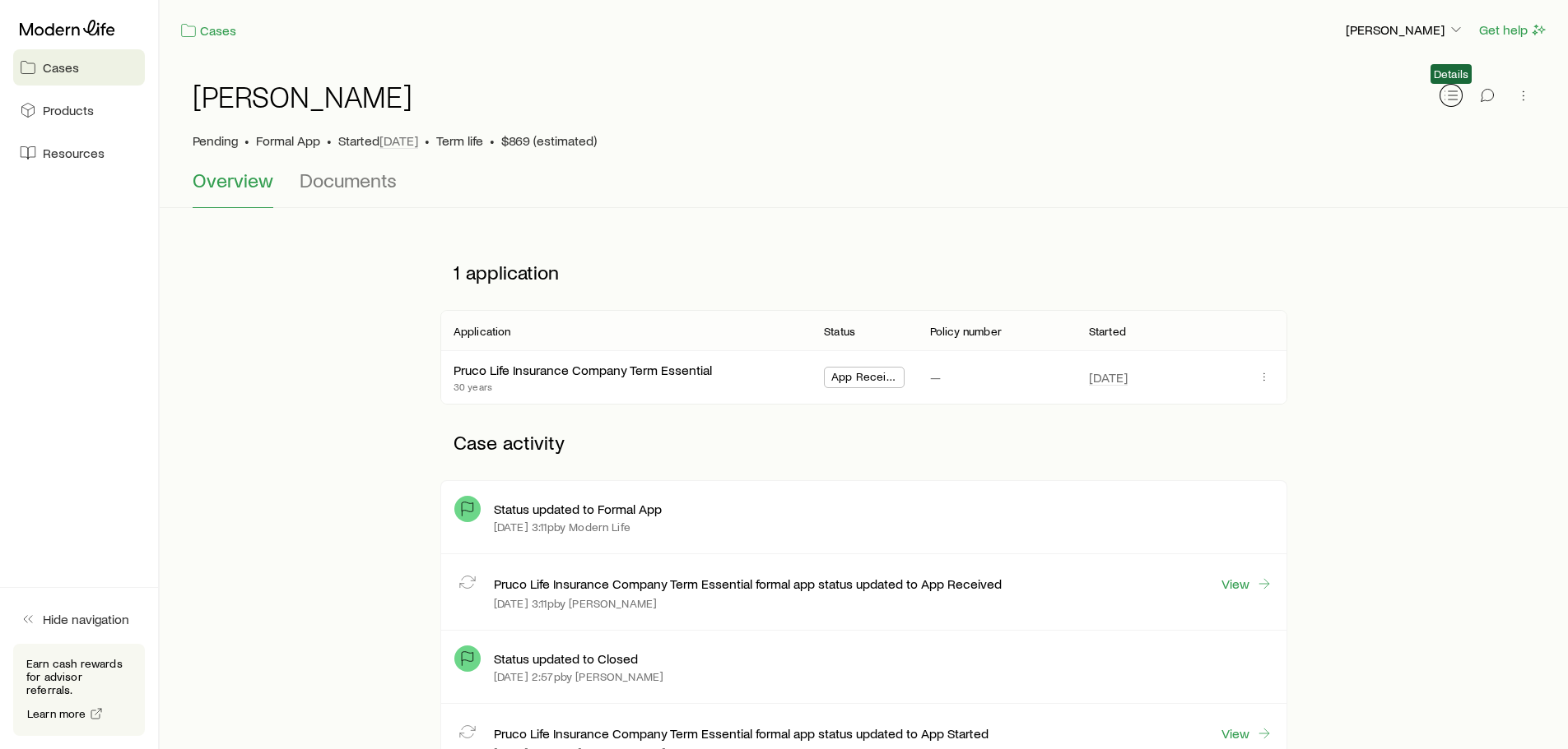
click at [1449, 101] on icon "button" at bounding box center [1452, 95] width 17 height 17
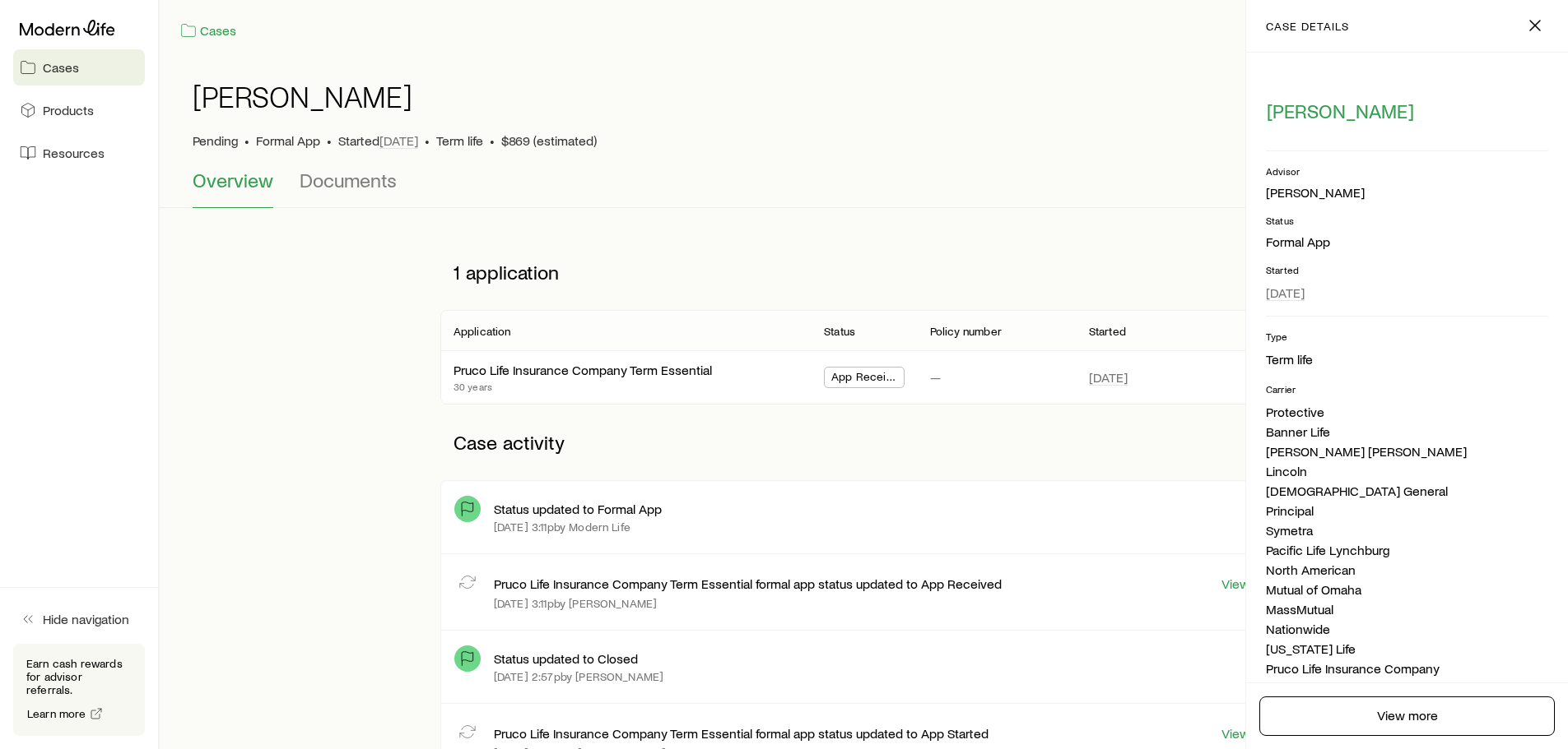
scroll to position [326, 0]
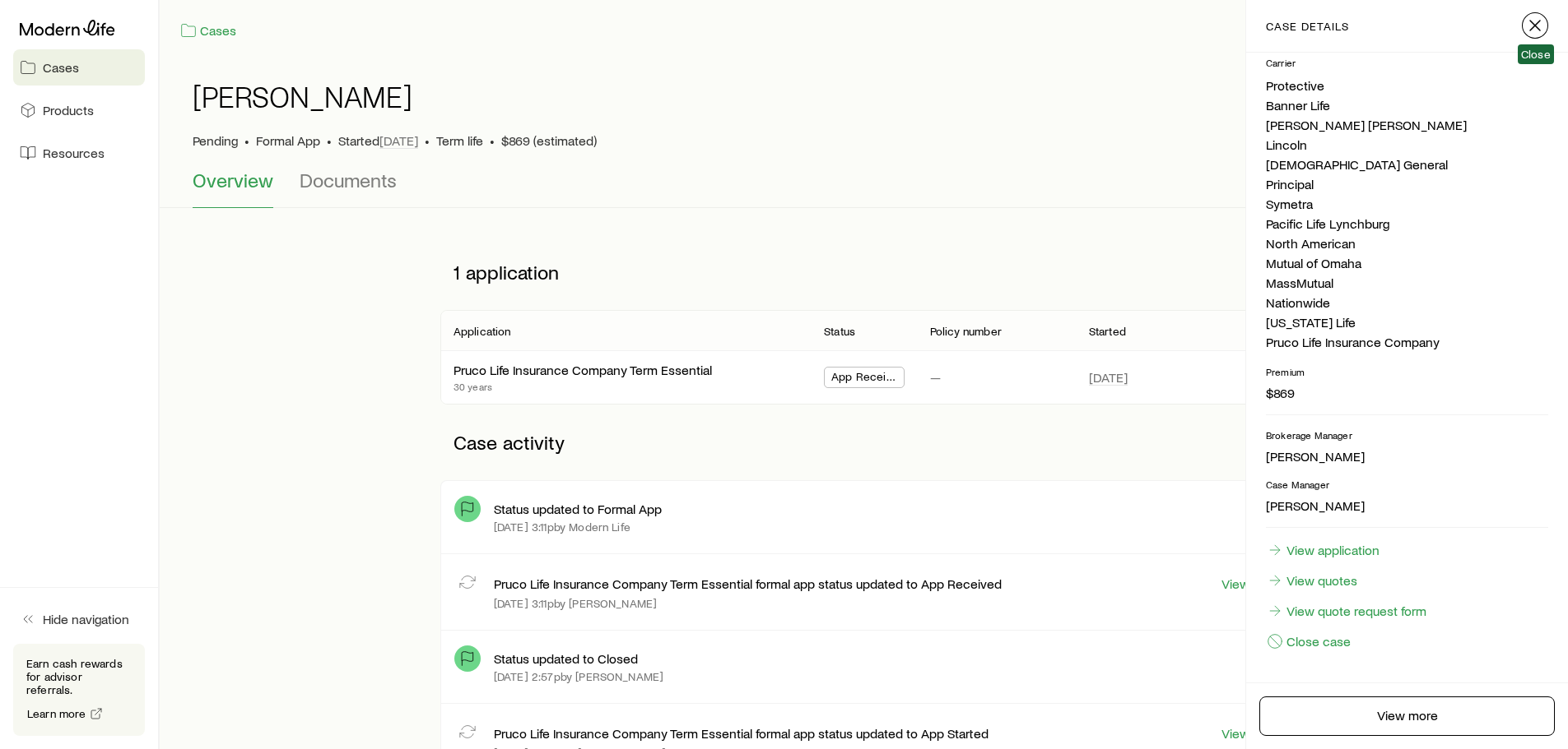
click at [1534, 26] on line "button" at bounding box center [1535, 25] width 10 height 10
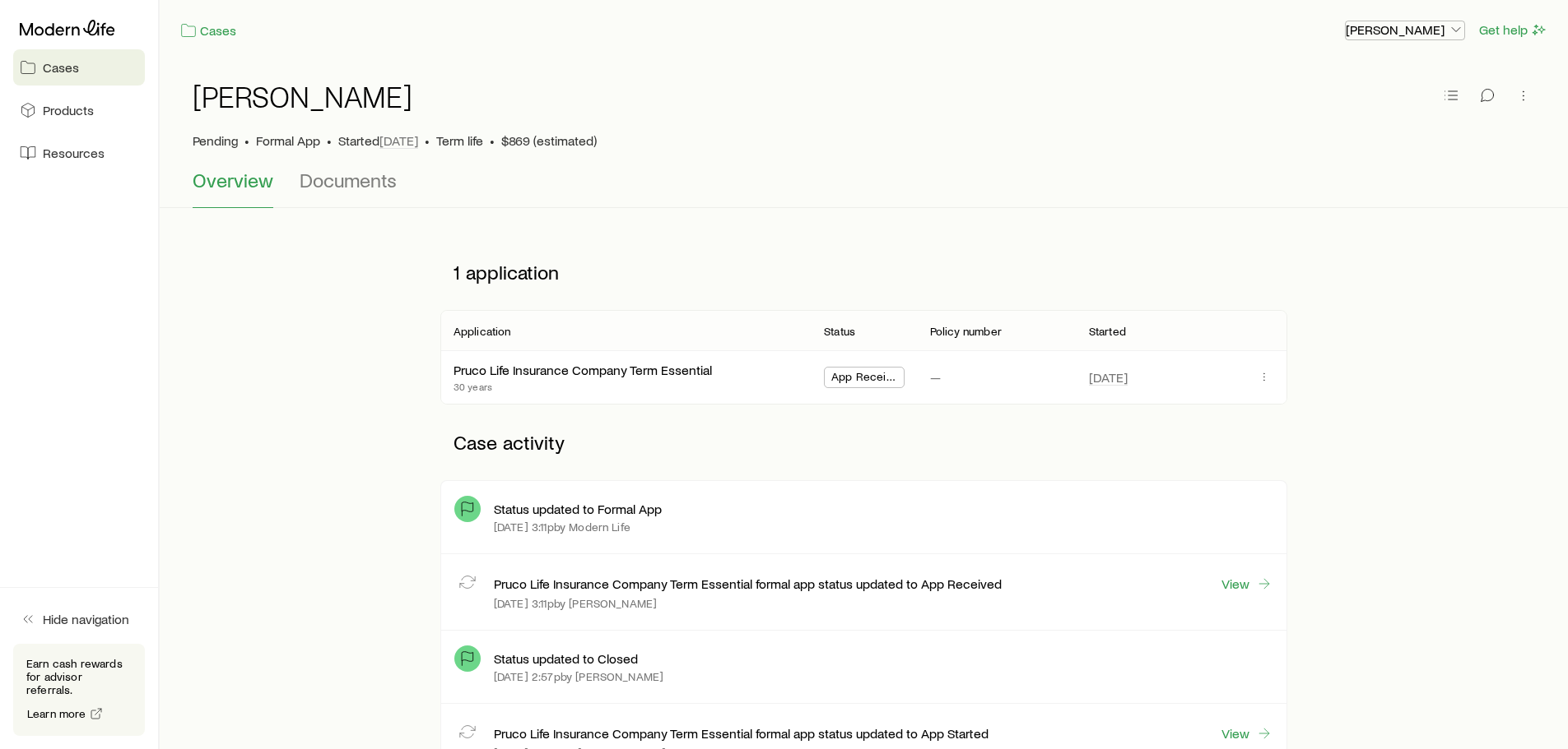
click at [1410, 23] on p "[PERSON_NAME]" at bounding box center [1404, 30] width 118 height 17
click at [1336, 191] on span "Sign out" at bounding box center [1327, 198] width 46 height 17
